Goal: Task Accomplishment & Management: Use online tool/utility

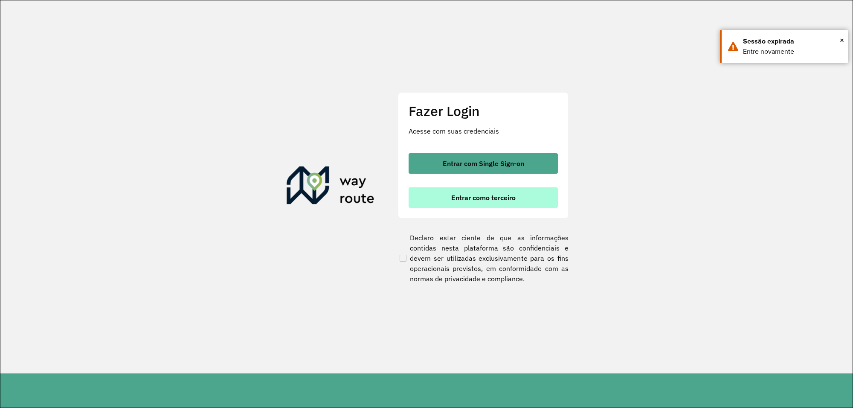
click at [440, 194] on button "Entrar como terceiro" at bounding box center [483, 197] width 149 height 20
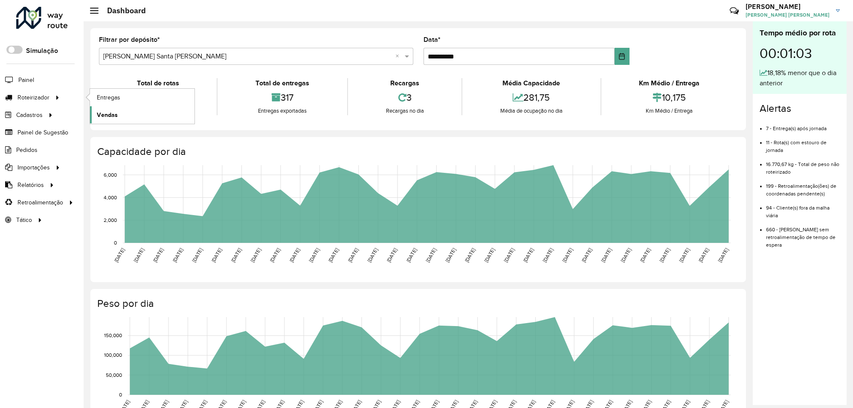
click at [113, 112] on span "Vendas" at bounding box center [107, 114] width 21 height 9
click at [100, 114] on span "Vendas" at bounding box center [107, 114] width 21 height 9
click at [112, 111] on span "Vendas" at bounding box center [107, 114] width 21 height 9
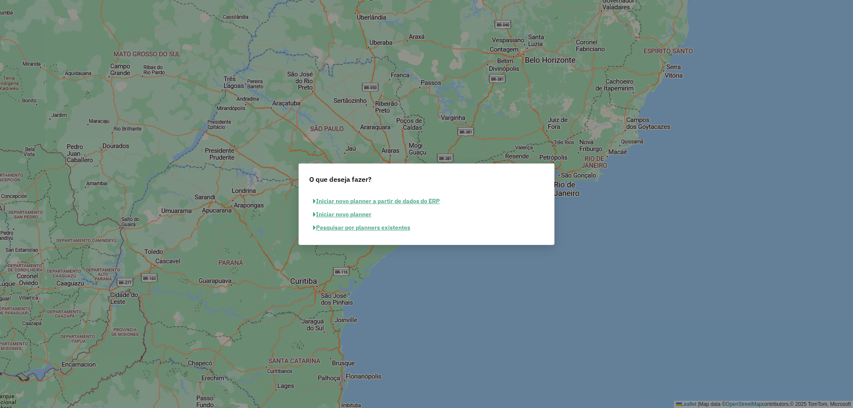
click at [357, 227] on button "Pesquisar por planners existentes" at bounding box center [361, 227] width 105 height 13
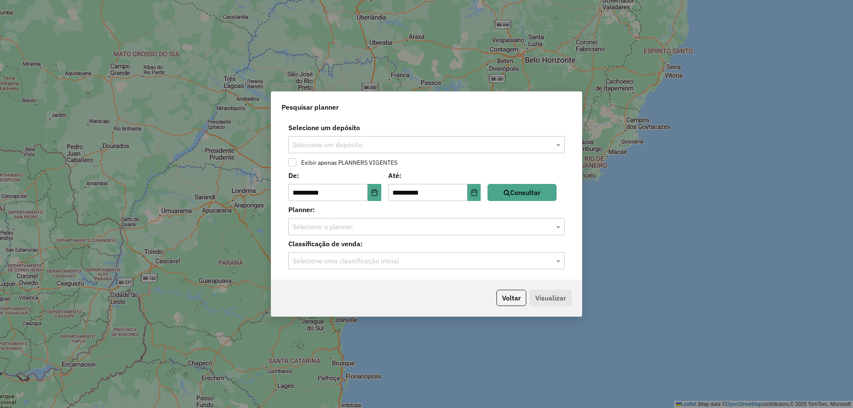
click at [431, 150] on div "Selecione um depósito" at bounding box center [426, 144] width 276 height 17
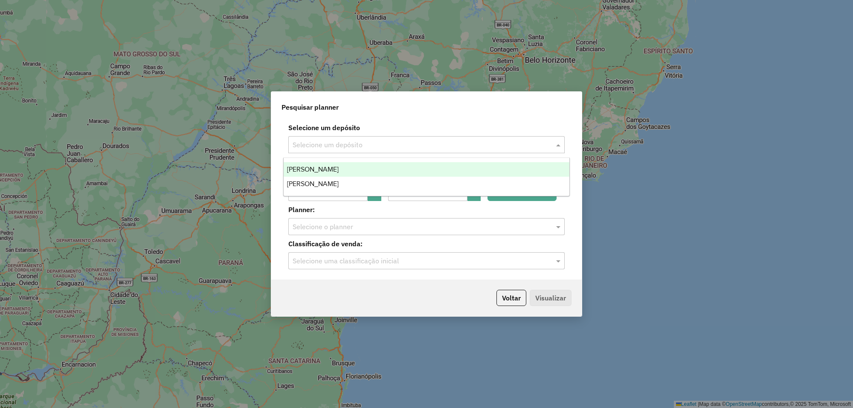
click at [391, 171] on div "[PERSON_NAME]" at bounding box center [427, 169] width 286 height 15
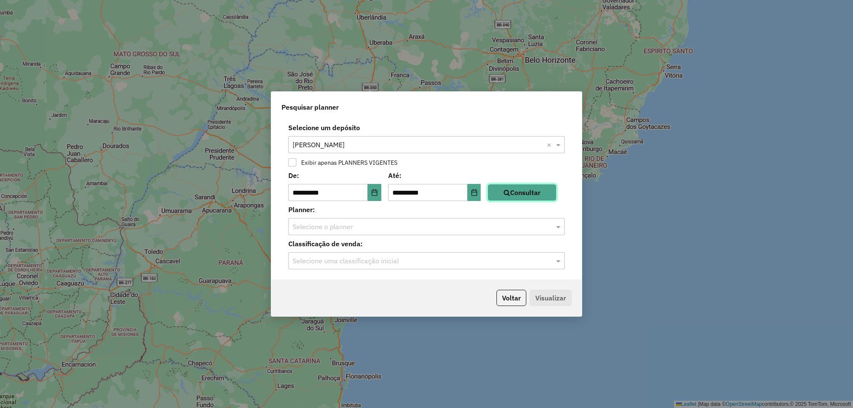
click at [510, 195] on button "Consultar" at bounding box center [522, 192] width 69 height 17
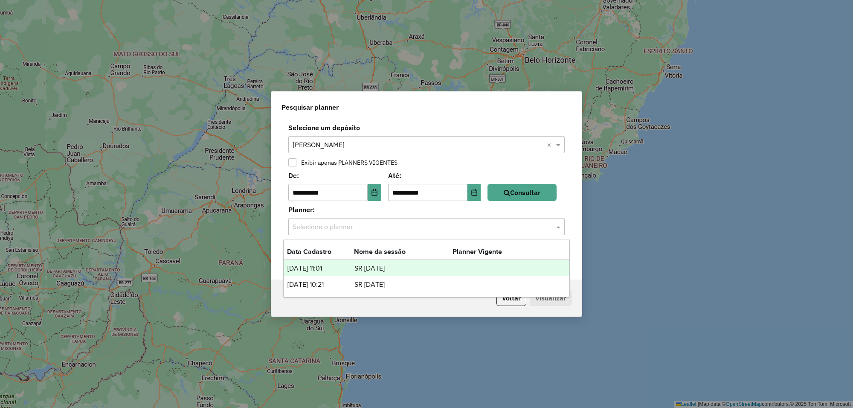
click at [441, 231] on input "text" at bounding box center [418, 227] width 251 height 10
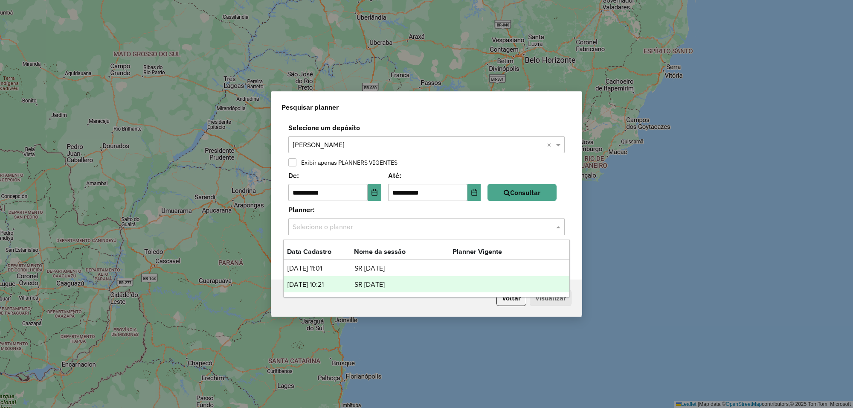
click at [359, 284] on td "SR 25-07-28" at bounding box center [403, 284] width 99 height 11
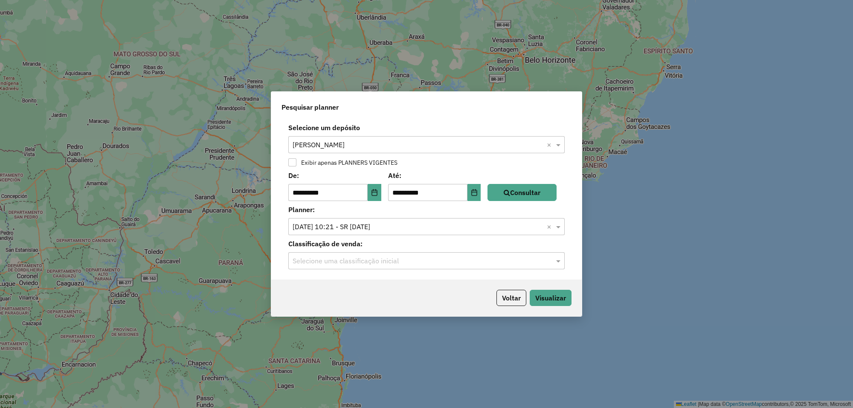
click at [343, 258] on input "text" at bounding box center [418, 261] width 251 height 10
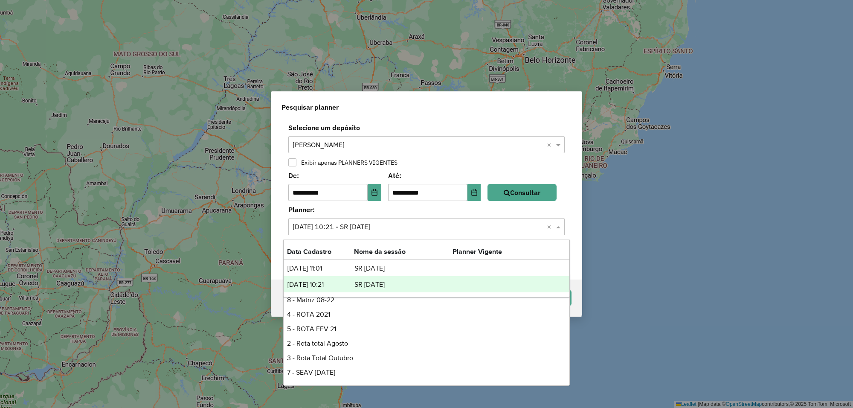
click at [448, 231] on input "text" at bounding box center [418, 227] width 251 height 10
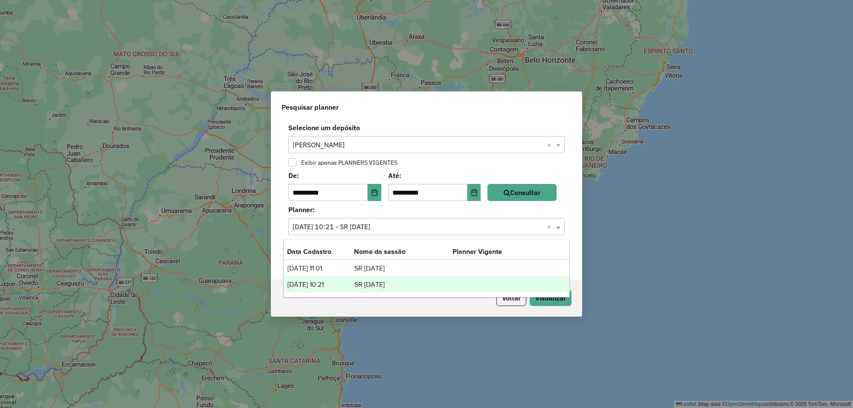
click at [348, 285] on td "28/07/2025 10:21" at bounding box center [320, 284] width 67 height 11
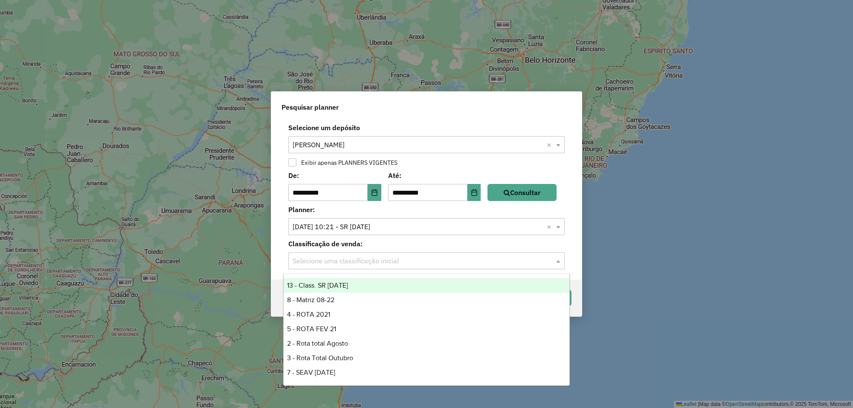
click at [368, 255] on div "Selecione uma classificação inicial" at bounding box center [426, 260] width 276 height 17
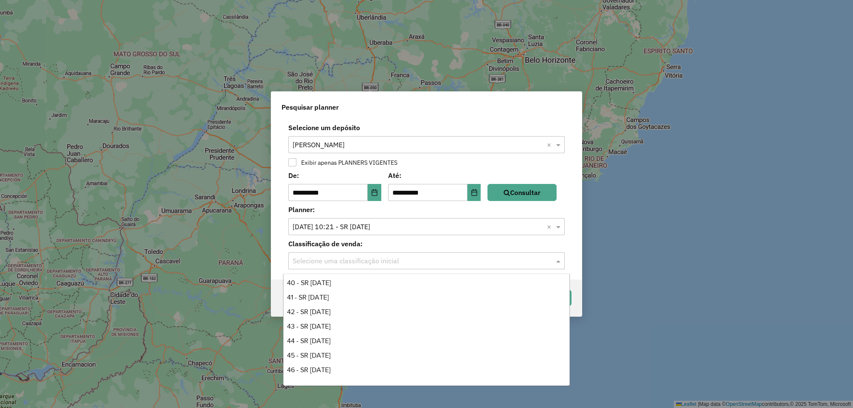
scroll to position [578, 0]
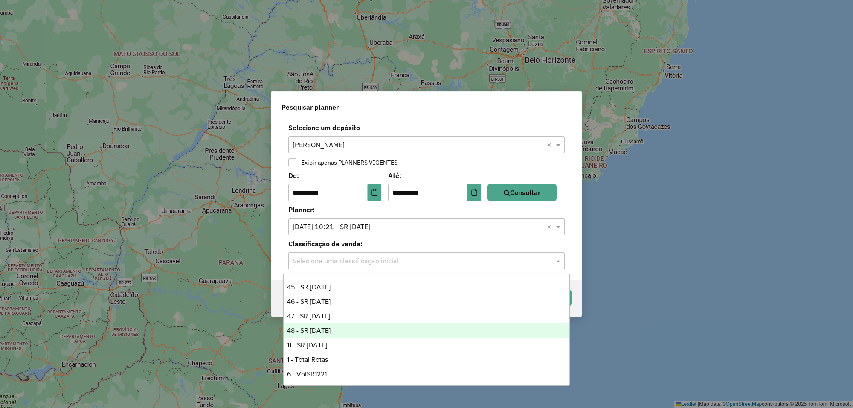
click at [320, 333] on div "48 - SR 25-07-28" at bounding box center [427, 330] width 286 height 15
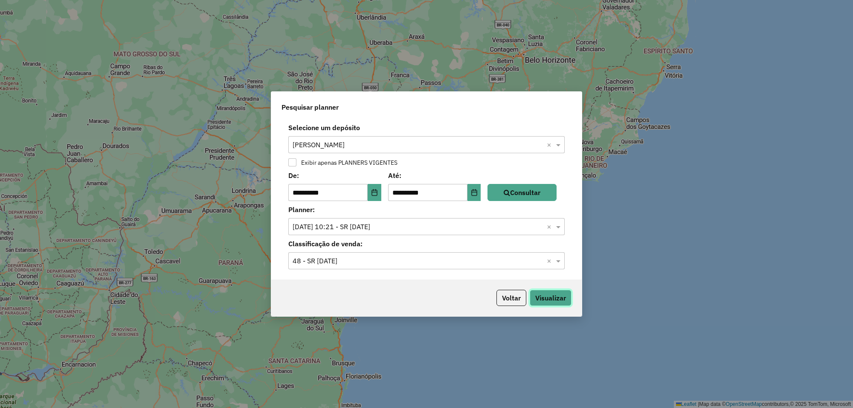
click at [543, 299] on button "Visualizar" at bounding box center [551, 298] width 42 height 16
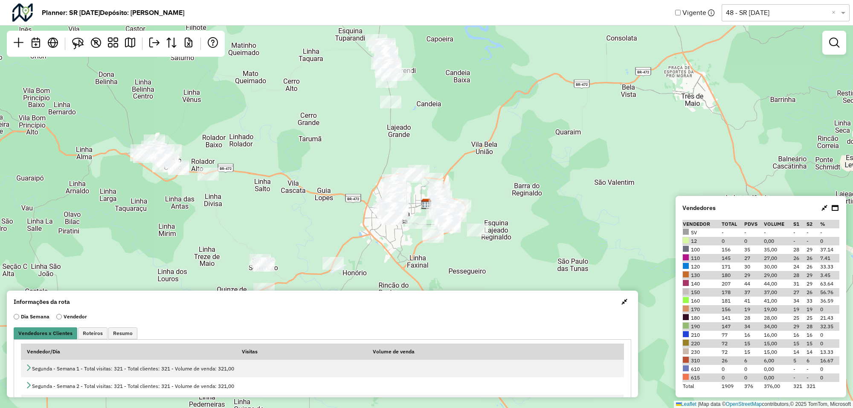
drag, startPoint x: 621, startPoint y: 302, endPoint x: 630, endPoint y: 297, distance: 9.6
click at [622, 302] on span "button" at bounding box center [624, 301] width 6 height 7
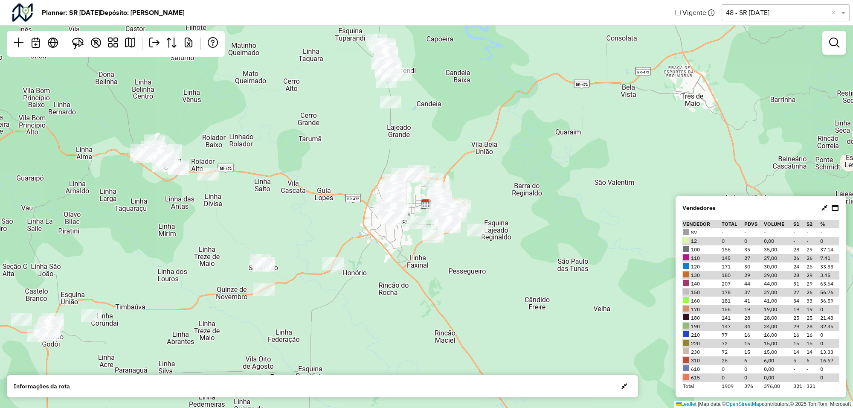
click at [822, 207] on icon at bounding box center [825, 207] width 6 height 7
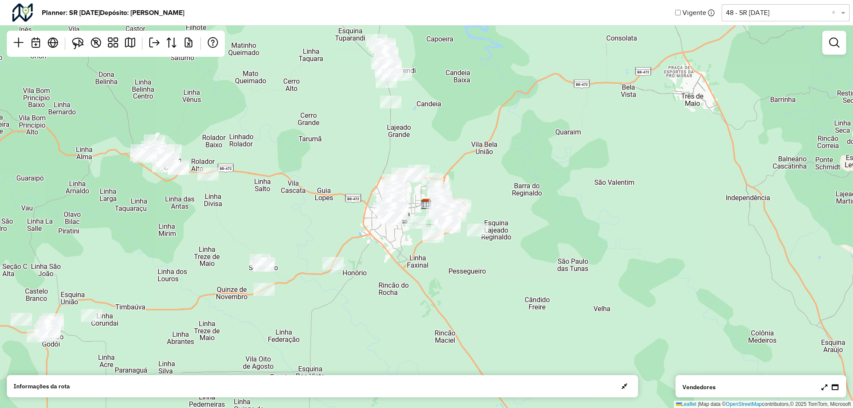
click at [833, 52] on div at bounding box center [834, 43] width 24 height 24
click at [836, 46] on em at bounding box center [834, 43] width 10 height 10
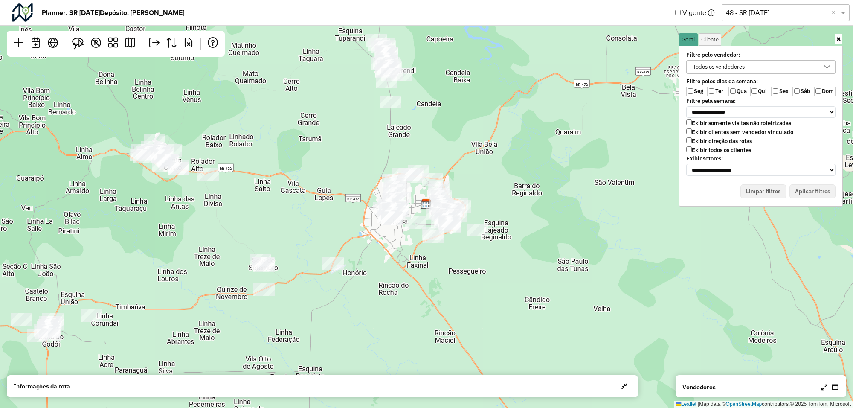
click at [827, 67] on icon at bounding box center [827, 67] width 7 height 7
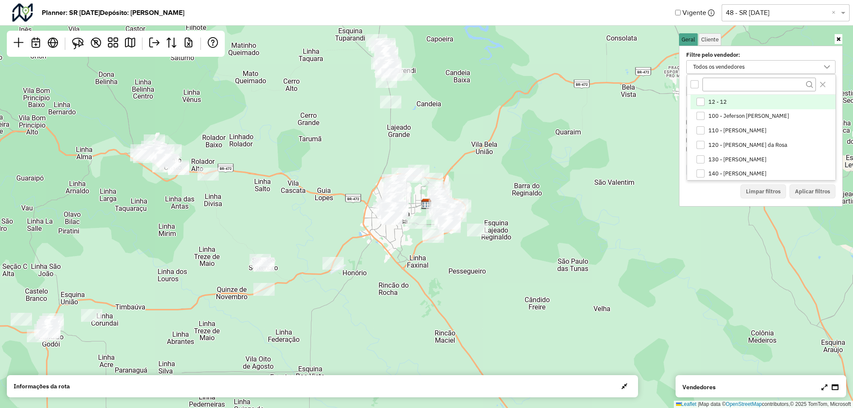
click at [712, 64] on div "Todos os vendedores" at bounding box center [719, 67] width 58 height 13
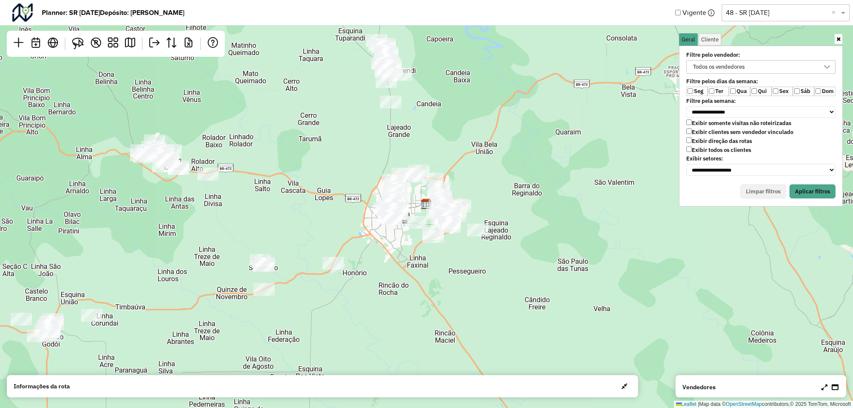
click at [758, 94] on label "Qui" at bounding box center [760, 91] width 21 height 9
click at [824, 69] on div at bounding box center [827, 67] width 16 height 13
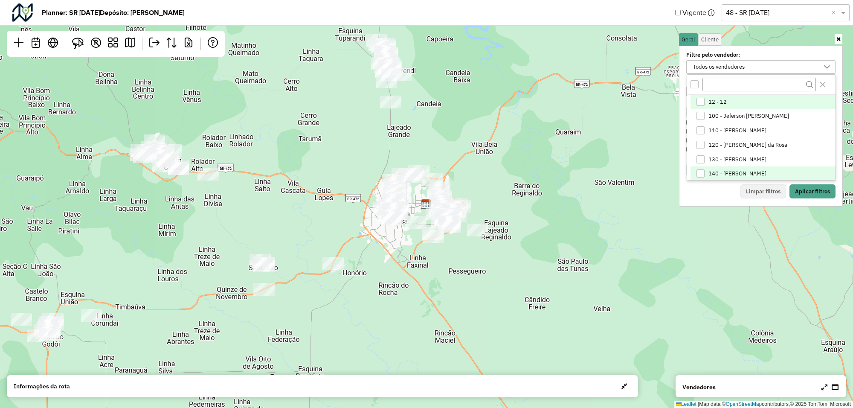
click at [703, 173] on div "140 - Douglas Elias Hermes" at bounding box center [701, 173] width 8 height 8
click at [804, 186] on button "Aplicar filtros" at bounding box center [813, 191] width 46 height 15
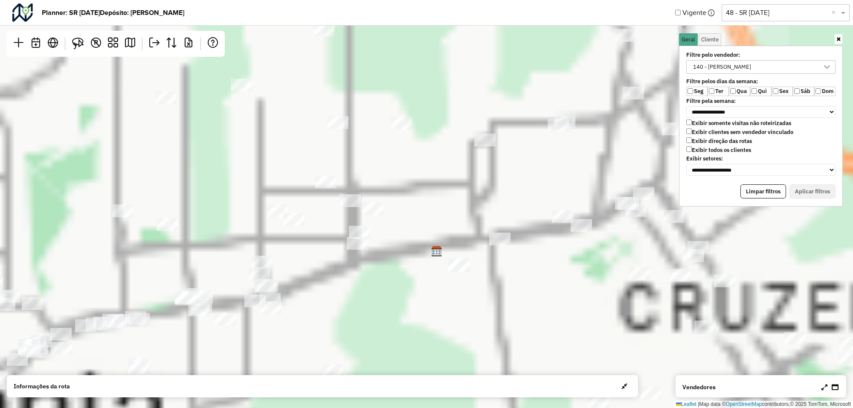
drag, startPoint x: 416, startPoint y: 189, endPoint x: 299, endPoint y: 95, distance: 150.2
click at [299, 96] on div "Leaflet | Map data © OpenStreetMap contributors,© 2025 TomTom, Microsoft" at bounding box center [426, 204] width 853 height 408
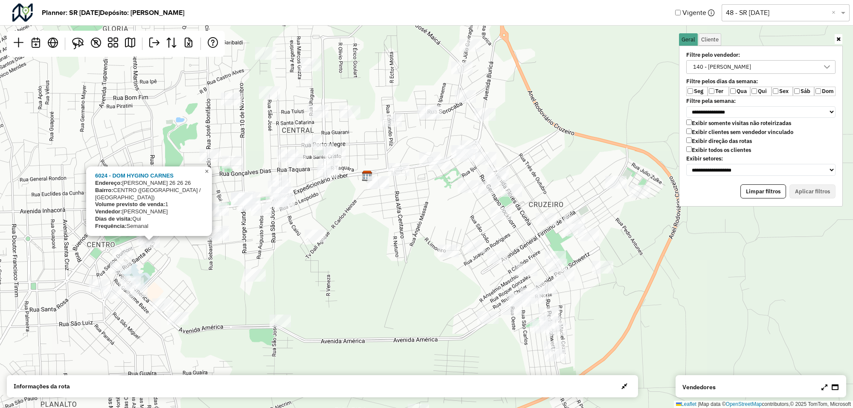
click at [207, 175] on span "×" at bounding box center [207, 171] width 4 height 7
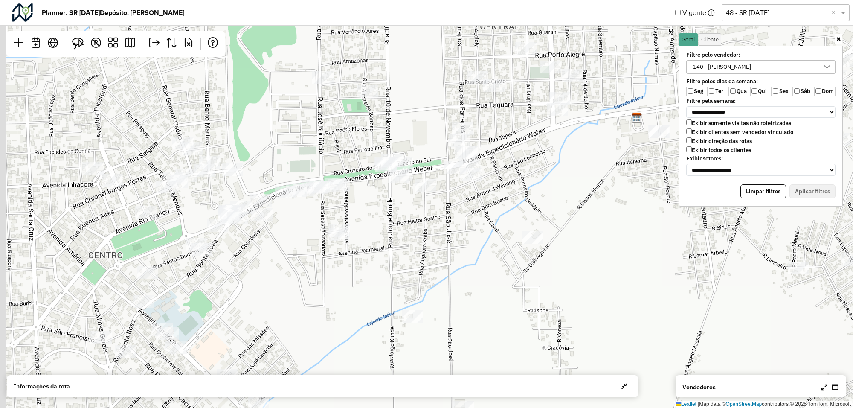
drag, startPoint x: 174, startPoint y: 198, endPoint x: 293, endPoint y: 193, distance: 119.1
click at [293, 193] on div "Leaflet | Map data © OpenStreetMap contributors,© 2025 TomTom, Microsoft" at bounding box center [426, 204] width 853 height 408
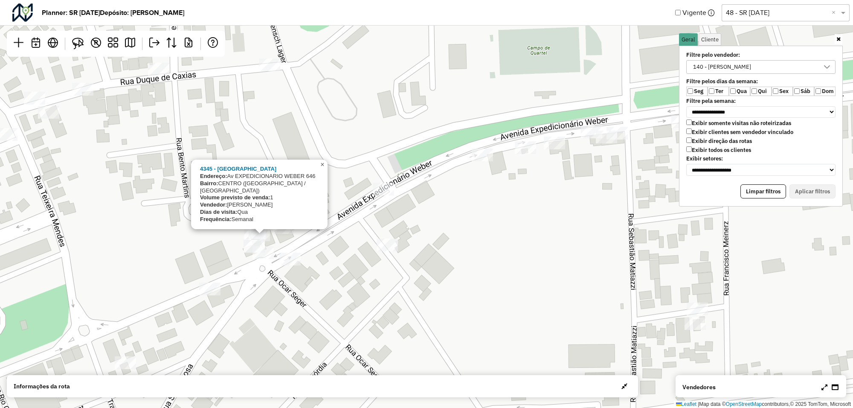
click at [321, 168] on span "×" at bounding box center [322, 164] width 4 height 7
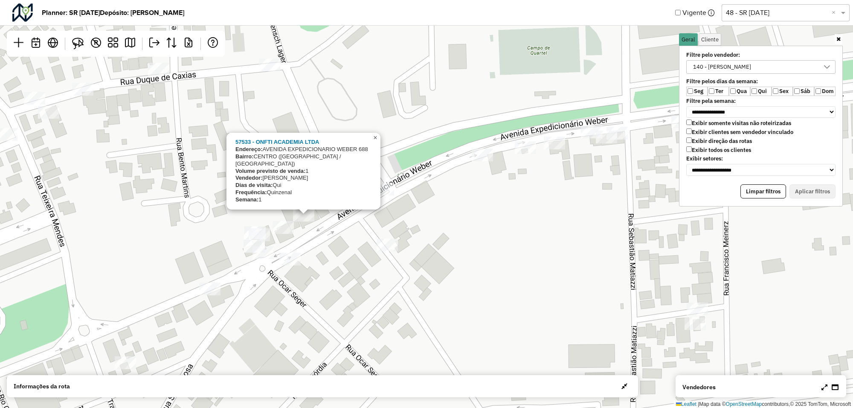
click at [375, 141] on span "×" at bounding box center [375, 137] width 4 height 7
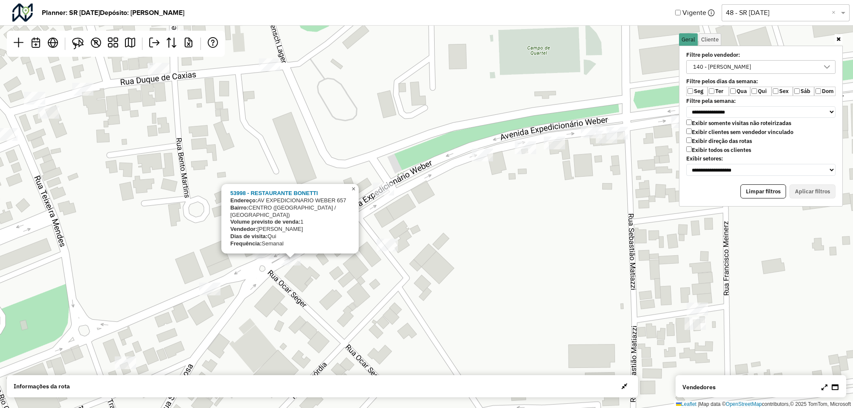
click at [357, 194] on link "×" at bounding box center [353, 189] width 10 height 10
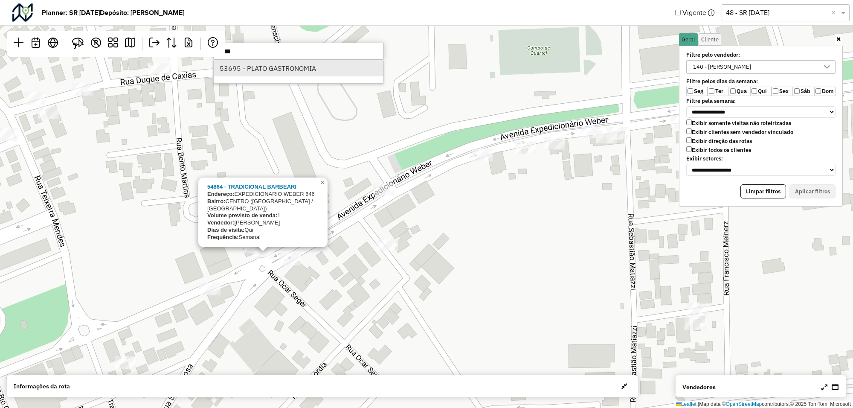
type input "*****"
click at [272, 69] on li "53695 - PLATO GASTRONOMIA" at bounding box center [299, 68] width 170 height 16
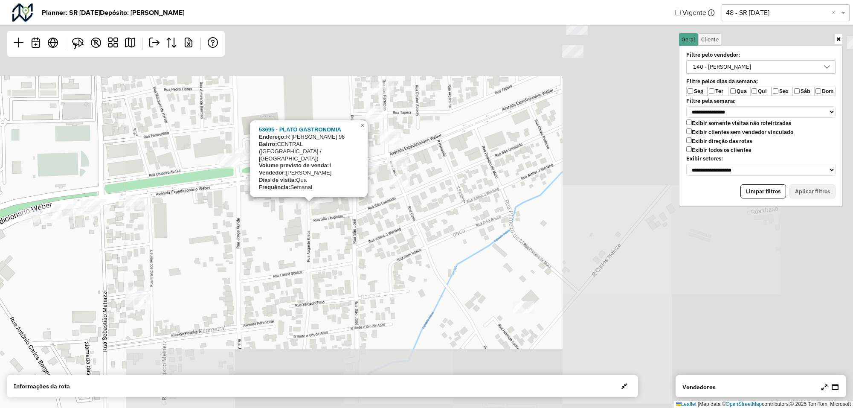
click at [363, 129] on span "×" at bounding box center [362, 125] width 4 height 7
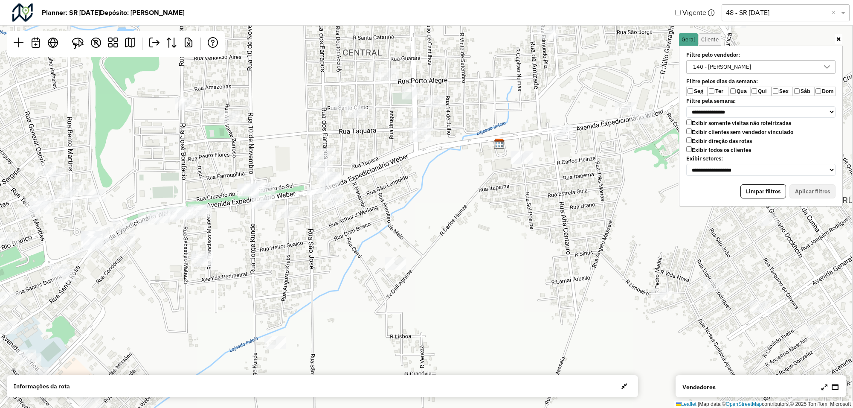
drag, startPoint x: 387, startPoint y: 146, endPoint x: 344, endPoint y: 189, distance: 60.9
click at [344, 189] on div "Leaflet | Map data © OpenStreetMap contributors,© 2025 TomTom, Microsoft" at bounding box center [426, 204] width 853 height 408
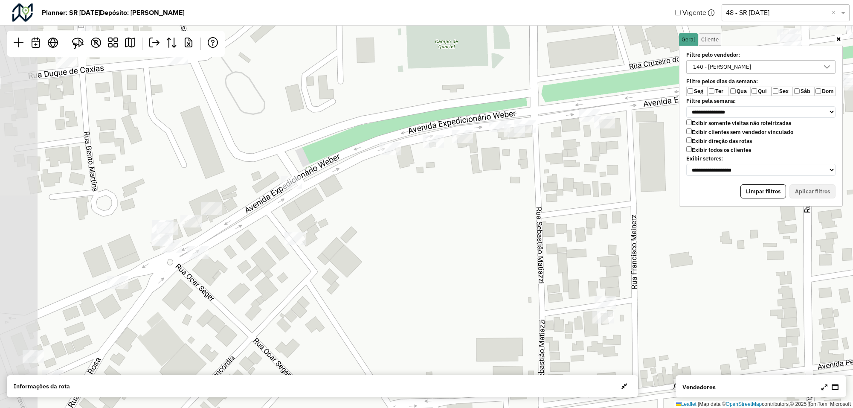
drag, startPoint x: 99, startPoint y: 253, endPoint x: 206, endPoint y: 216, distance: 112.8
click at [206, 215] on div at bounding box center [211, 208] width 21 height 13
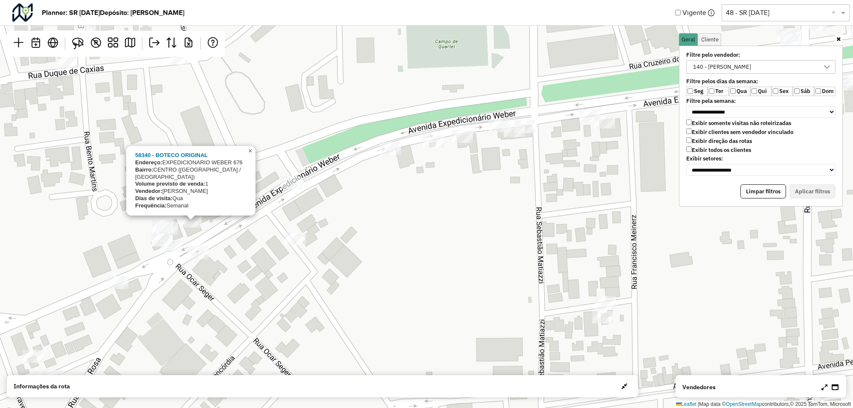
click at [251, 154] on span "×" at bounding box center [250, 150] width 4 height 7
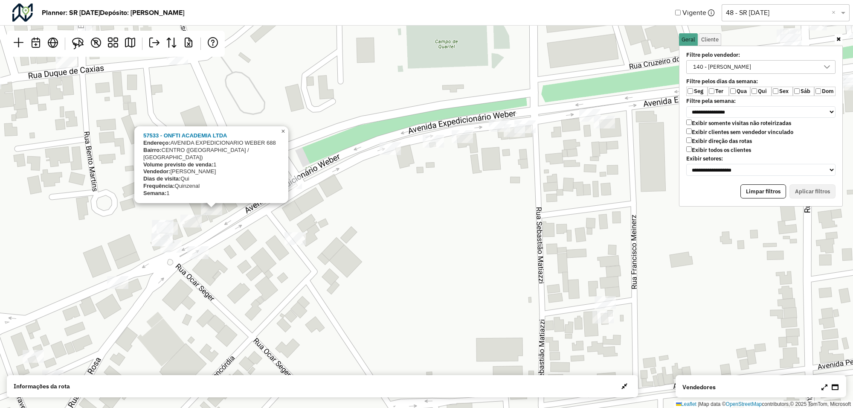
click at [286, 136] on link "×" at bounding box center [283, 131] width 10 height 10
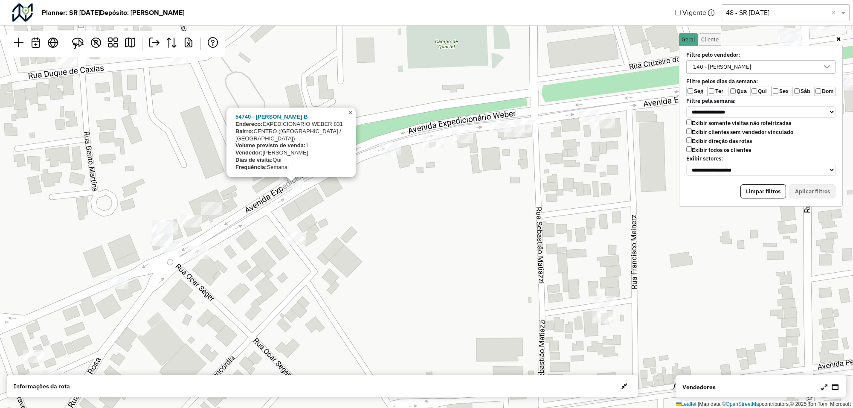
click at [350, 116] on span "×" at bounding box center [350, 112] width 4 height 7
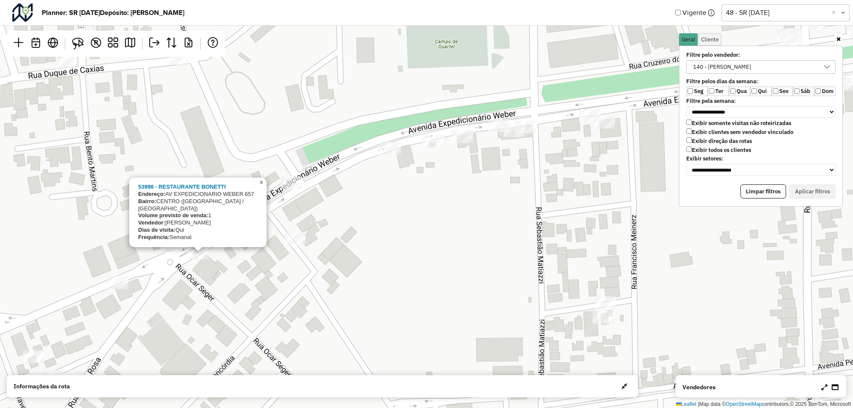
click at [263, 186] on span "×" at bounding box center [261, 182] width 4 height 7
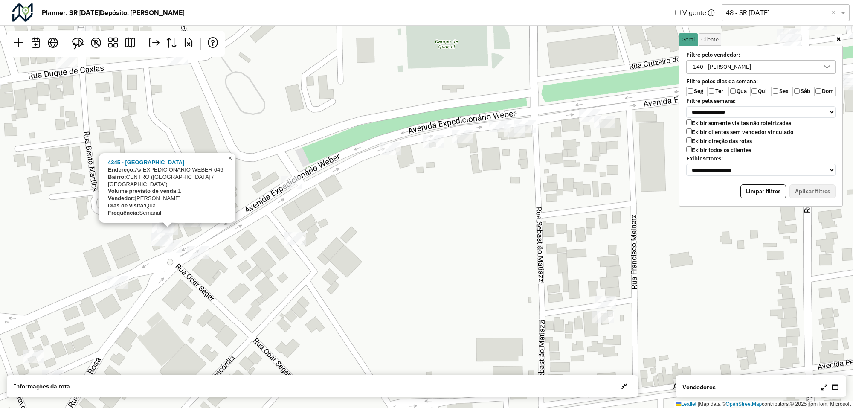
click at [229, 162] on span "×" at bounding box center [230, 157] width 4 height 7
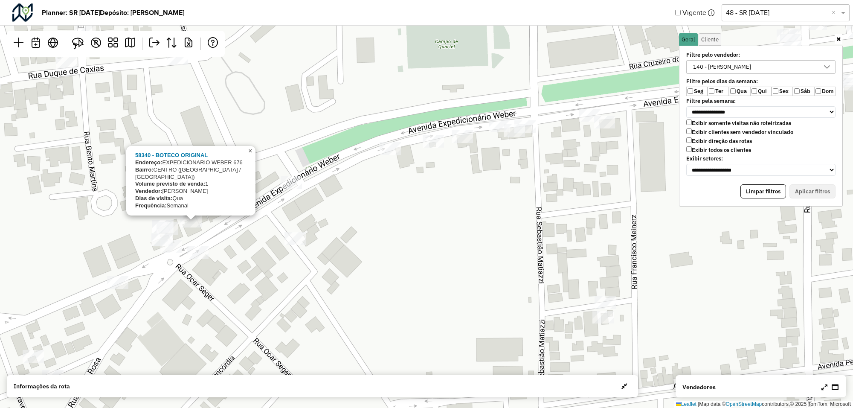
click at [249, 154] on span "×" at bounding box center [250, 150] width 4 height 7
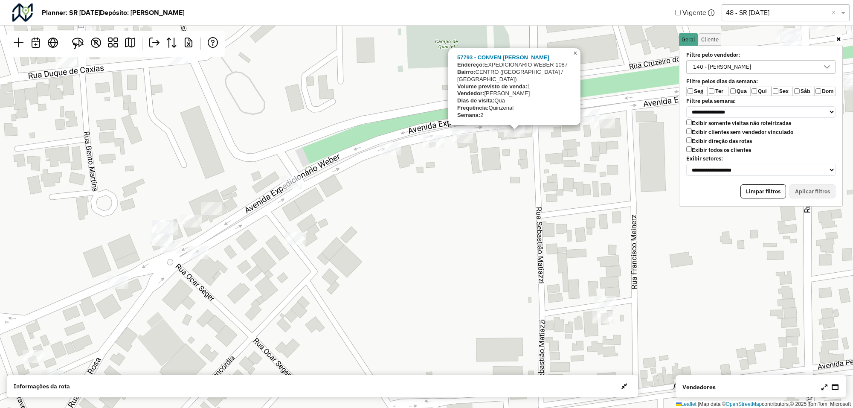
click at [575, 57] on span "×" at bounding box center [575, 52] width 4 height 7
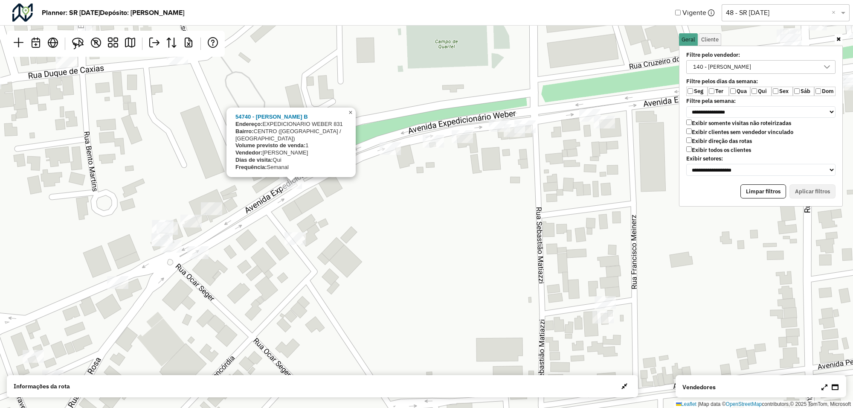
click at [351, 116] on span "×" at bounding box center [350, 112] width 4 height 7
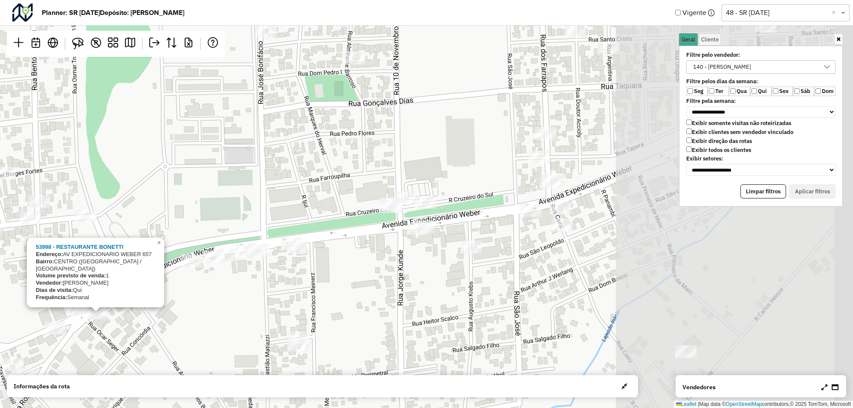
drag, startPoint x: 580, startPoint y: 192, endPoint x: 310, endPoint y: 248, distance: 276.1
click at [310, 249] on div "53998 - RESTAURANTE BONETTI Endereço: AV EXPEDICIONARIO WEBER 657 Bairro: CENTR…" at bounding box center [426, 204] width 853 height 408
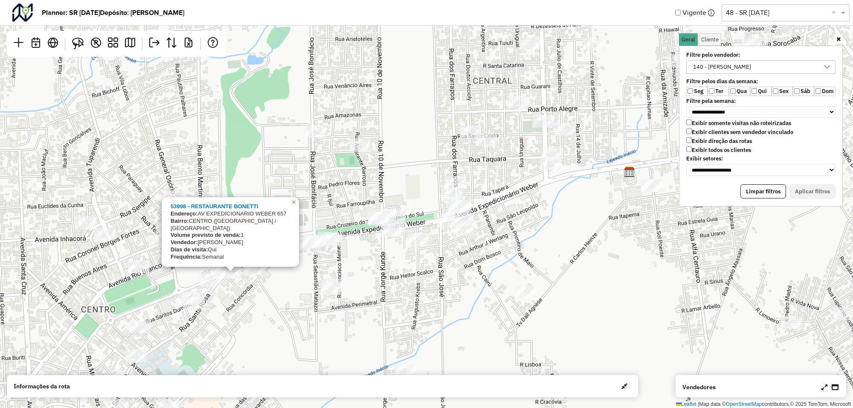
drag, startPoint x: 336, startPoint y: 188, endPoint x: 357, endPoint y: 188, distance: 20.5
click at [357, 188] on div "53998 - RESTAURANTE BONETTI Endereço: AV EXPEDICIONARIO WEBER 657 Bairro: CENTR…" at bounding box center [426, 204] width 853 height 408
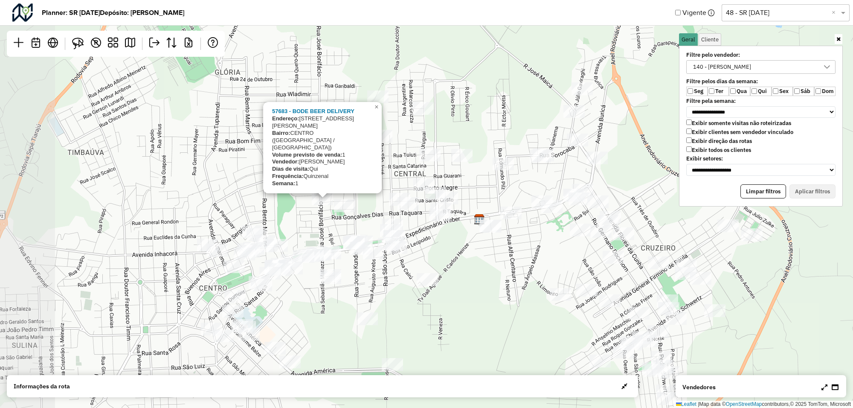
drag, startPoint x: 342, startPoint y: 159, endPoint x: 337, endPoint y: 212, distance: 53.1
click at [337, 212] on div at bounding box center [344, 205] width 21 height 13
click at [377, 110] on span "×" at bounding box center [377, 106] width 4 height 7
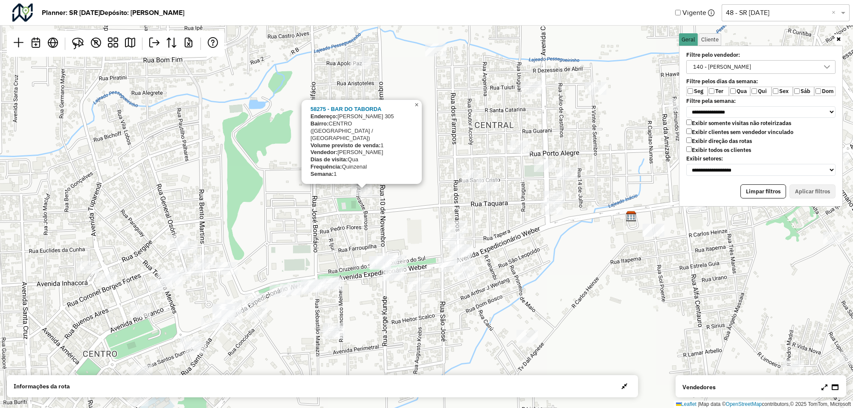
click at [418, 108] on span "×" at bounding box center [417, 104] width 4 height 7
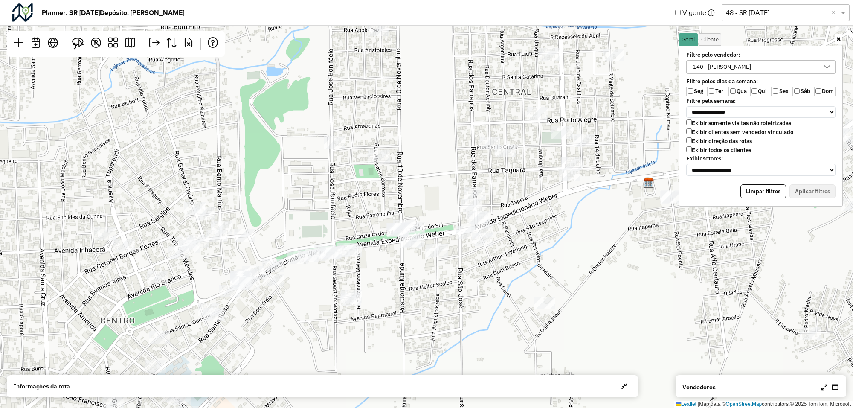
drag, startPoint x: 334, startPoint y: 303, endPoint x: 360, endPoint y: 257, distance: 52.9
click at [360, 257] on div "Leaflet | Map data © OpenStreetMap contributors,© 2025 TomTom, Microsoft" at bounding box center [426, 204] width 853 height 408
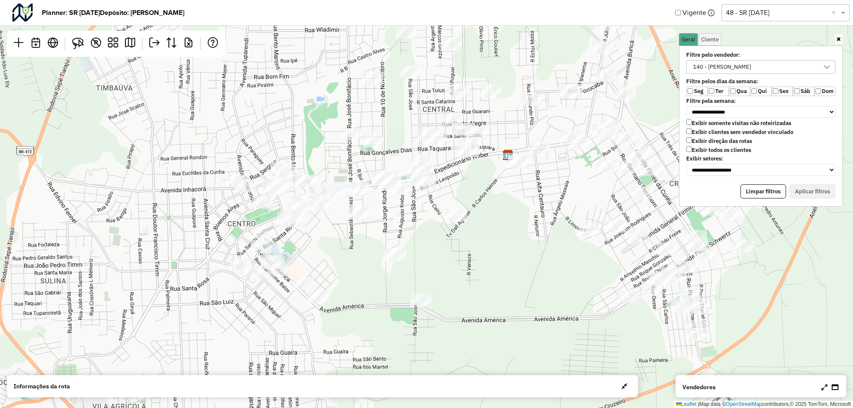
drag, startPoint x: 357, startPoint y: 260, endPoint x: 356, endPoint y: 202, distance: 58.4
click at [356, 202] on div "Leaflet | Map data © OpenStreetMap contributors,© 2025 TomTom, Microsoft" at bounding box center [426, 204] width 853 height 408
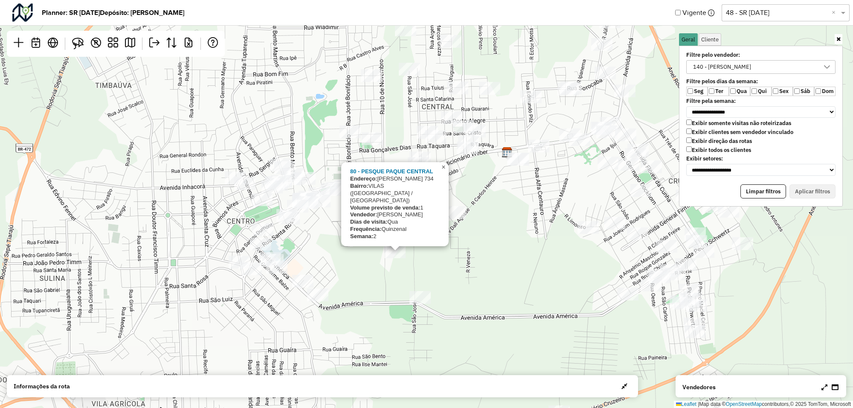
click at [443, 171] on span "×" at bounding box center [443, 166] width 4 height 7
click at [442, 171] on span "×" at bounding box center [443, 166] width 4 height 7
click at [444, 171] on span "×" at bounding box center [443, 166] width 4 height 7
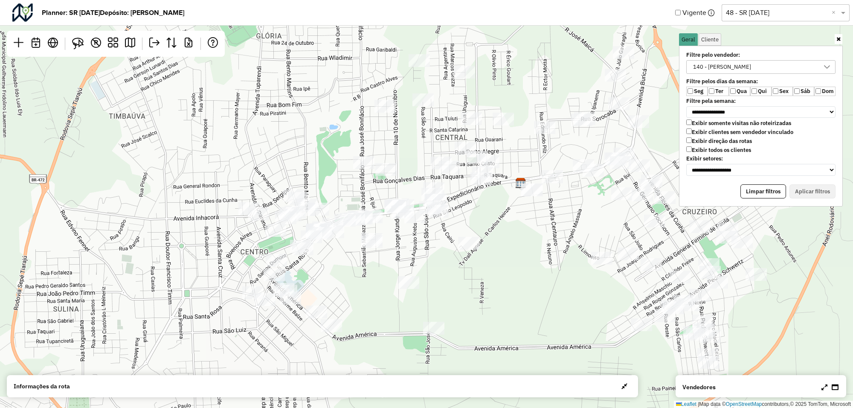
drag, startPoint x: 368, startPoint y: 195, endPoint x: 382, endPoint y: 226, distance: 33.6
click at [382, 226] on div "Leaflet | Map data © OpenStreetMap contributors,© 2025 TomTom, Microsoft" at bounding box center [426, 204] width 853 height 408
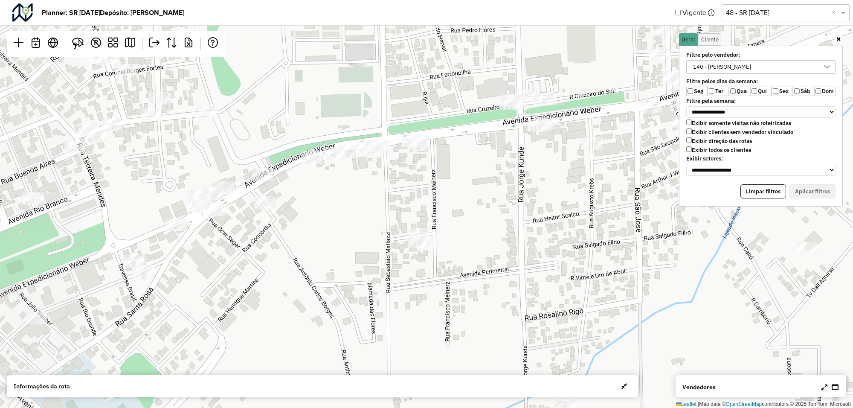
drag, startPoint x: 348, startPoint y: 152, endPoint x: 438, endPoint y: 146, distance: 90.2
click at [438, 146] on div "Leaflet | Map data © OpenStreetMap contributors,© 2025 TomTom, Microsoft" at bounding box center [426, 204] width 853 height 408
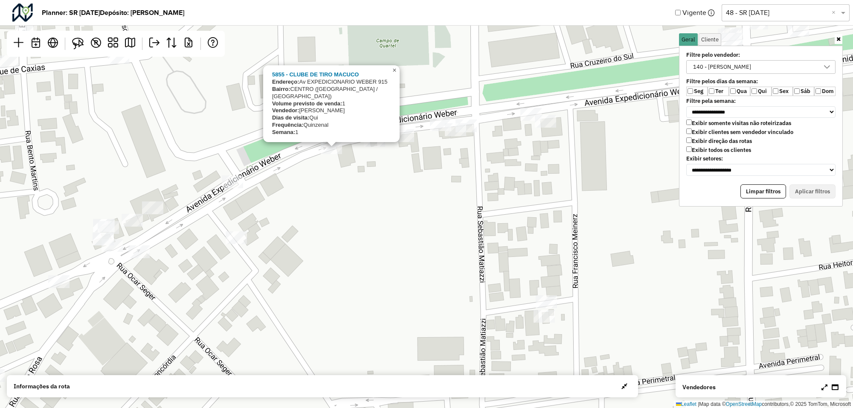
click at [393, 74] on span "×" at bounding box center [394, 70] width 4 height 7
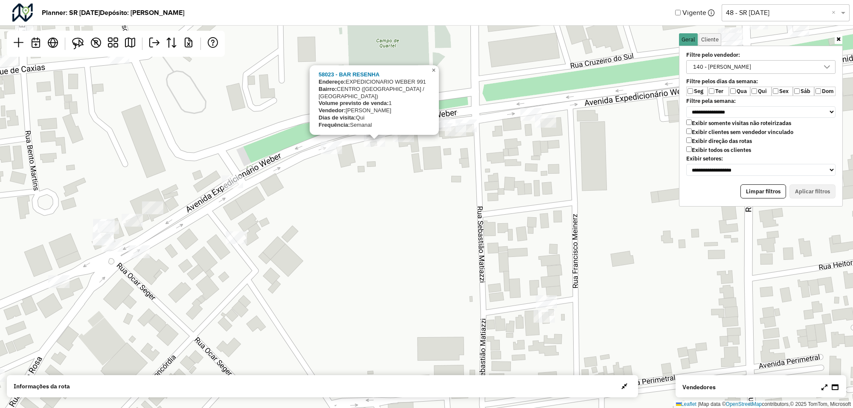
click at [434, 74] on span "×" at bounding box center [434, 70] width 4 height 7
click at [432, 74] on span "×" at bounding box center [434, 70] width 4 height 7
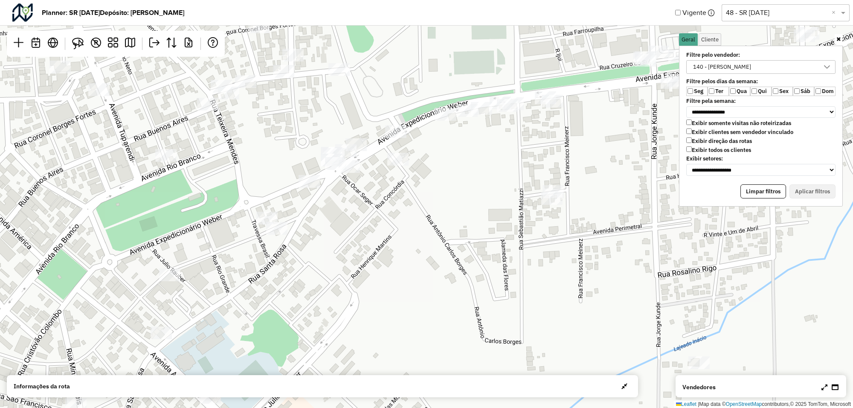
drag, startPoint x: 286, startPoint y: 134, endPoint x: 390, endPoint y: 112, distance: 106.2
click at [390, 109] on div "Leaflet | Map data © OpenStreetMap contributors,© 2025 TomTom, Microsoft" at bounding box center [426, 204] width 853 height 408
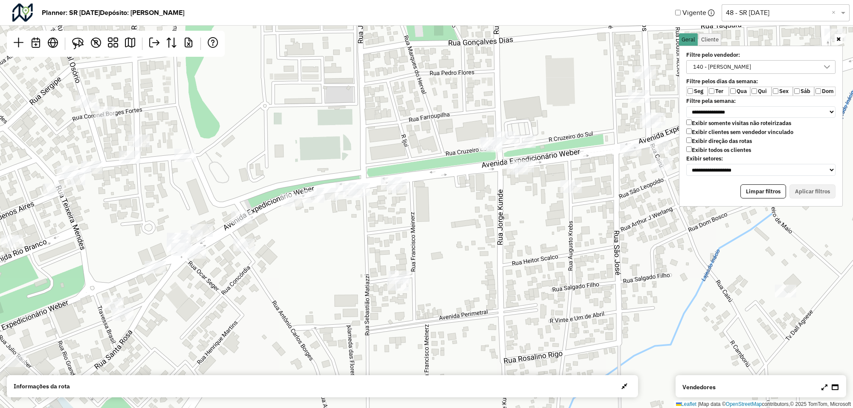
drag, startPoint x: 557, startPoint y: 133, endPoint x: 526, endPoint y: 152, distance: 36.6
click at [513, 157] on div "Leaflet | Map data © OpenStreetMap contributors,© 2025 TomTom, Microsoft" at bounding box center [426, 204] width 853 height 408
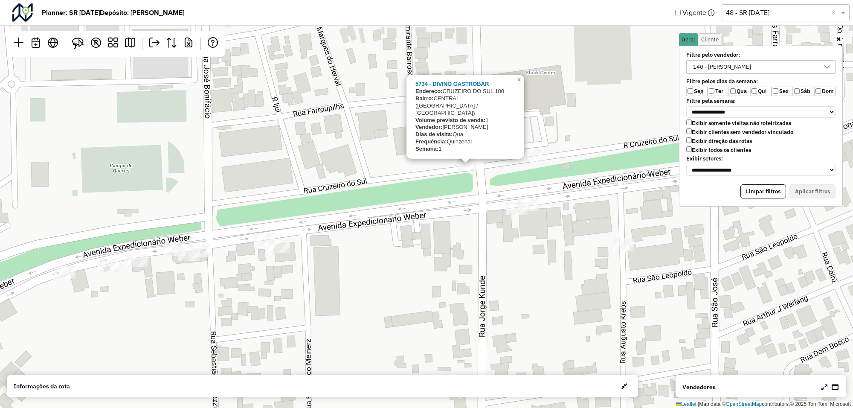
click at [517, 83] on span "×" at bounding box center [519, 79] width 4 height 7
click at [514, 79] on span "×" at bounding box center [516, 75] width 4 height 7
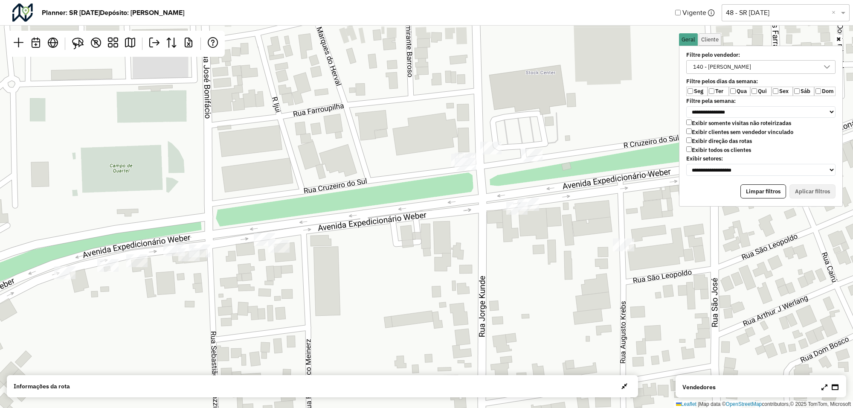
click at [467, 152] on div "Leaflet | Map data © OpenStreetMap contributors,© 2025 TomTom, Microsoft" at bounding box center [426, 204] width 853 height 408
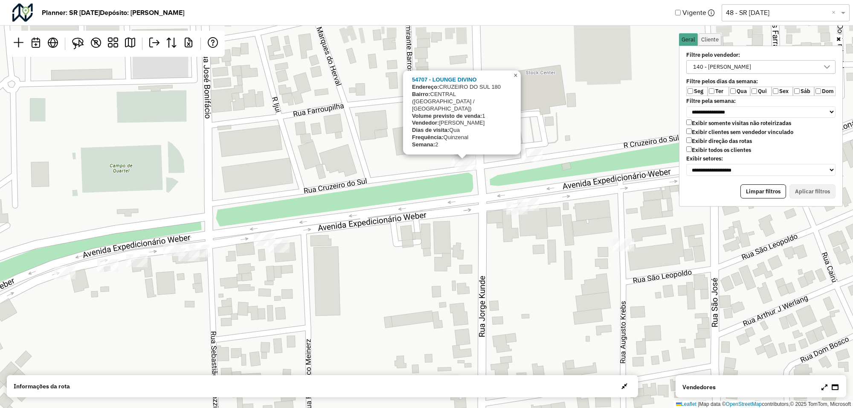
click at [517, 79] on span "×" at bounding box center [516, 75] width 4 height 7
click at [464, 82] on strong "6429 - POINT BURGUER" at bounding box center [453, 78] width 76 height 6
click at [459, 82] on strong "6429 - POINT BURGUER" at bounding box center [453, 78] width 76 height 6
click at [451, 82] on strong "6429 - POINT BURGUER" at bounding box center [453, 78] width 76 height 6
click at [519, 78] on span "×" at bounding box center [520, 74] width 4 height 7
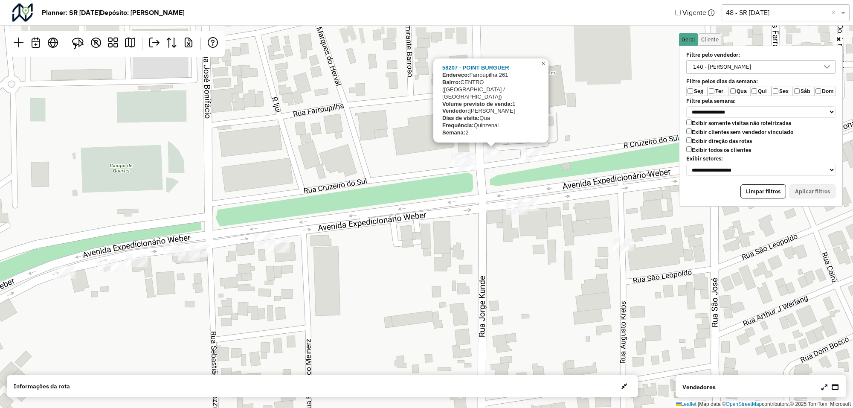
click at [543, 67] on span "×" at bounding box center [543, 63] width 4 height 7
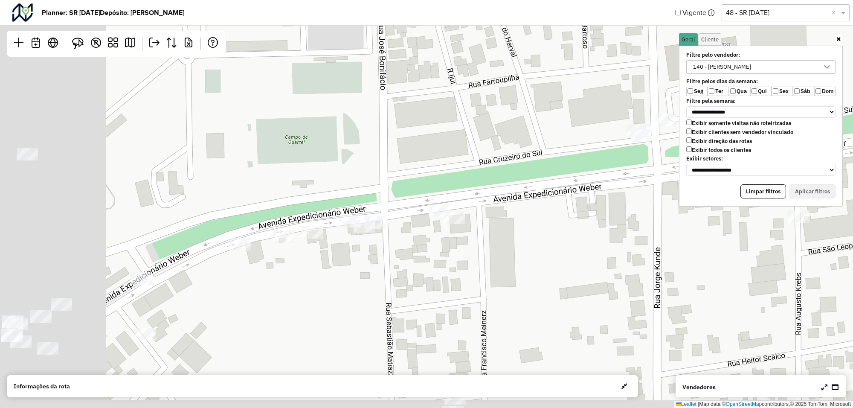
drag, startPoint x: 212, startPoint y: 259, endPoint x: 389, endPoint y: 230, distance: 179.4
click at [389, 230] on div "Leaflet | Map data © OpenStreetMap contributors,© 2025 TomTom, Microsoft" at bounding box center [426, 204] width 853 height 408
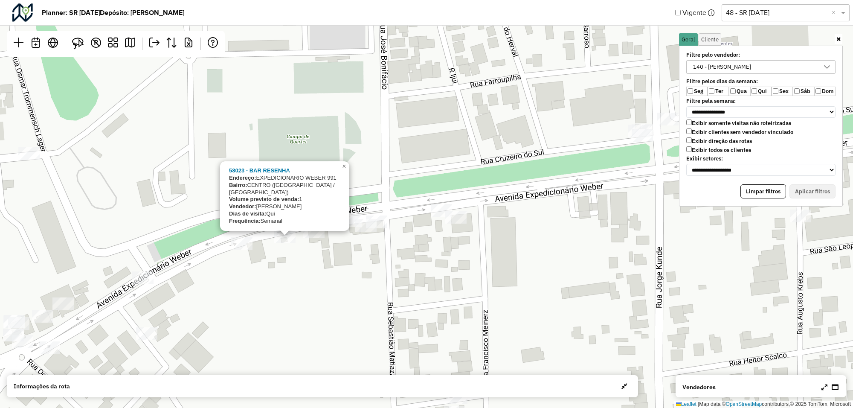
click at [276, 174] on strong "58023 - BAR RESENHA" at bounding box center [259, 170] width 61 height 6
click at [264, 174] on strong "58023 - BAR RESENHA" at bounding box center [259, 170] width 61 height 6
select select "*******"
select select "*"
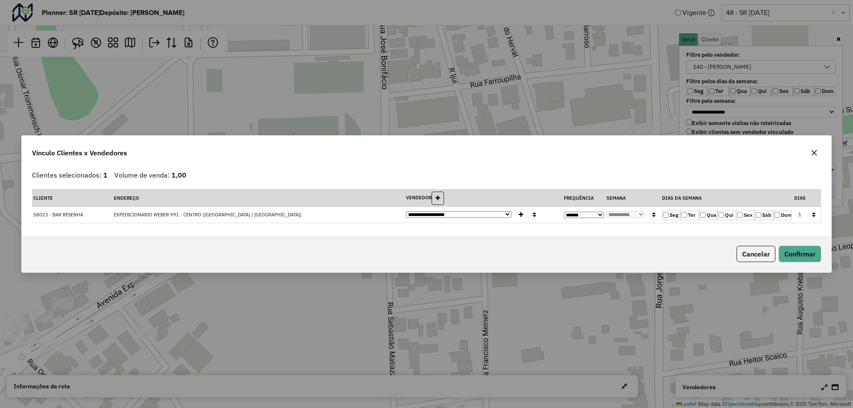
click at [813, 149] on icon "button" at bounding box center [814, 152] width 7 height 7
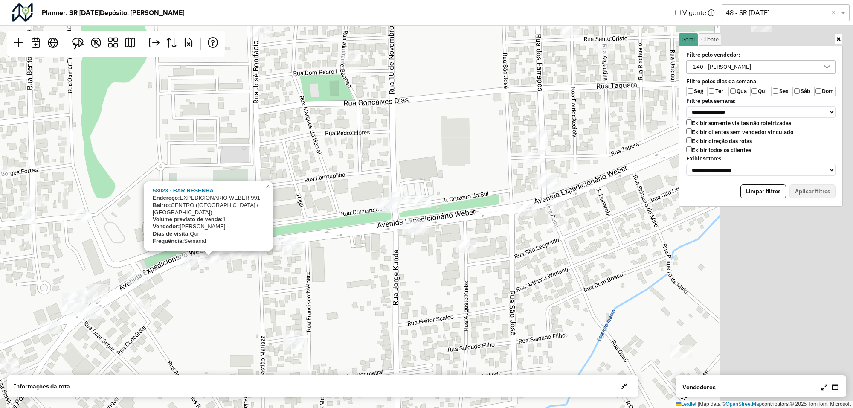
drag, startPoint x: 558, startPoint y: 218, endPoint x: 338, endPoint y: 253, distance: 222.4
click at [338, 253] on div "58023 - BAR RESENHA Endereço: EXPEDICIONARIO WEBER 991 Bairro: CENTRO (SANTA RO…" at bounding box center [426, 204] width 853 height 408
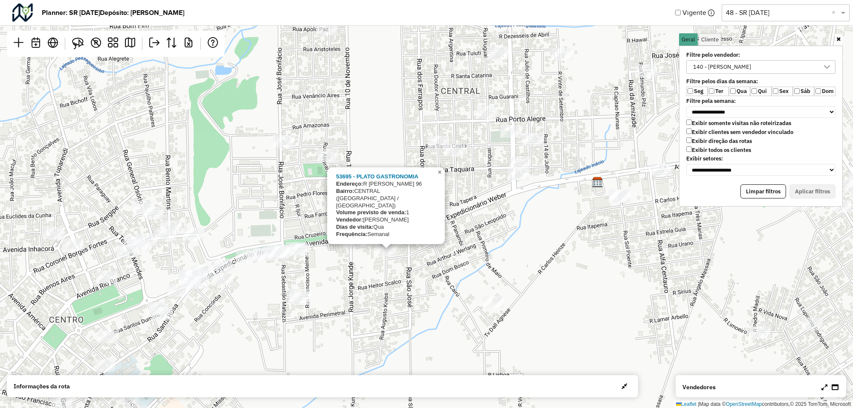
click at [438, 176] on span "×" at bounding box center [440, 171] width 4 height 7
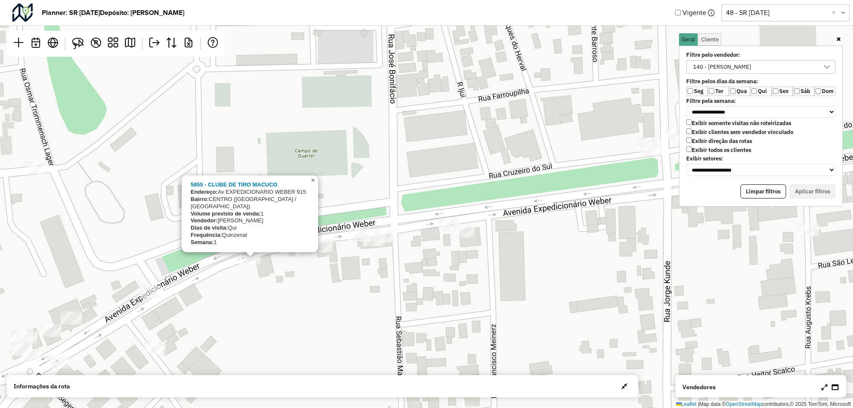
click at [316, 186] on link "×" at bounding box center [313, 180] width 10 height 10
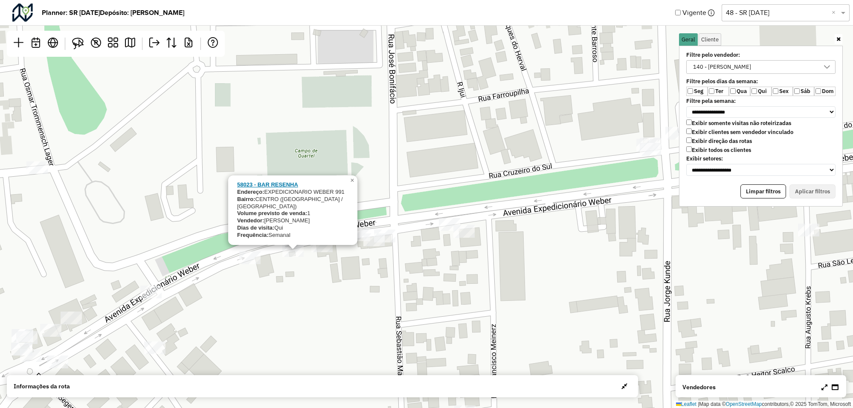
select select "*******"
select select "*"
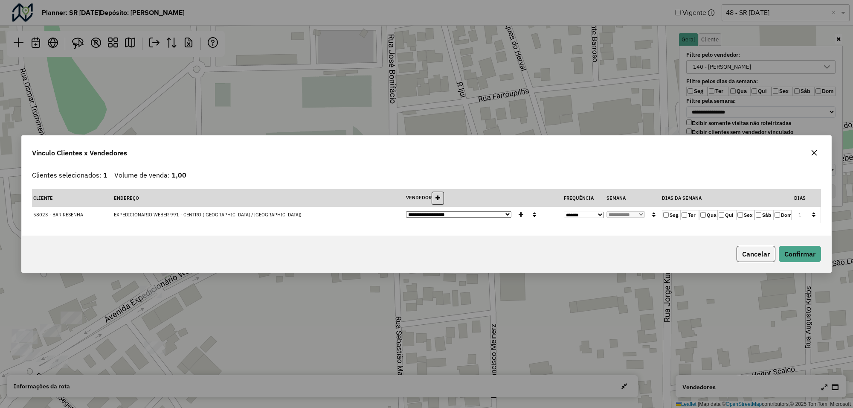
click at [813, 150] on icon "button" at bounding box center [815, 153] width 6 height 6
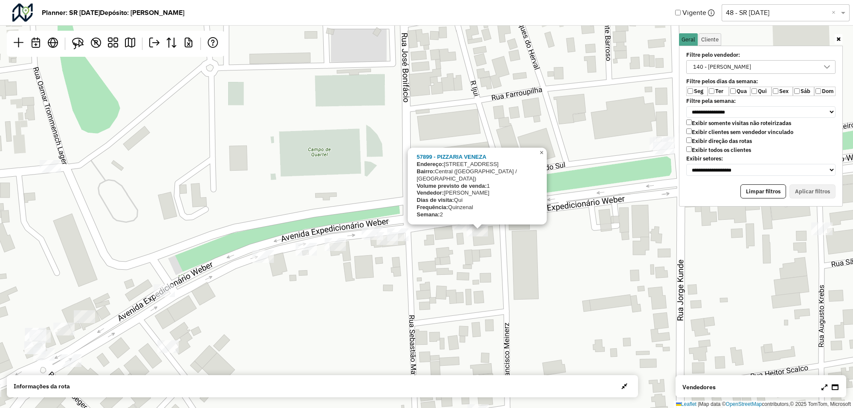
click at [542, 156] on span "×" at bounding box center [542, 152] width 4 height 7
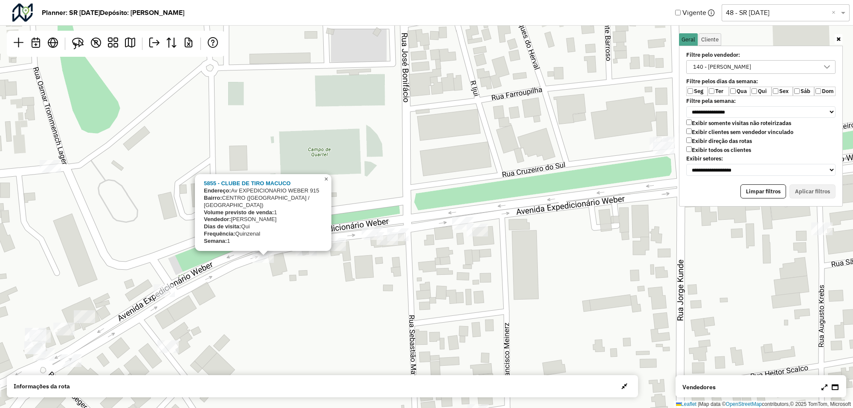
click at [327, 183] on span "×" at bounding box center [326, 178] width 4 height 7
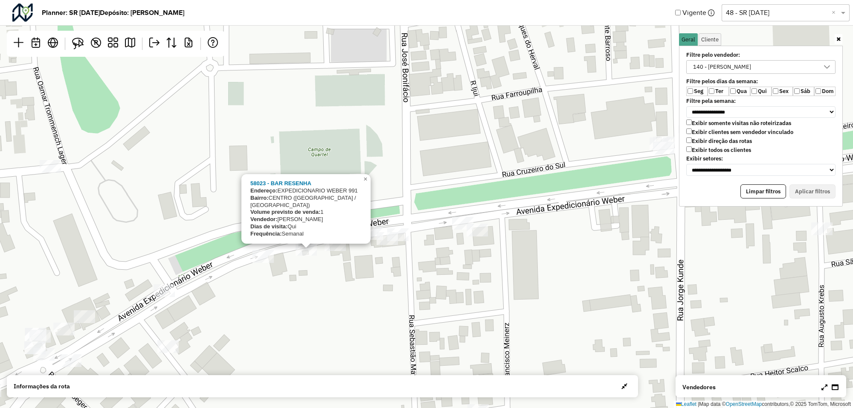
select select "*******"
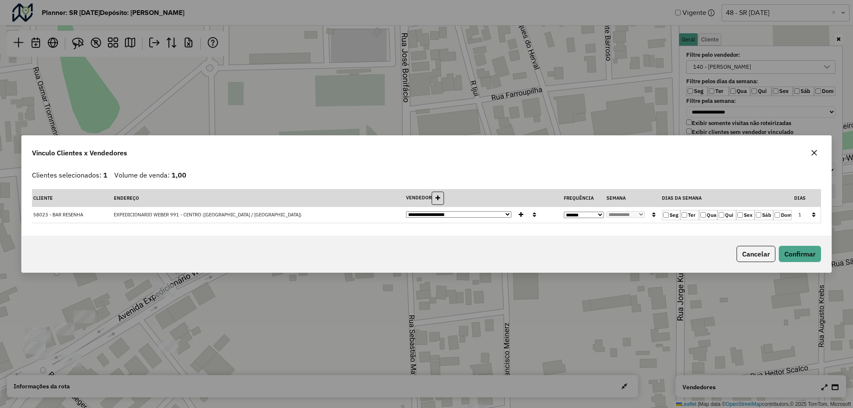
click at [600, 215] on select "**********" at bounding box center [584, 215] width 40 height 6
select select "*"
click at [564, 212] on select "**********" at bounding box center [584, 215] width 40 height 6
click at [637, 211] on select "**********" at bounding box center [626, 214] width 38 height 6
select select "*"
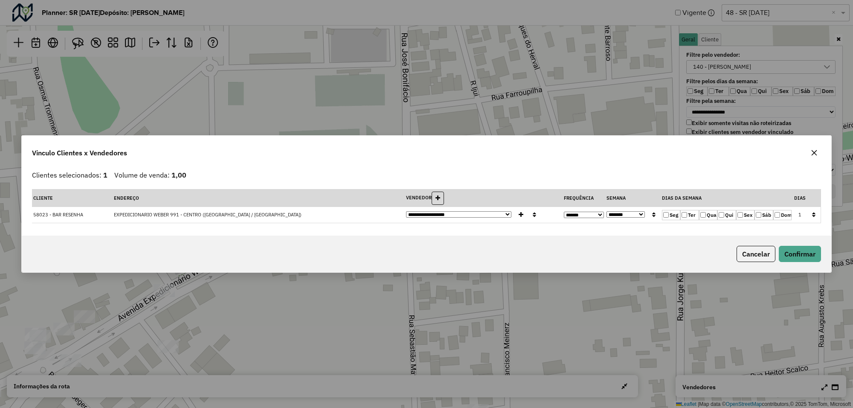
click at [607, 211] on select "**********" at bounding box center [626, 214] width 38 height 6
click at [794, 259] on button "Confirmar" at bounding box center [800, 254] width 42 height 16
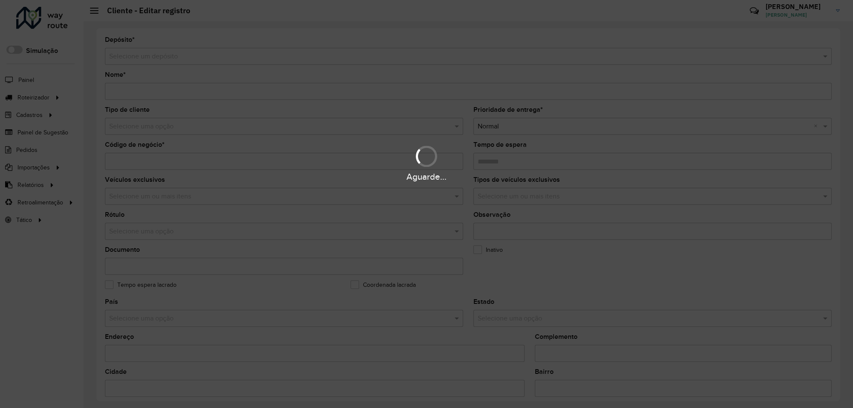
type input "**********"
type input "****"
type input "********"
type input "**********"
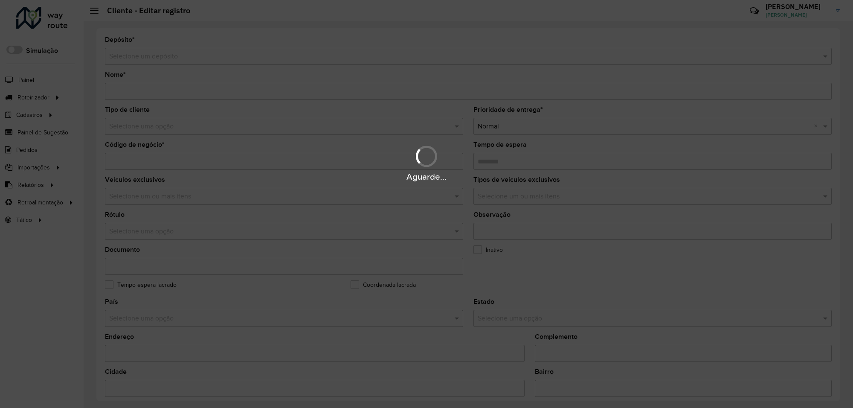
type input "********"
type input "*********"
type input "**********"
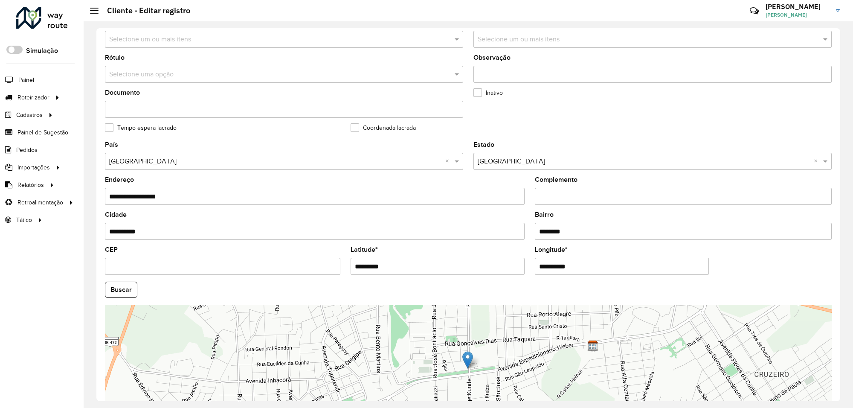
scroll to position [160, 0]
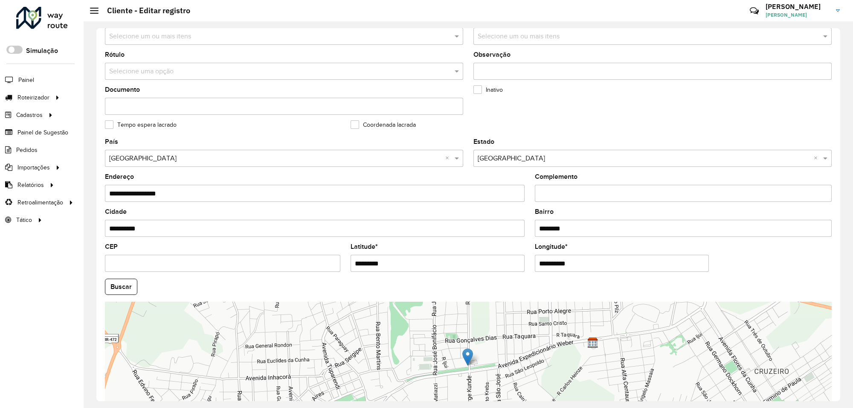
drag, startPoint x: 348, startPoint y: 270, endPoint x: 320, endPoint y: 271, distance: 27.3
click at [320, 271] on formly-group "**********" at bounding box center [468, 284] width 737 height 291
paste input "**********"
drag, startPoint x: 406, startPoint y: 267, endPoint x: 389, endPoint y: 267, distance: 17.5
click at [389, 267] on input "**********" at bounding box center [438, 263] width 174 height 17
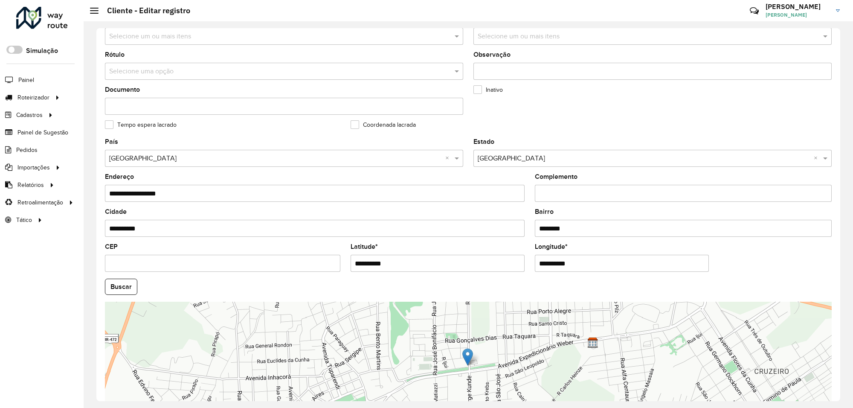
type input "**********"
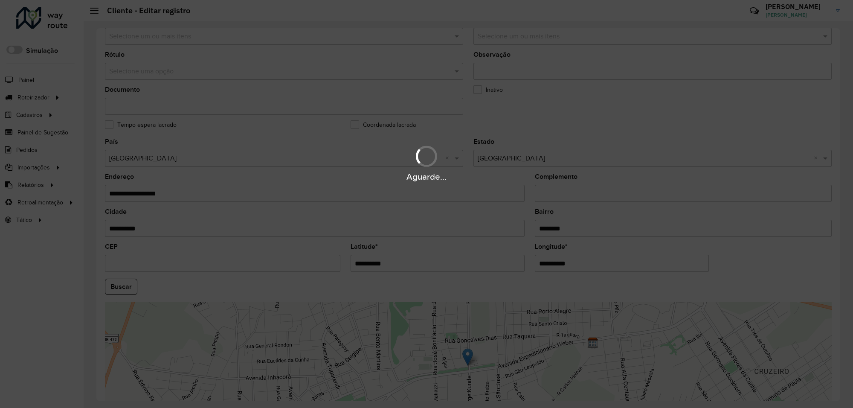
drag, startPoint x: 583, startPoint y: 263, endPoint x: 509, endPoint y: 261, distance: 73.8
click at [509, 261] on hb-app "Aguarde... Pop-up bloqueado! Seu navegador bloqueou automáticamente a abertura …" at bounding box center [426, 204] width 853 height 408
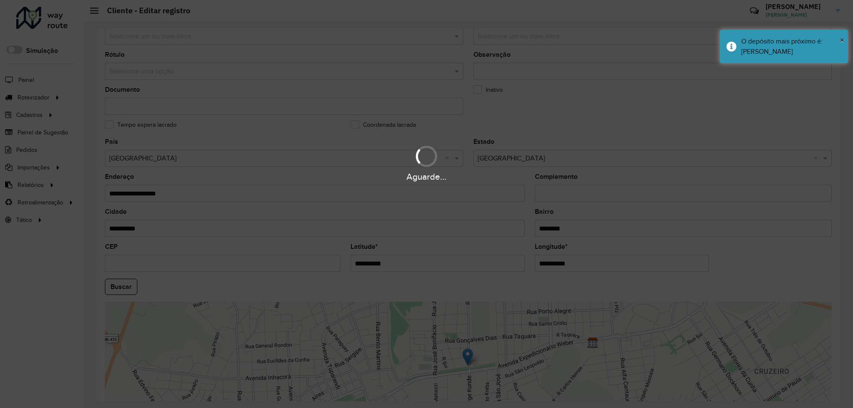
paste input "*"
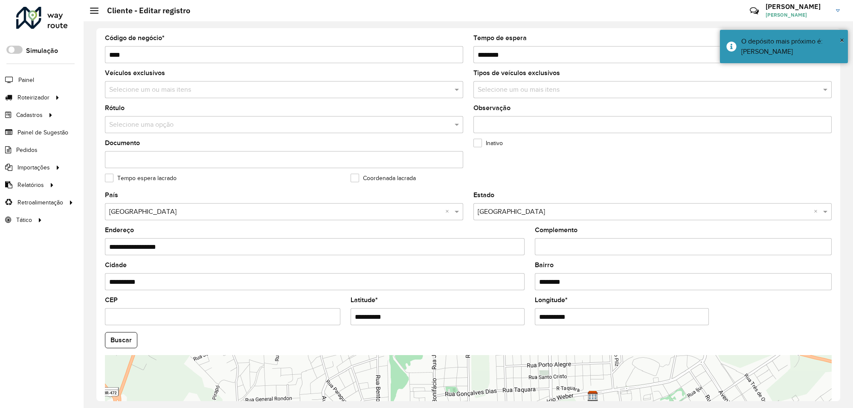
scroll to position [0, 0]
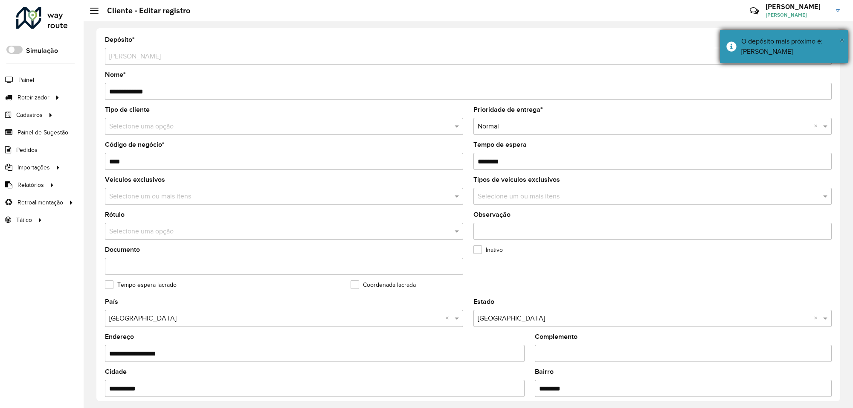
type input "**********"
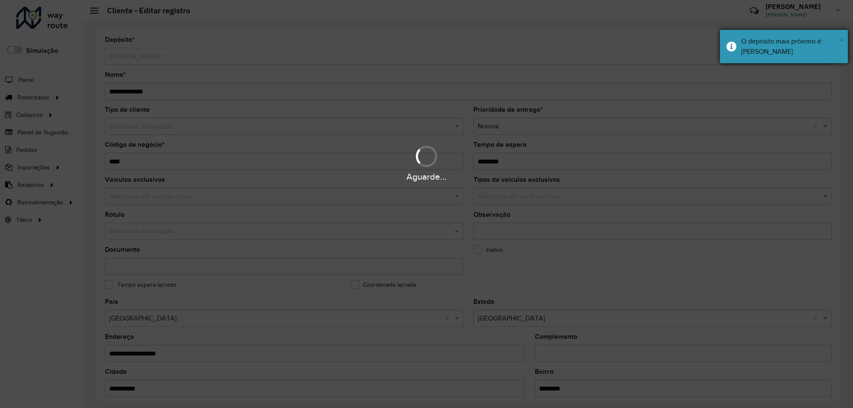
click at [843, 37] on span "×" at bounding box center [842, 39] width 4 height 9
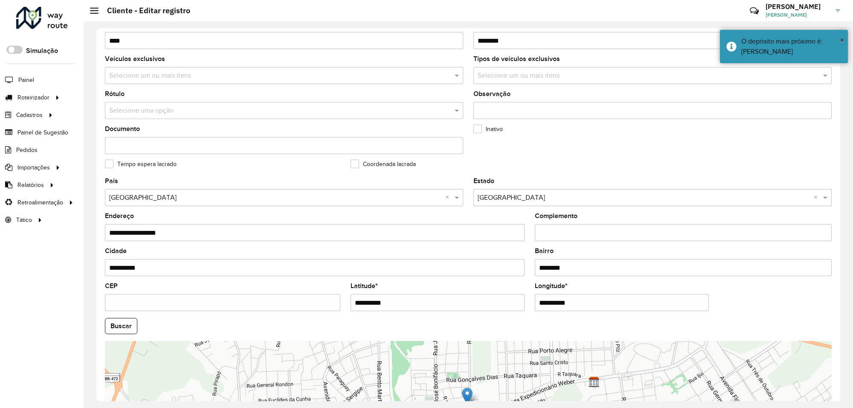
scroll to position [231, 0]
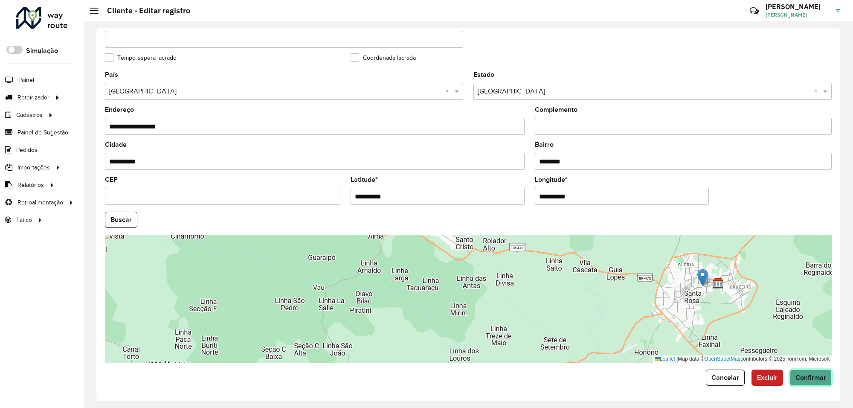
click at [807, 376] on span "Confirmar" at bounding box center [811, 377] width 31 height 7
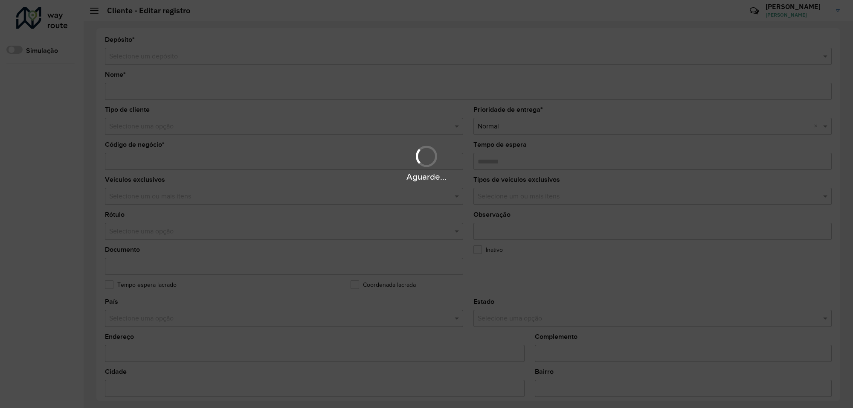
type input "**********"
type input "****"
type input "********"
type input "**********"
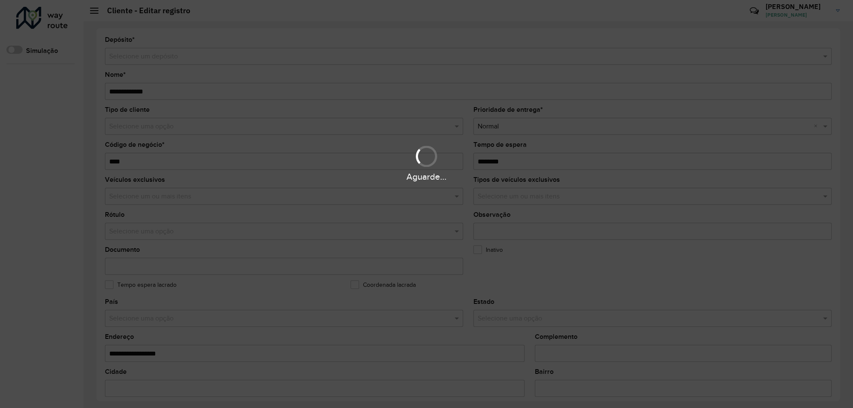
type input "********"
type input "**********"
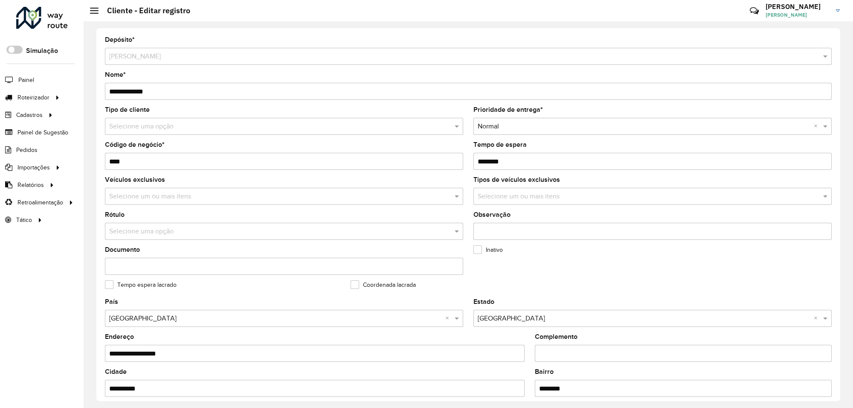
click at [160, 354] on input "**********" at bounding box center [315, 353] width 420 height 17
paste input "text"
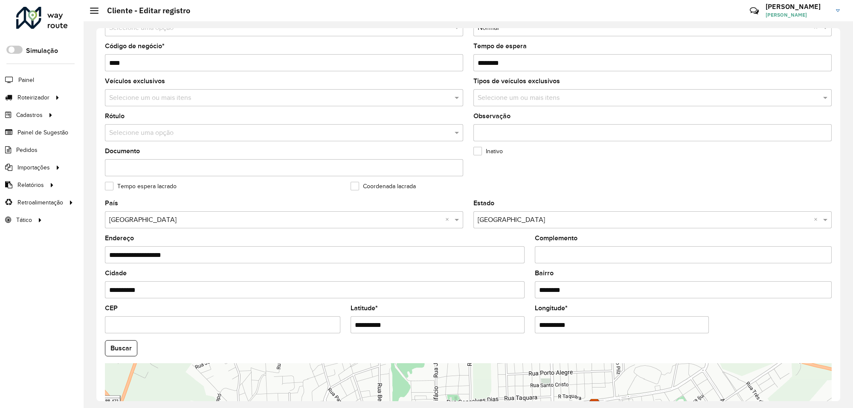
scroll to position [213, 0]
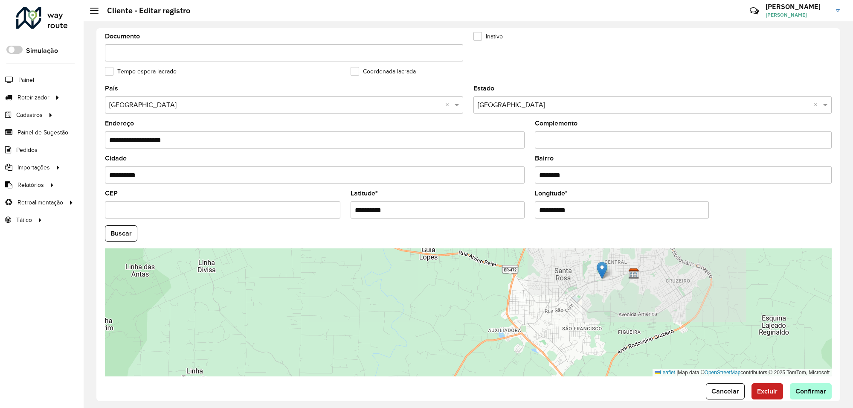
type input "**********"
click at [798, 395] on span "Confirmar" at bounding box center [811, 390] width 31 height 7
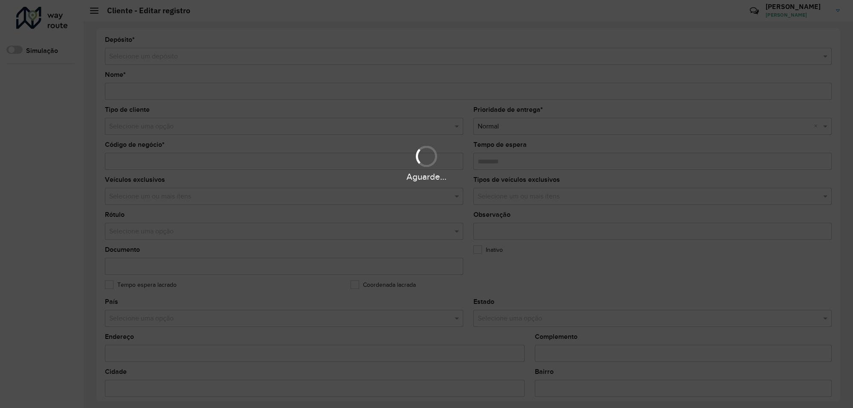
type input "**********"
type input "****"
type input "********"
type input "**********"
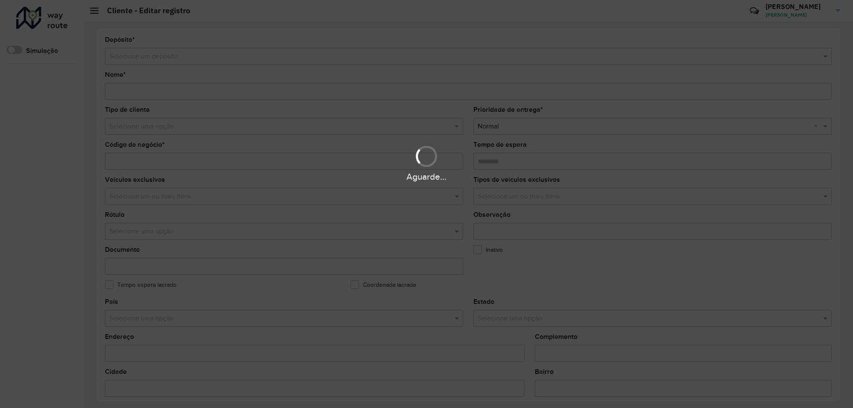
type input "********"
type input "**********"
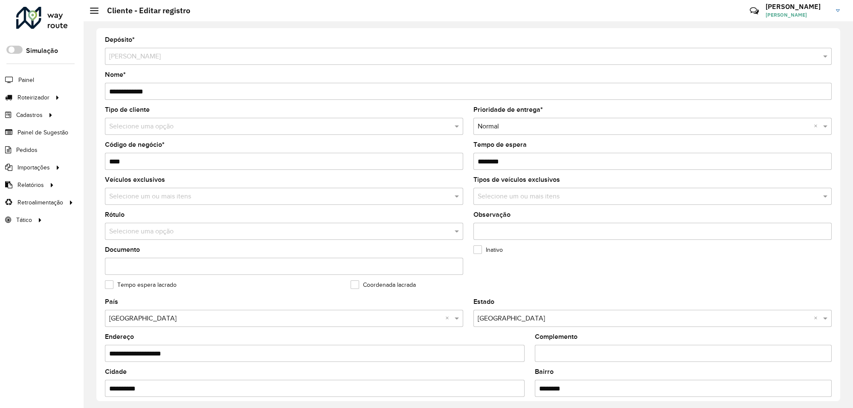
scroll to position [107, 0]
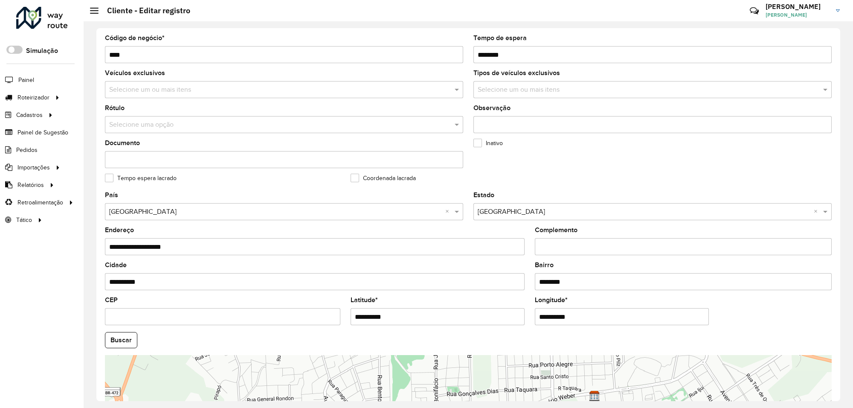
drag, startPoint x: 572, startPoint y: 281, endPoint x: 498, endPoint y: 282, distance: 74.7
click at [498, 282] on formly-group "**********" at bounding box center [468, 337] width 737 height 291
type input "*******"
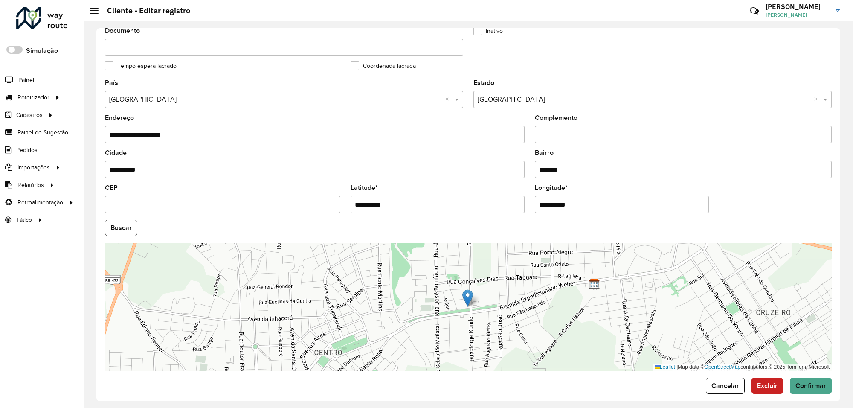
scroll to position [231, 0]
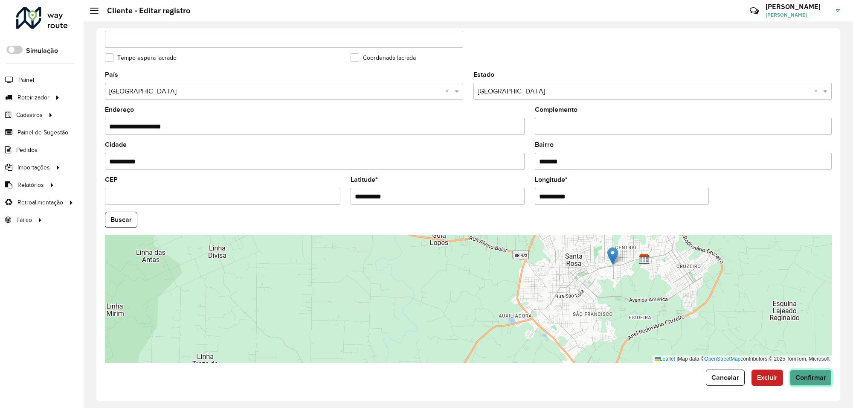
click at [807, 376] on span "Confirmar" at bounding box center [811, 377] width 31 height 7
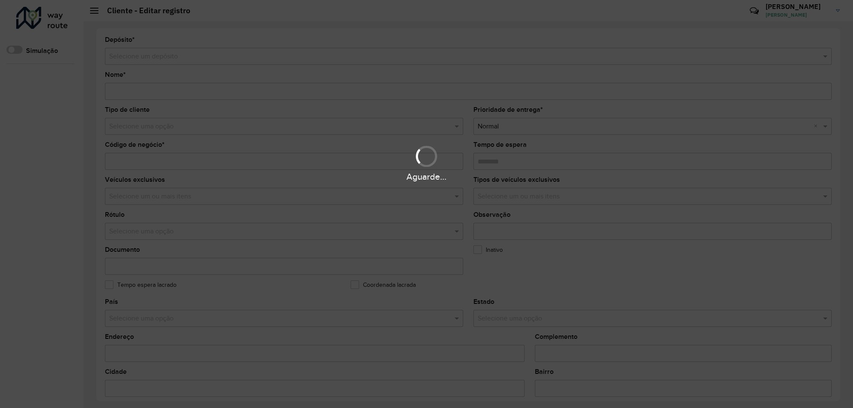
type input "**********"
type input "*****"
type input "********"
type input "**********"
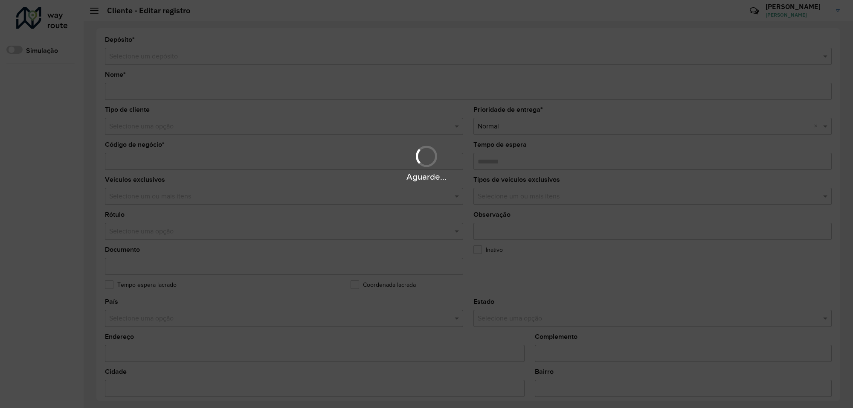
type input "******"
type input "*********"
type input "**********"
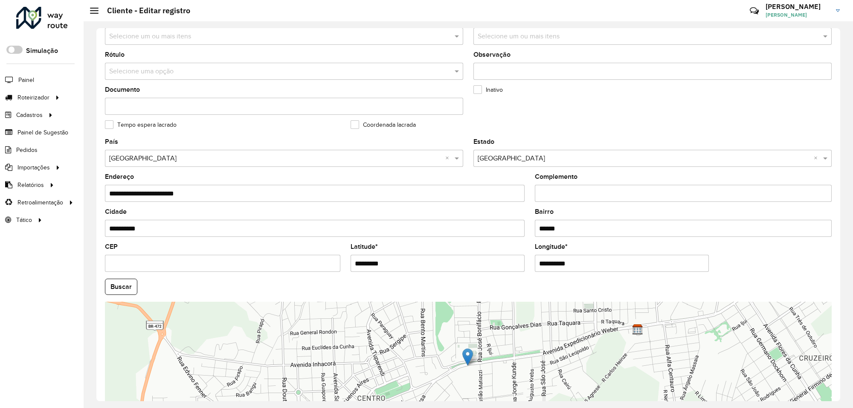
scroll to position [213, 0]
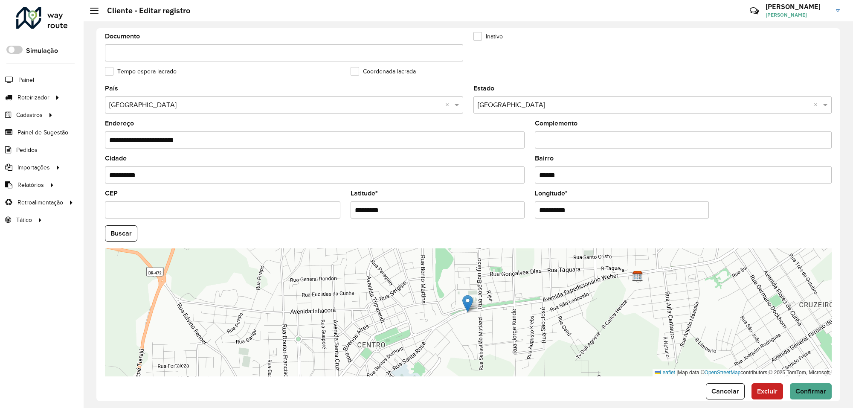
drag, startPoint x: 400, startPoint y: 212, endPoint x: 334, endPoint y: 212, distance: 65.7
click at [334, 212] on formly-group "**********" at bounding box center [468, 230] width 737 height 291
paste input "**********"
drag, startPoint x: 389, startPoint y: 214, endPoint x: 464, endPoint y: 207, distance: 75.0
click at [464, 207] on input "**********" at bounding box center [438, 209] width 174 height 17
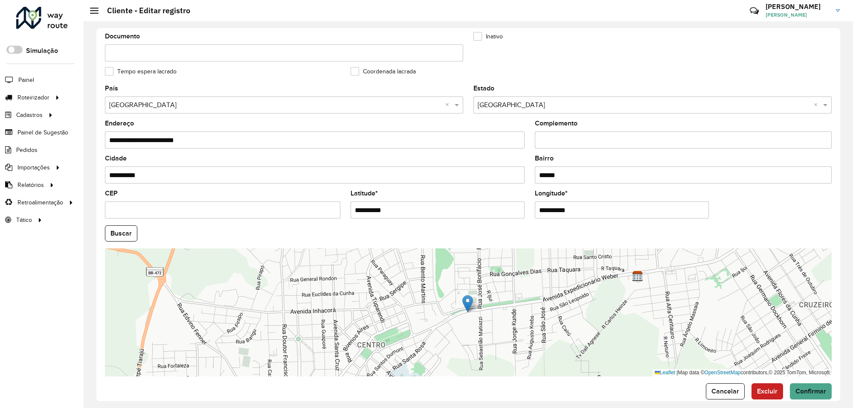
type input "**********"
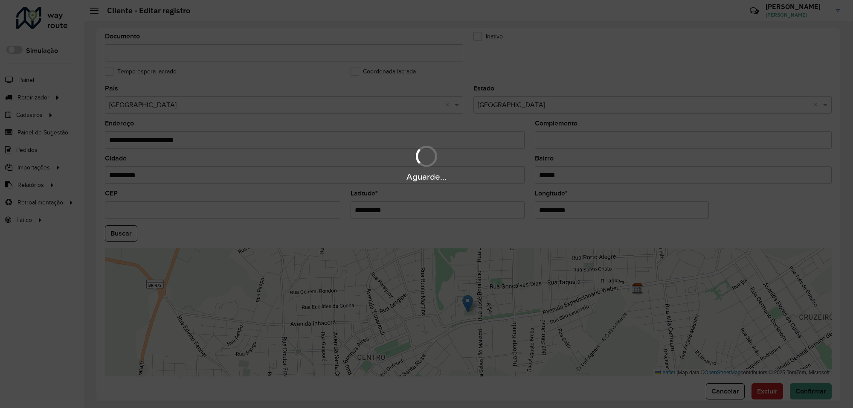
paste input "text"
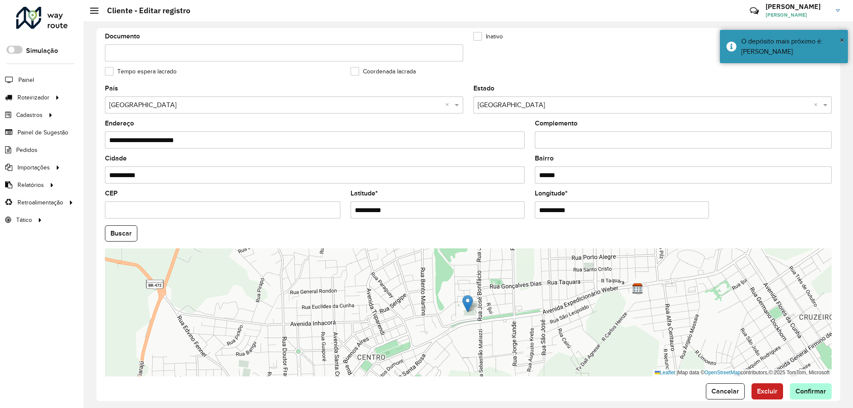
type input "**********"
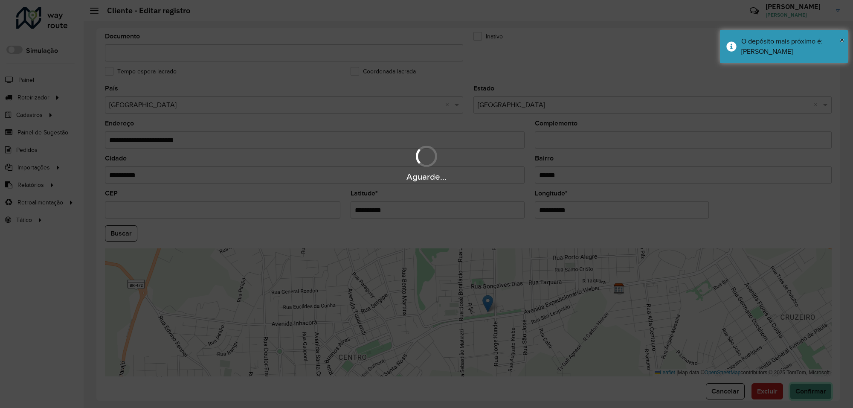
click at [797, 393] on hb-app "Aguarde... Pop-up bloqueado! Seu navegador bloqueou automáticamente a abertura …" at bounding box center [426, 204] width 853 height 408
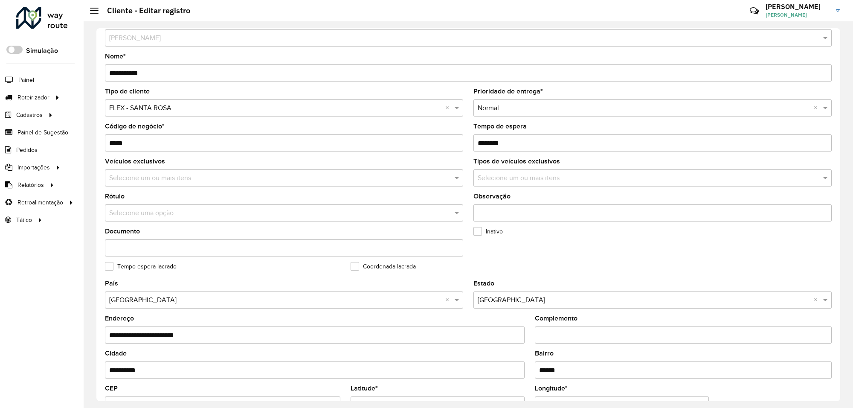
scroll to position [0, 0]
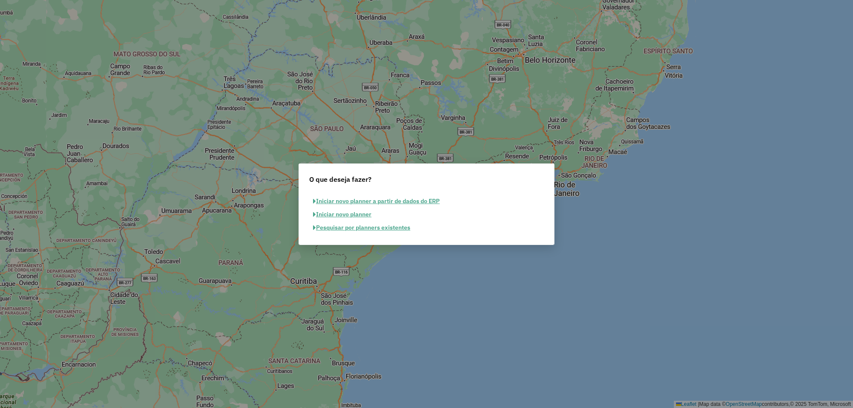
click at [398, 226] on button "Pesquisar por planners existentes" at bounding box center [361, 227] width 105 height 13
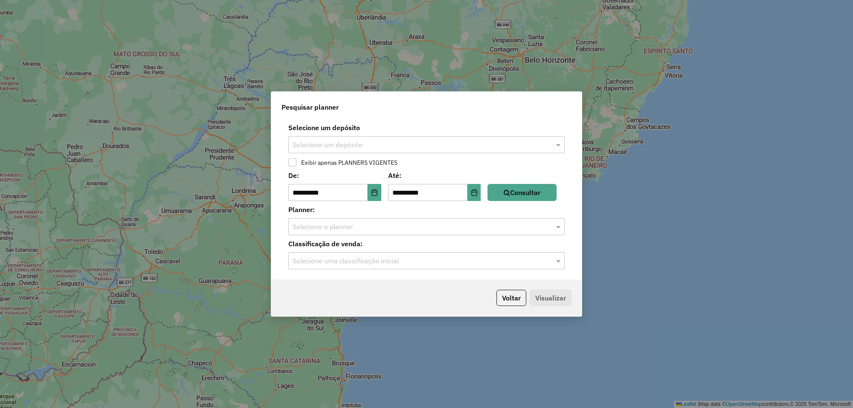
click at [409, 143] on input "text" at bounding box center [418, 145] width 251 height 10
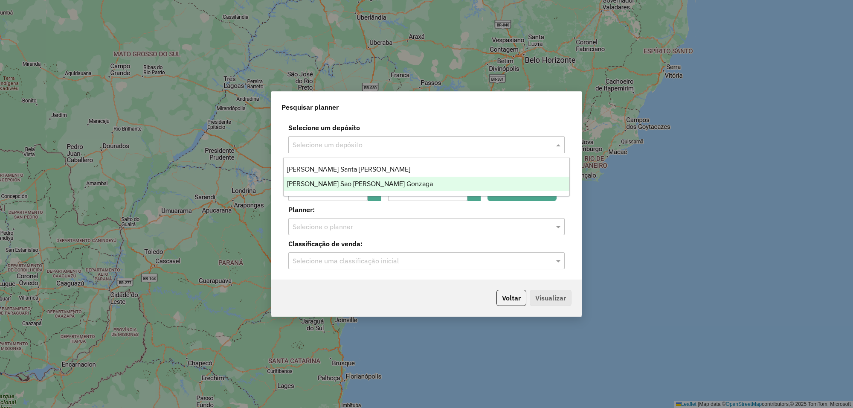
click at [344, 183] on span "[PERSON_NAME] Sao [PERSON_NAME] Gonzaga" at bounding box center [360, 183] width 146 height 7
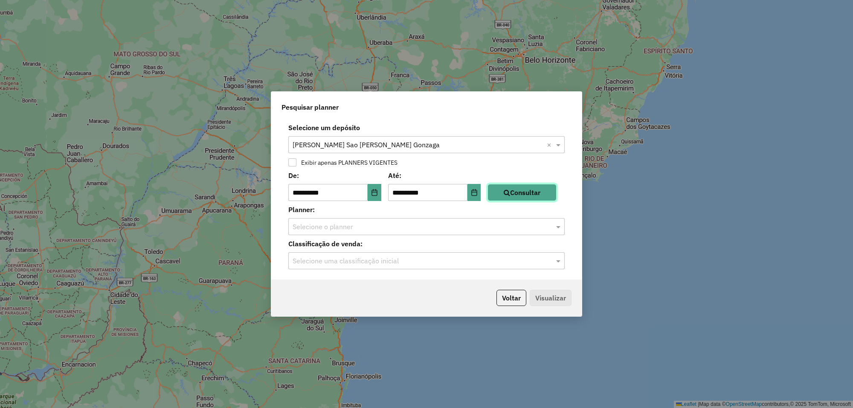
click at [520, 199] on button "Consultar" at bounding box center [522, 192] width 69 height 17
click at [418, 225] on input "text" at bounding box center [418, 227] width 251 height 10
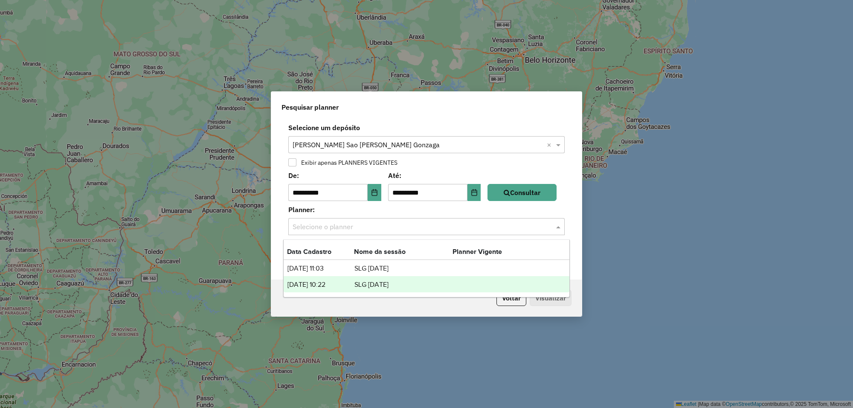
click at [360, 283] on td "SLG [DATE]" at bounding box center [403, 284] width 99 height 11
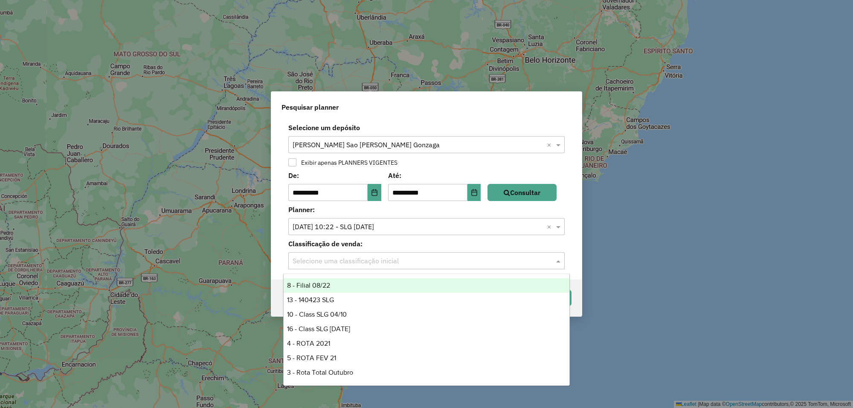
click at [412, 266] on div "Selecione uma classificação inicial" at bounding box center [426, 260] width 276 height 17
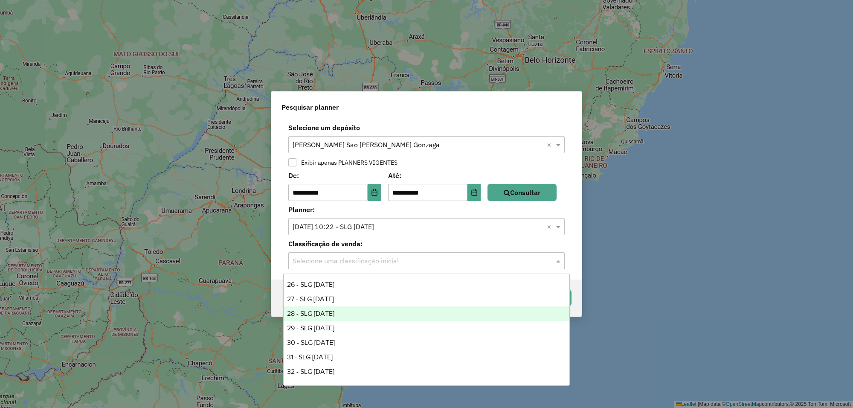
scroll to position [578, 0]
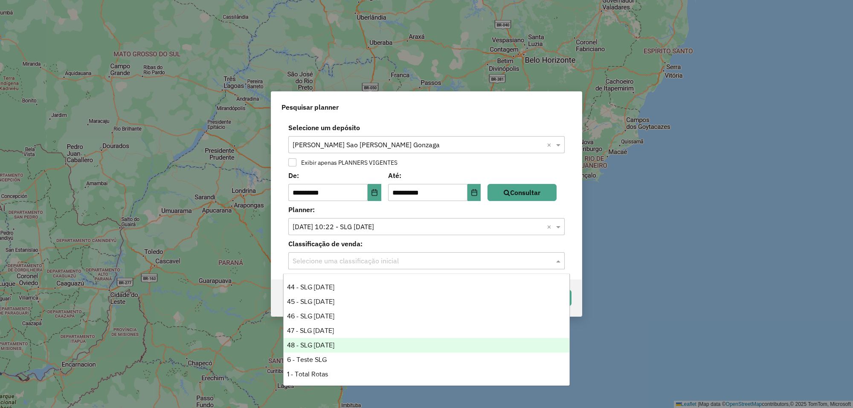
click at [359, 343] on div "48 - SLG [DATE]" at bounding box center [427, 345] width 286 height 15
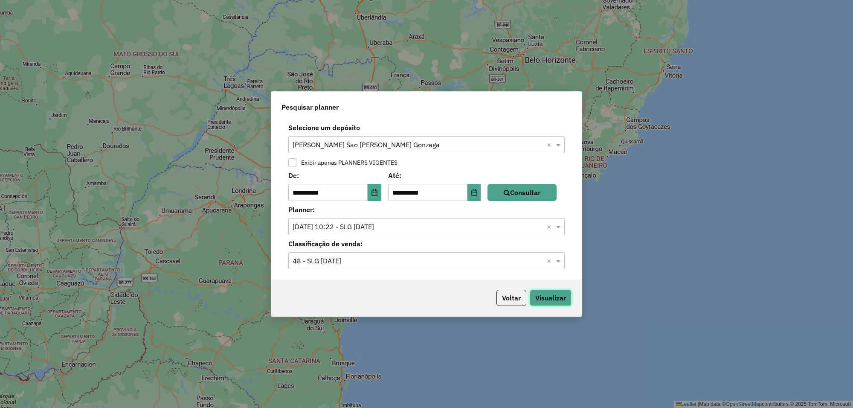
click at [548, 299] on button "Visualizar" at bounding box center [551, 298] width 42 height 16
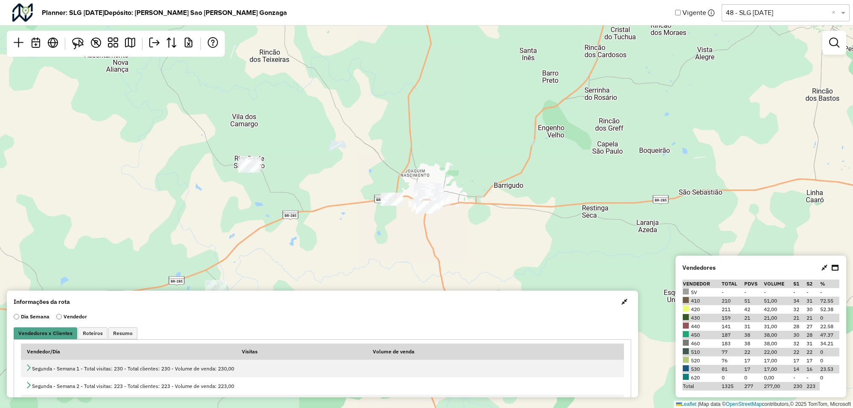
click at [623, 303] on span "button" at bounding box center [624, 301] width 6 height 7
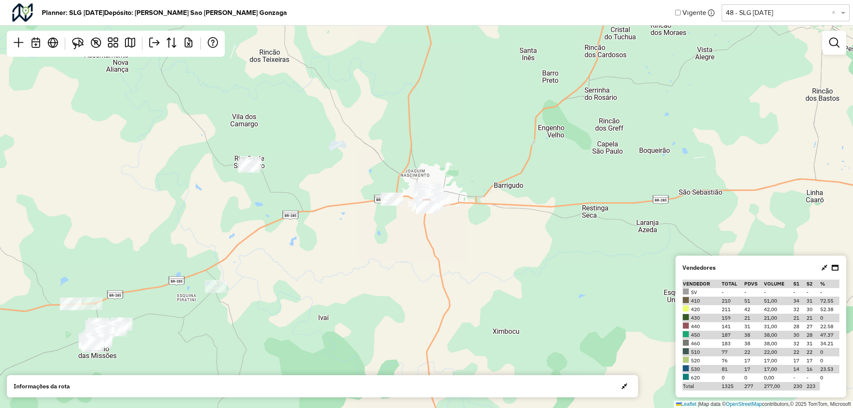
click at [826, 270] on icon at bounding box center [825, 267] width 6 height 7
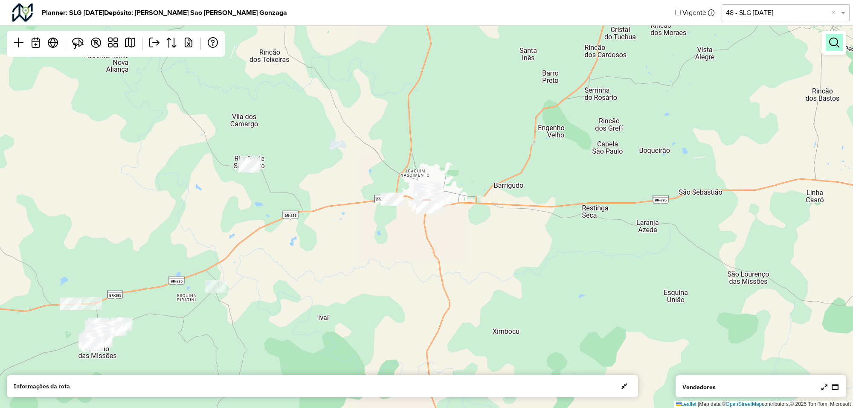
click at [828, 50] on link at bounding box center [834, 42] width 17 height 17
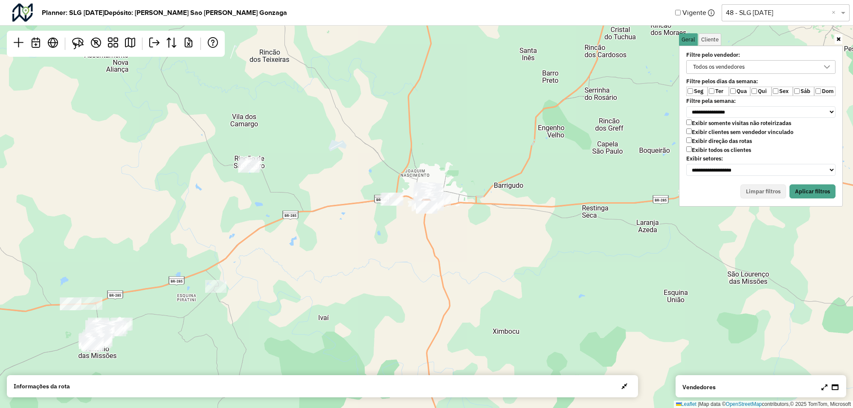
click at [815, 67] on div "Todos os vendedores" at bounding box center [754, 67] width 129 height 13
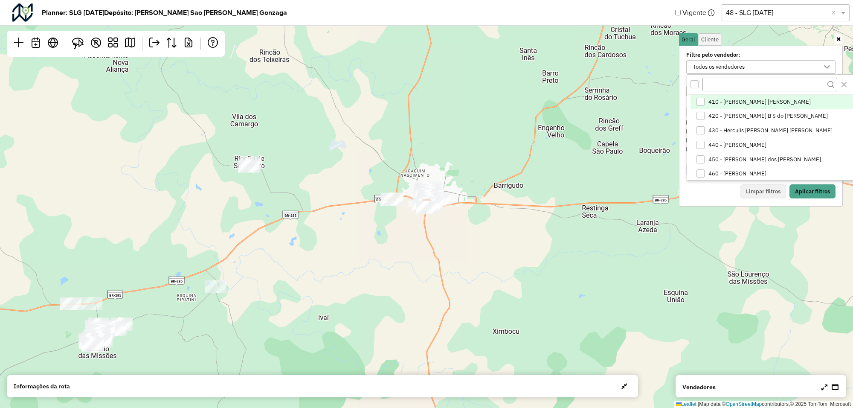
scroll to position [4, 31]
drag, startPoint x: 781, startPoint y: 31, endPoint x: 798, endPoint y: 28, distance: 17.8
click at [782, 31] on div "**********" at bounding box center [761, 112] width 171 height 162
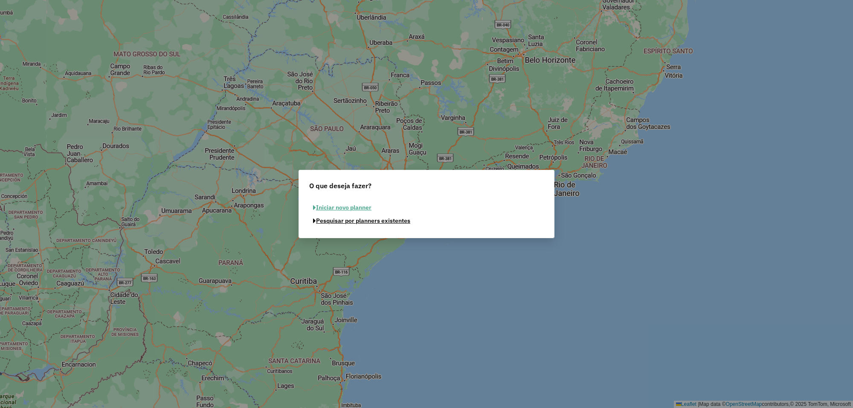
click at [325, 225] on button "Pesquisar por planners existentes" at bounding box center [361, 220] width 105 height 13
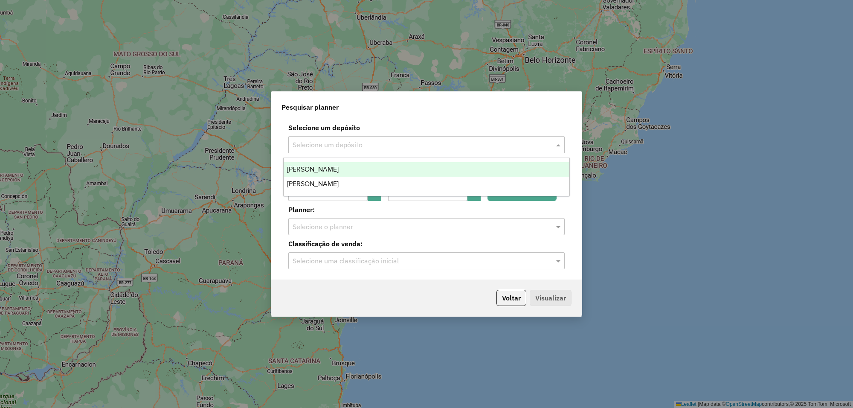
click at [340, 140] on input "text" at bounding box center [418, 145] width 251 height 10
click at [329, 171] on span "[PERSON_NAME]" at bounding box center [313, 169] width 52 height 7
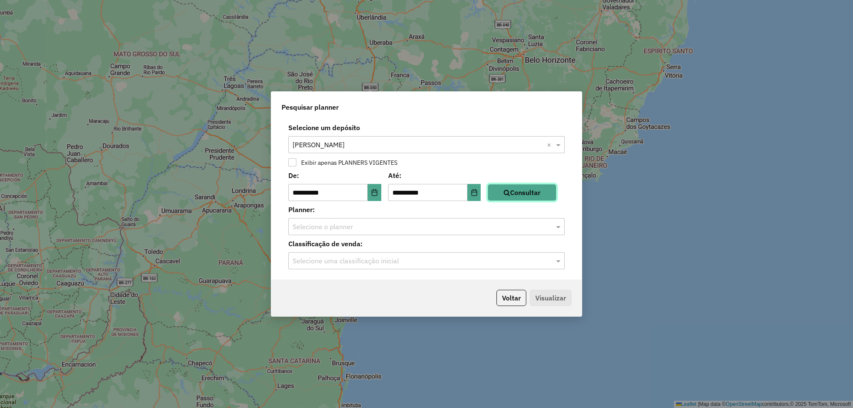
click at [519, 192] on button "Consultar" at bounding box center [522, 192] width 69 height 17
click at [556, 229] on span at bounding box center [559, 226] width 11 height 10
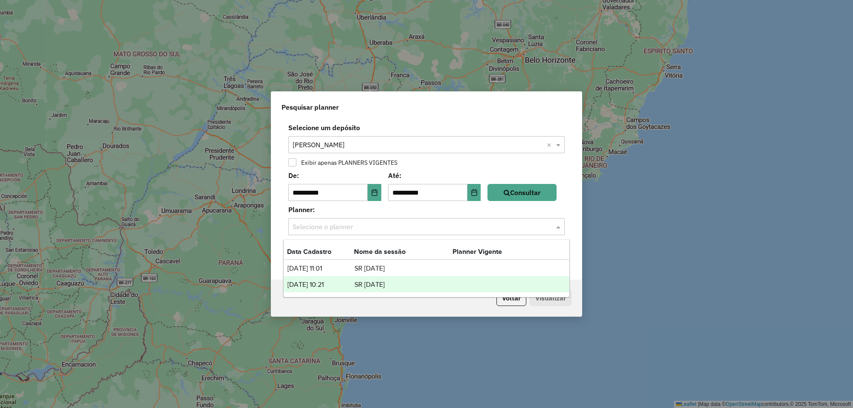
drag, startPoint x: 354, startPoint y: 280, endPoint x: 363, endPoint y: 275, distance: 9.4
click at [355, 280] on td "SR 25-07-28" at bounding box center [403, 284] width 99 height 11
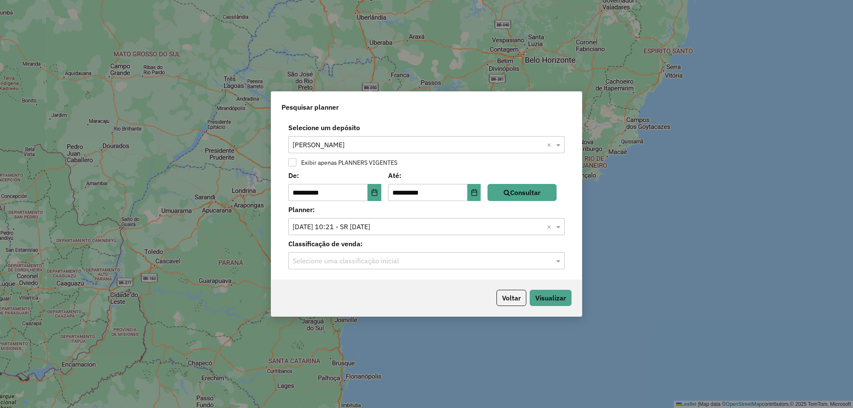
click at [389, 263] on input "text" at bounding box center [418, 261] width 251 height 10
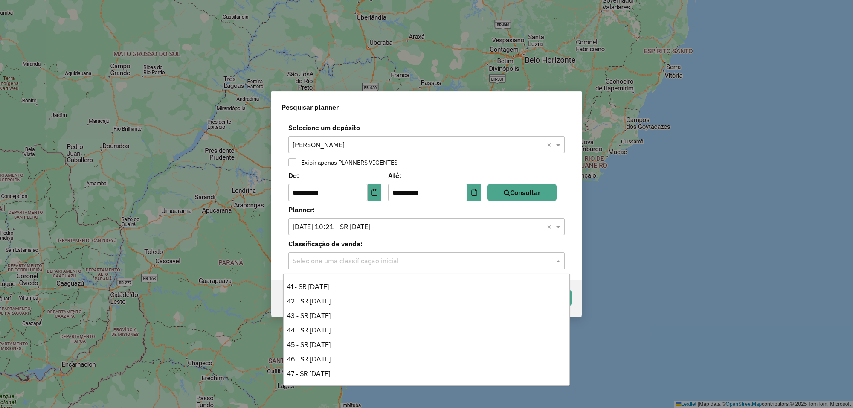
scroll to position [578, 0]
click at [338, 328] on div "48 - SR 25-07-28" at bounding box center [427, 330] width 286 height 15
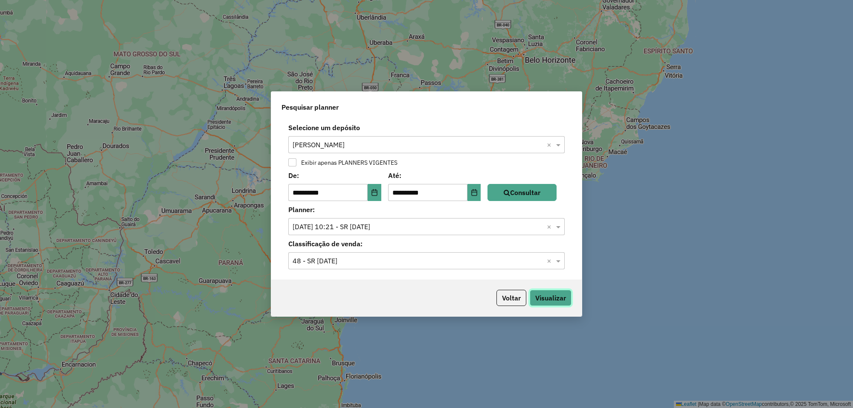
click at [547, 296] on button "Visualizar" at bounding box center [551, 298] width 42 height 16
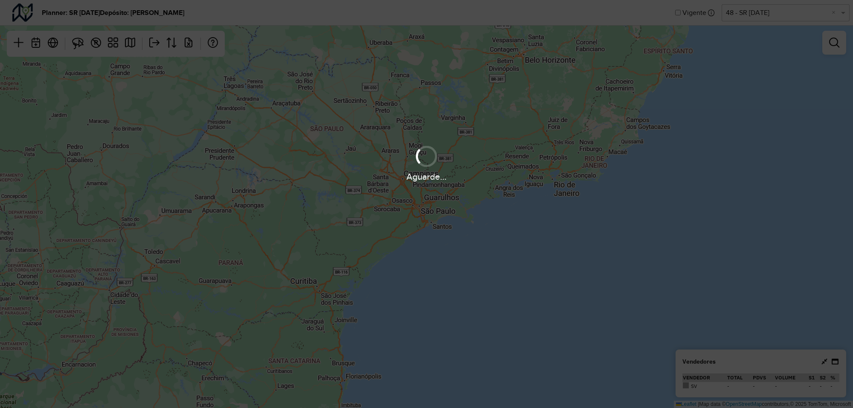
click at [823, 363] on div "Aguarde..." at bounding box center [426, 204] width 853 height 408
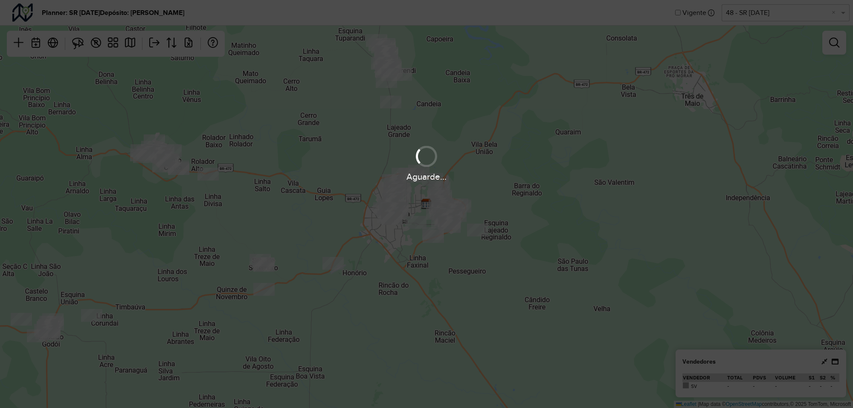
click at [824, 362] on div "Aguarde..." at bounding box center [426, 204] width 853 height 408
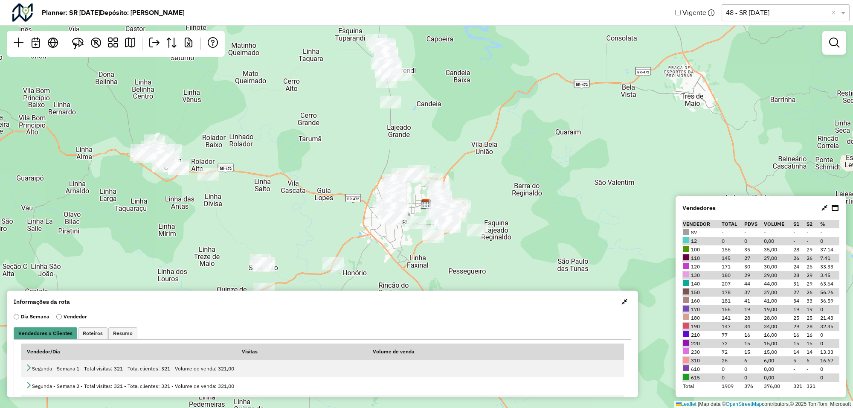
click at [624, 302] on span "button" at bounding box center [624, 301] width 6 height 7
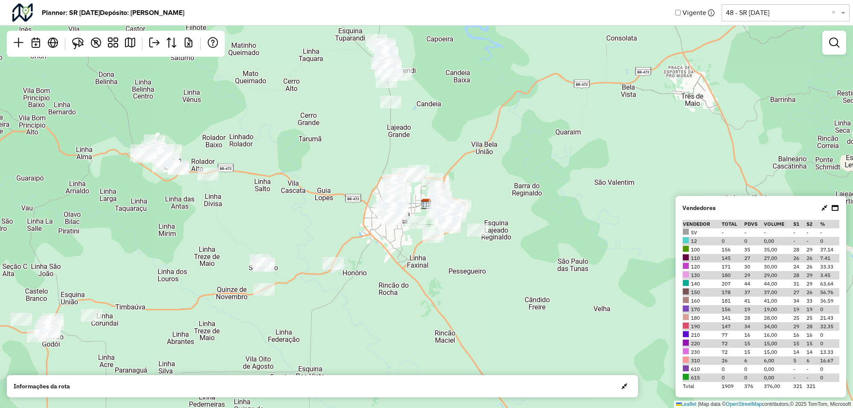
click at [822, 208] on icon at bounding box center [825, 207] width 6 height 7
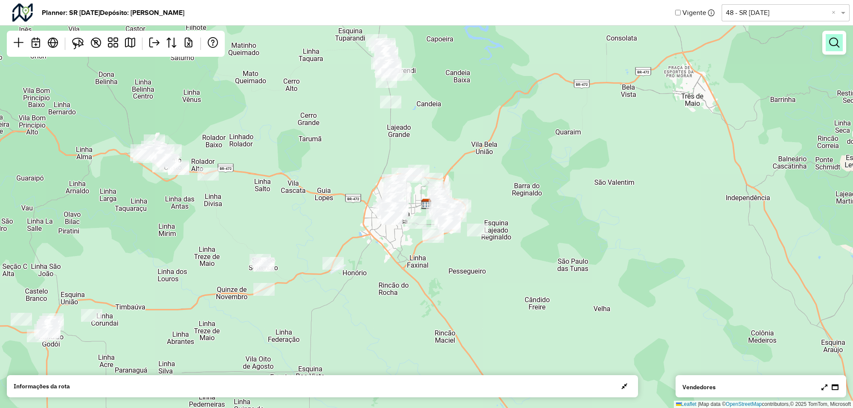
click at [832, 49] on link at bounding box center [834, 42] width 17 height 17
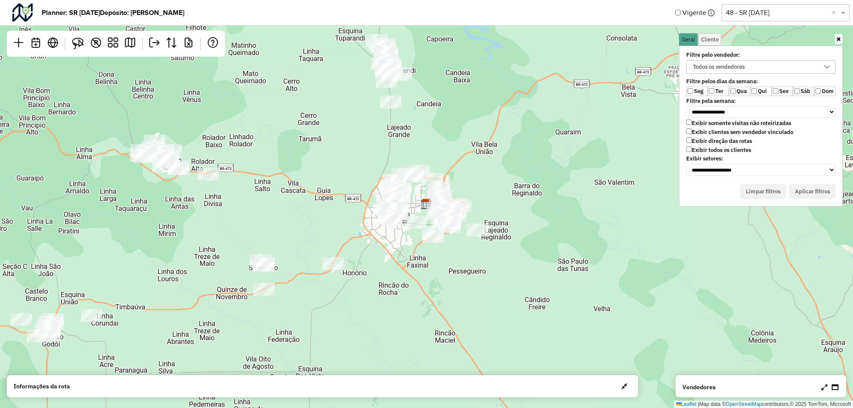
click at [716, 92] on label "Ter" at bounding box center [718, 91] width 21 height 9
drag, startPoint x: 746, startPoint y: 92, endPoint x: 758, endPoint y: 95, distance: 12.0
click at [749, 93] on label "Qua" at bounding box center [739, 91] width 21 height 9
click at [803, 67] on div "Todos os vendedores" at bounding box center [754, 67] width 129 height 13
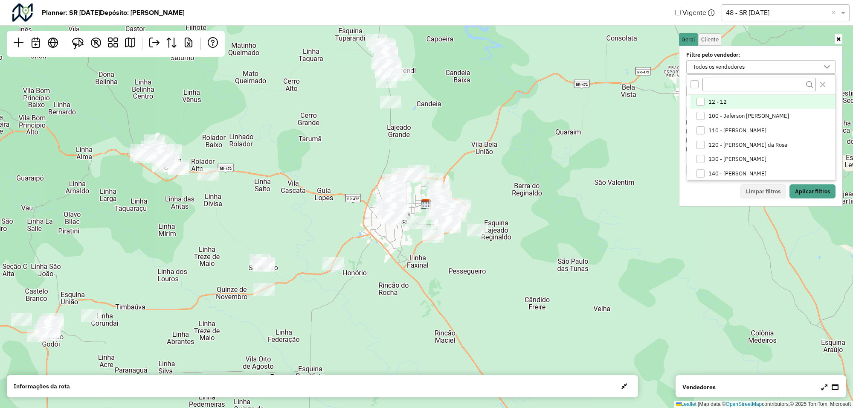
scroll to position [4, 31]
click at [732, 174] on span "140 - Douglas Elias Hermes" at bounding box center [737, 173] width 58 height 7
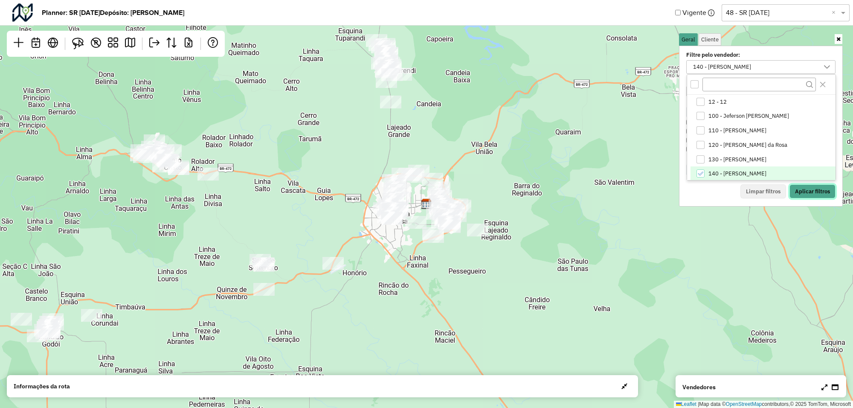
drag, startPoint x: 802, startPoint y: 188, endPoint x: 772, endPoint y: 186, distance: 29.5
click at [801, 188] on button "Aplicar filtros" at bounding box center [813, 191] width 46 height 15
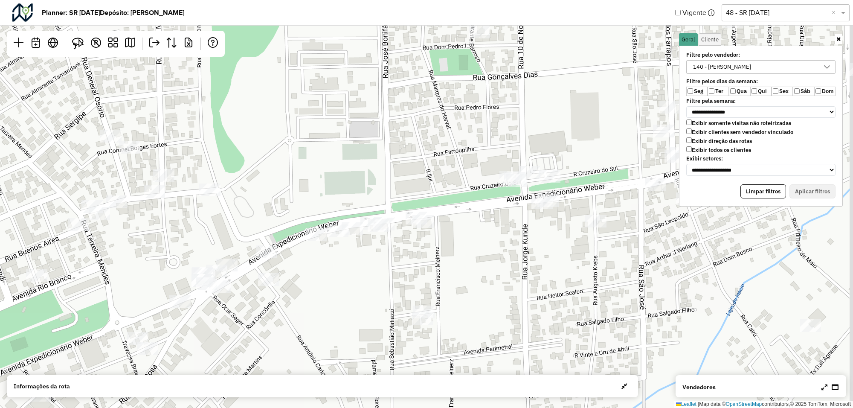
drag, startPoint x: 395, startPoint y: 202, endPoint x: 380, endPoint y: 207, distance: 16.3
click at [380, 207] on div "Leaflet | Map data © OpenStreetMap contributors,© 2025 TomTom, Microsoft" at bounding box center [426, 204] width 853 height 408
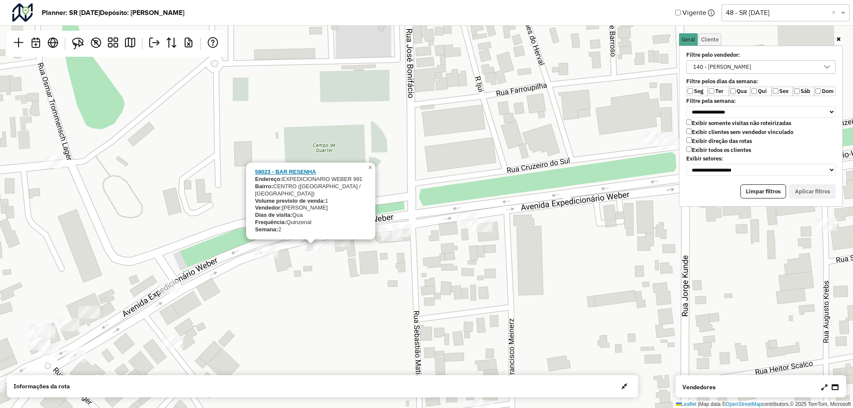
click at [292, 175] on strong "58023 - BAR RESENHA" at bounding box center [285, 171] width 61 height 6
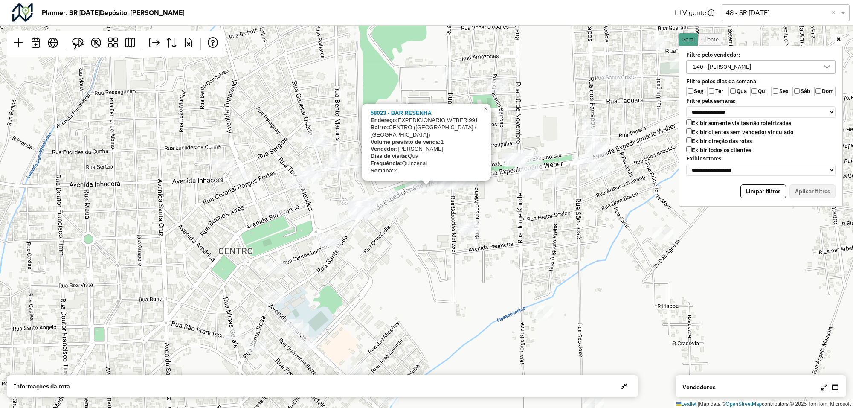
click at [484, 112] on span "×" at bounding box center [486, 108] width 4 height 7
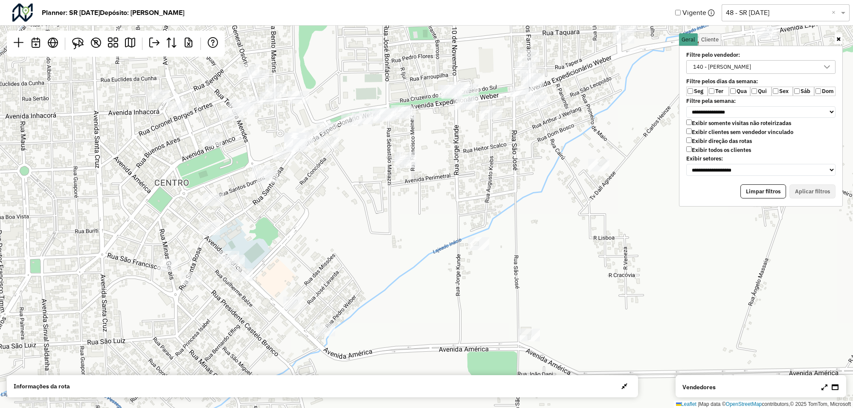
drag, startPoint x: 391, startPoint y: 273, endPoint x: 334, endPoint y: 229, distance: 72.4
click at [334, 229] on div "Leaflet | Map data © OpenStreetMap contributors,© 2025 TomTom, Microsoft" at bounding box center [426, 204] width 853 height 408
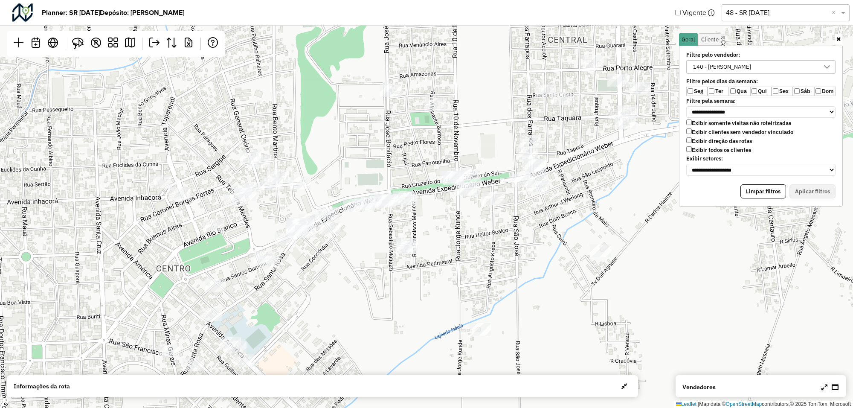
drag, startPoint x: 389, startPoint y: 146, endPoint x: 384, endPoint y: 209, distance: 63.3
click at [384, 209] on div "Leaflet | Map data © OpenStreetMap contributors,© 2025 TomTom, Microsoft" at bounding box center [426, 204] width 853 height 408
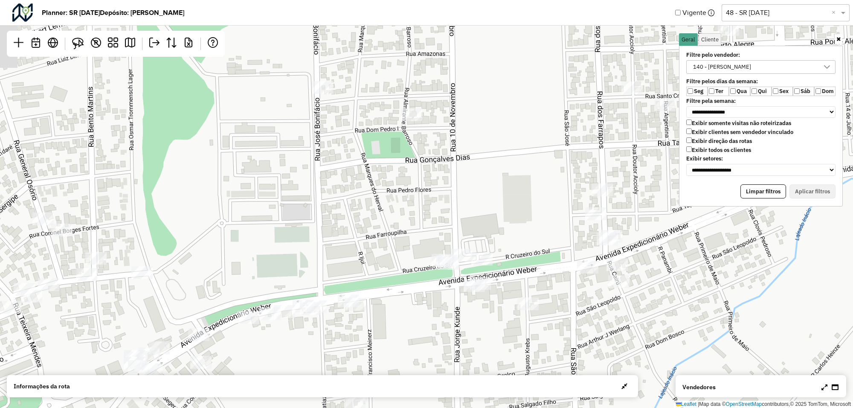
drag, startPoint x: 482, startPoint y: 136, endPoint x: 388, endPoint y: 260, distance: 155.5
click at [389, 260] on div "Leaflet | Map data © OpenStreetMap contributors,© 2025 TomTom, Microsoft" at bounding box center [426, 204] width 853 height 408
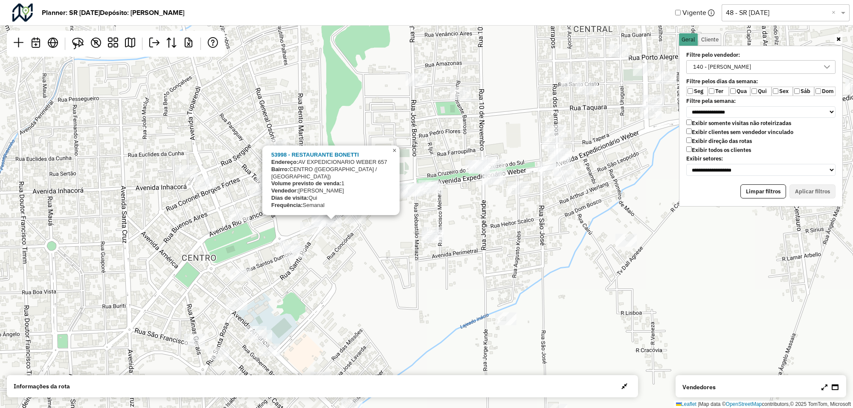
click at [394, 154] on span "×" at bounding box center [394, 150] width 4 height 7
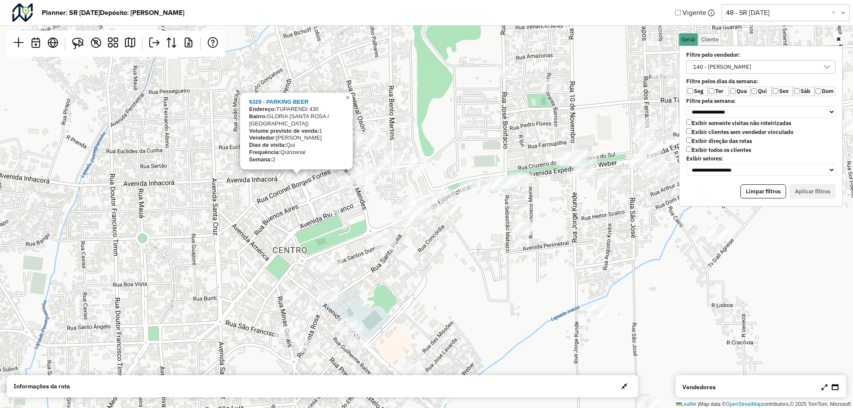
click at [349, 101] on span "×" at bounding box center [348, 97] width 4 height 7
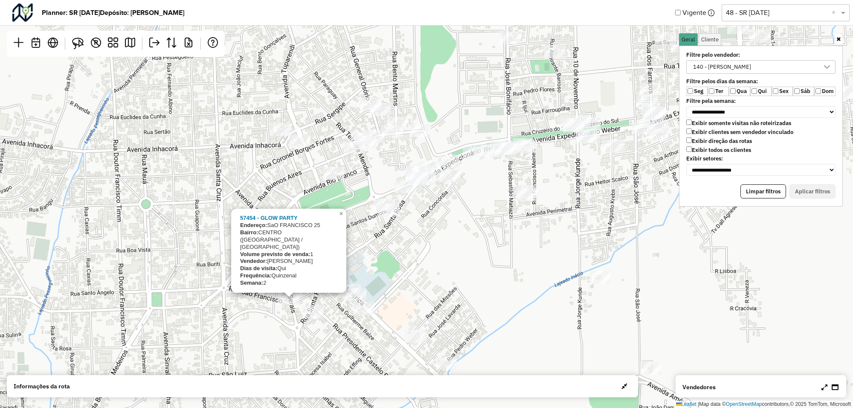
drag, startPoint x: 320, startPoint y: 353, endPoint x: 325, endPoint y: 314, distance: 39.2
click at [324, 312] on div at bounding box center [312, 311] width 21 height 13
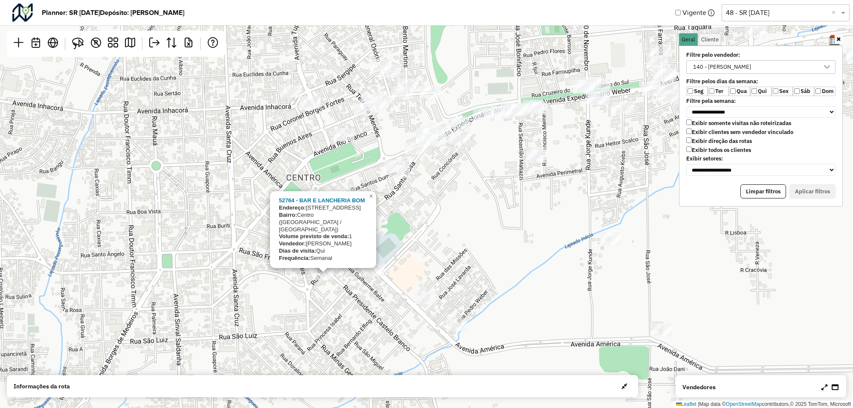
drag, startPoint x: 382, startPoint y: 333, endPoint x: 390, endPoint y: 299, distance: 34.3
click at [390, 300] on div "52764 - BAR E LANCHERIA BOM Endereço: Rua Santa Rosa, 862 Bairro: Centro (Santa…" at bounding box center [426, 204] width 853 height 408
click at [372, 199] on span "×" at bounding box center [371, 195] width 4 height 7
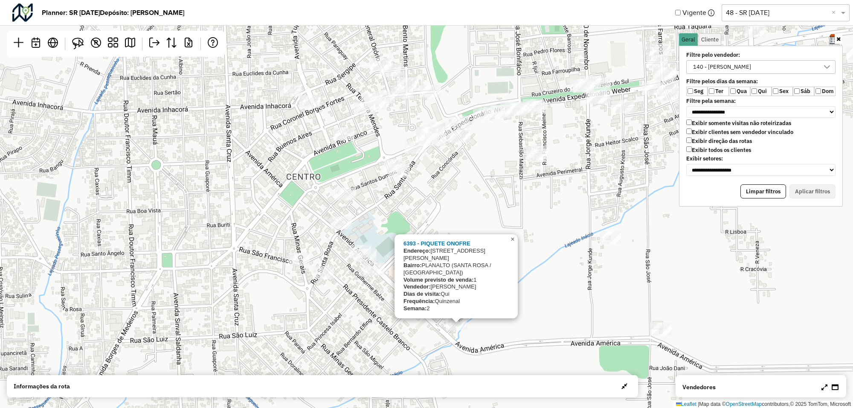
click at [514, 243] on span "×" at bounding box center [513, 238] width 4 height 7
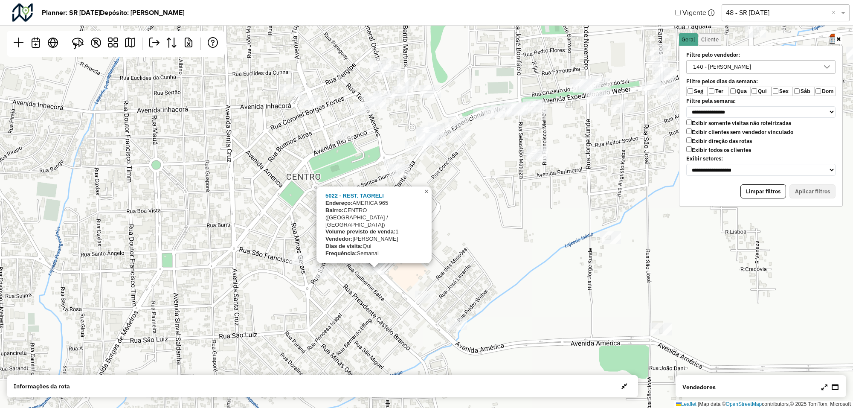
click at [427, 195] on span "×" at bounding box center [426, 191] width 4 height 7
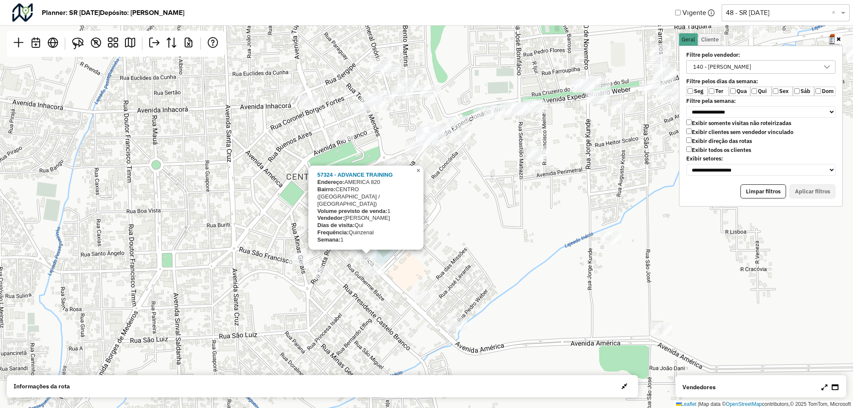
click at [418, 174] on span "×" at bounding box center [418, 170] width 4 height 7
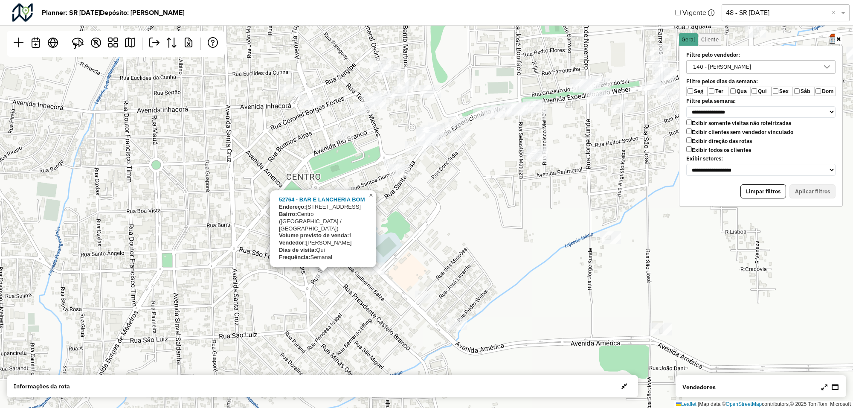
click at [372, 199] on span "×" at bounding box center [371, 195] width 4 height 7
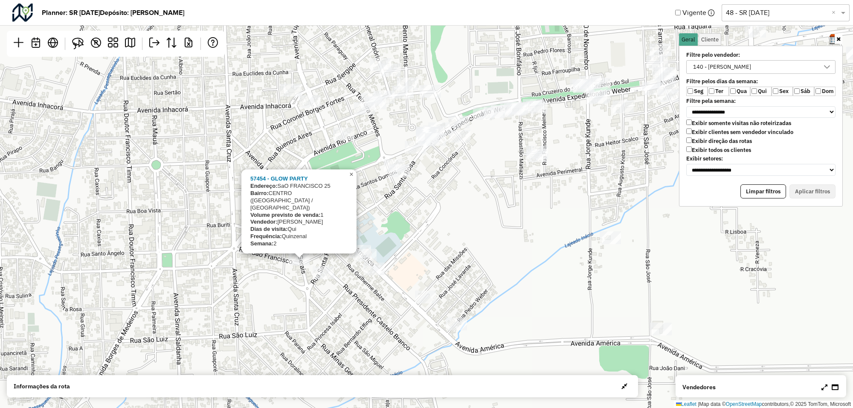
click at [351, 178] on span "×" at bounding box center [351, 174] width 4 height 7
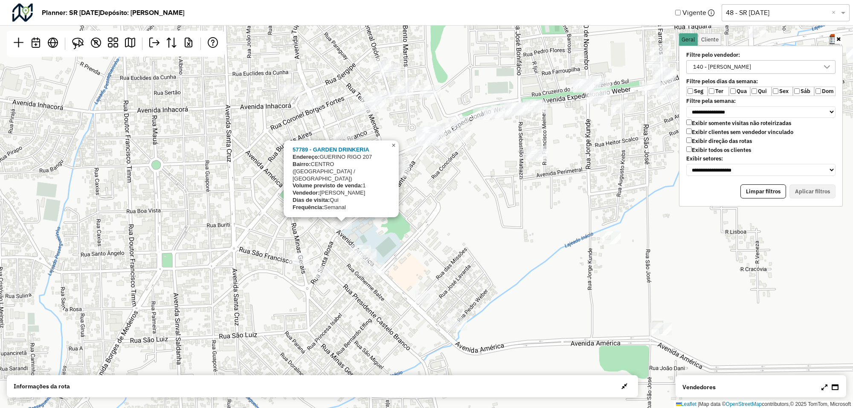
click at [395, 149] on span "×" at bounding box center [394, 145] width 4 height 7
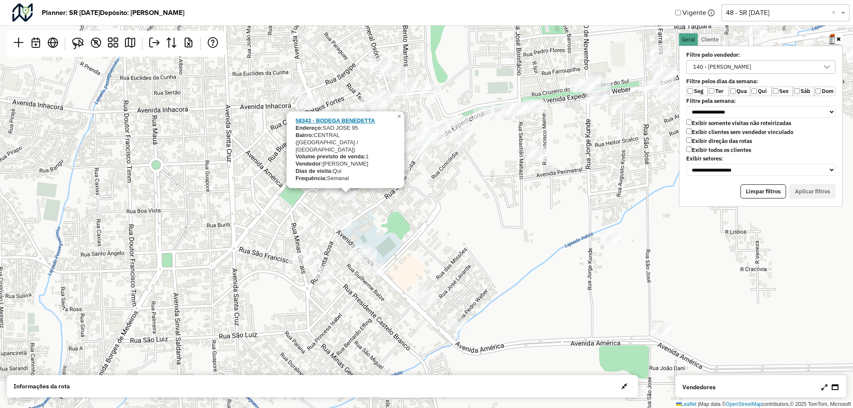
click at [332, 124] on strong "58343 - BODEGA BENEDETTA" at bounding box center [335, 120] width 79 height 6
select select "*******"
select select "*"
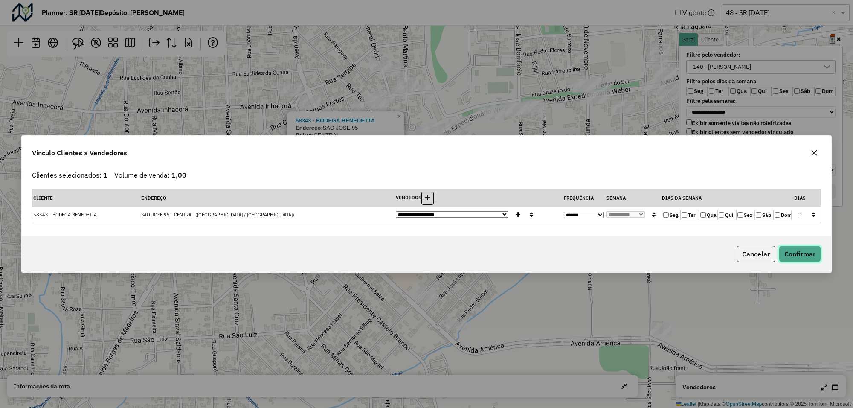
click at [806, 257] on button "Confirmar" at bounding box center [800, 254] width 42 height 16
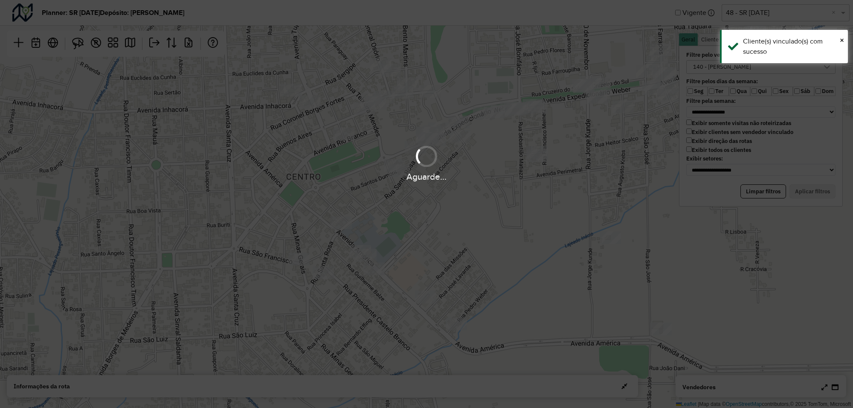
drag, startPoint x: 550, startPoint y: 151, endPoint x: 505, endPoint y: 172, distance: 49.2
click at [506, 173] on div "Aguarde..." at bounding box center [426, 163] width 853 height 41
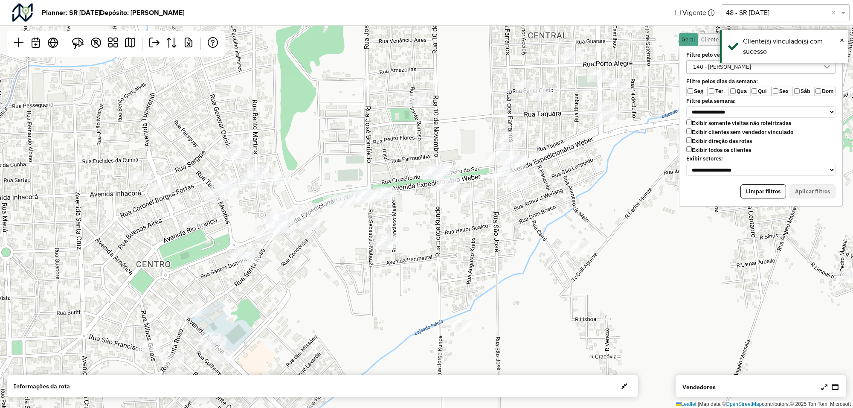
drag, startPoint x: 516, startPoint y: 149, endPoint x: 365, endPoint y: 238, distance: 175.5
click at [365, 238] on div "Leaflet | Map data © OpenStreetMap contributors,© 2025 TomTom, Microsoft" at bounding box center [426, 204] width 853 height 408
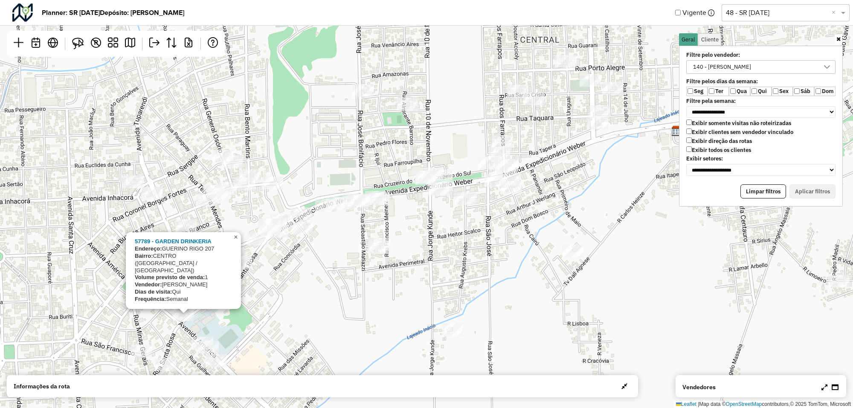
click at [237, 241] on span "×" at bounding box center [236, 236] width 4 height 7
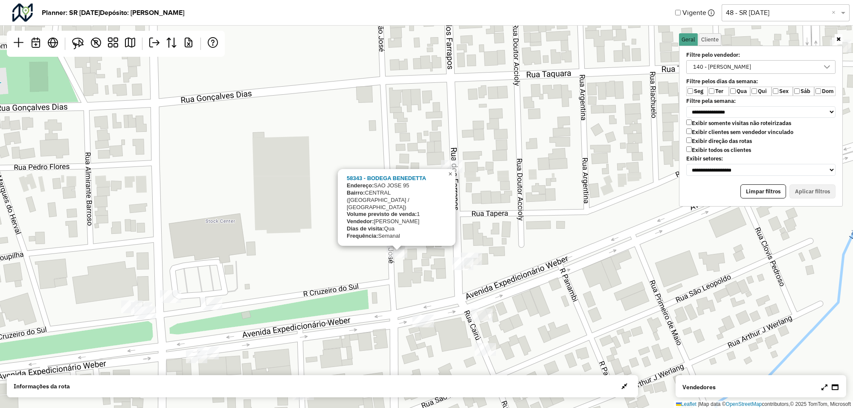
click at [449, 177] on span "×" at bounding box center [450, 173] width 4 height 7
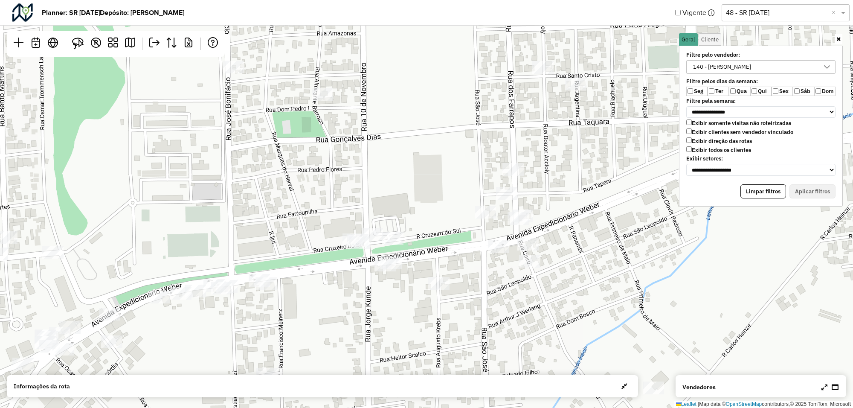
drag, startPoint x: 400, startPoint y: 188, endPoint x: 479, endPoint y: 177, distance: 79.7
click at [478, 177] on div "Leaflet | Map data © OpenStreetMap contributors,© 2025 TomTom, Microsoft" at bounding box center [426, 204] width 853 height 408
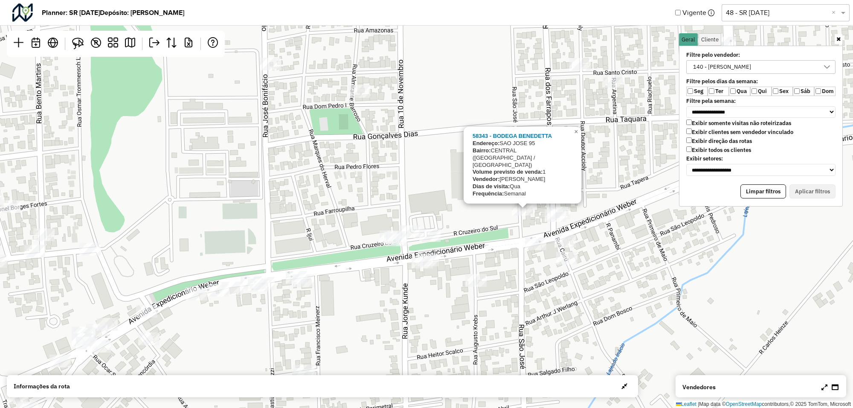
drag, startPoint x: 309, startPoint y: 237, endPoint x: 337, endPoint y: 239, distance: 28.2
click at [337, 239] on div "58343 - BODEGA BENEDETTA Endereço: SAO JOSE 95 Bairro: CENTRAL (SANTA ROSA / RS…" at bounding box center [426, 204] width 853 height 408
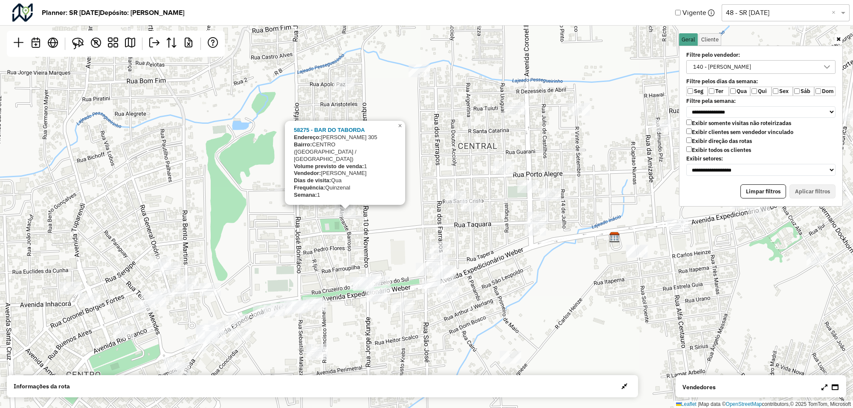
drag, startPoint x: 339, startPoint y: 188, endPoint x: 338, endPoint y: 248, distance: 60.6
click at [338, 248] on div "58275 - BAR DO TABORDA Endereço: ALMIRANTE BARROSO 305 Bairro: CENTRO (SANTA RO…" at bounding box center [426, 204] width 853 height 408
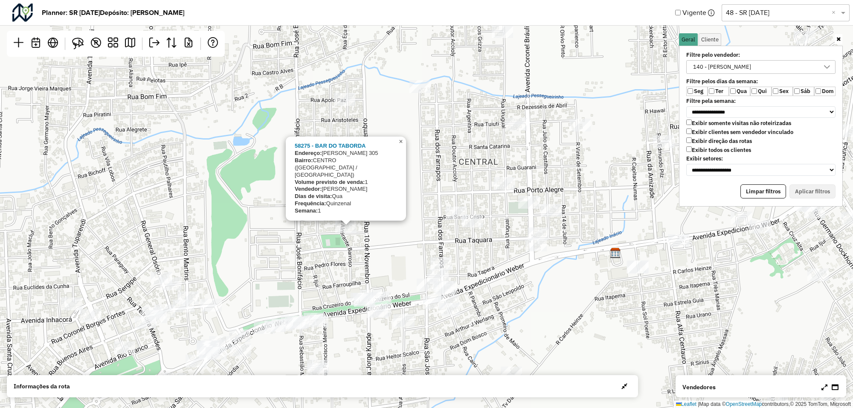
click at [401, 145] on span "×" at bounding box center [401, 141] width 4 height 7
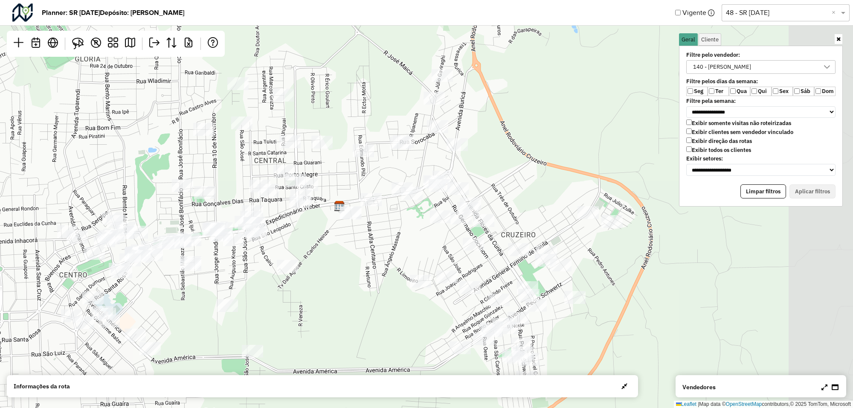
drag, startPoint x: 517, startPoint y: 190, endPoint x: 350, endPoint y: 191, distance: 166.4
click at [350, 191] on div "Leaflet | Map data © OpenStreetMap contributors,© 2025 TomTom, Microsoft" at bounding box center [426, 204] width 853 height 408
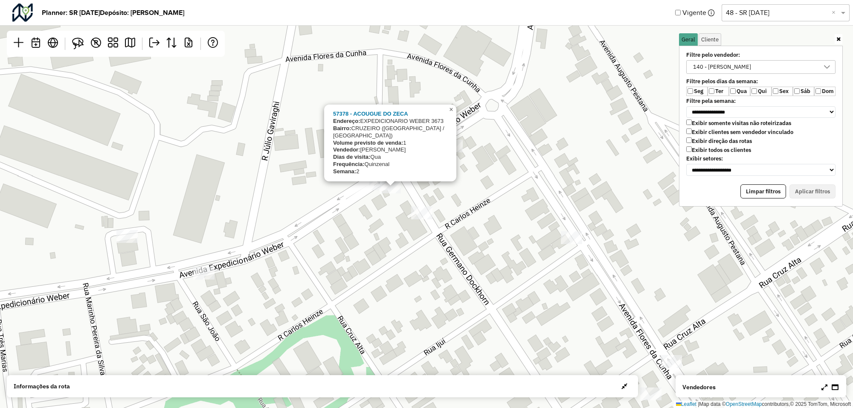
click at [450, 113] on span "×" at bounding box center [451, 109] width 4 height 7
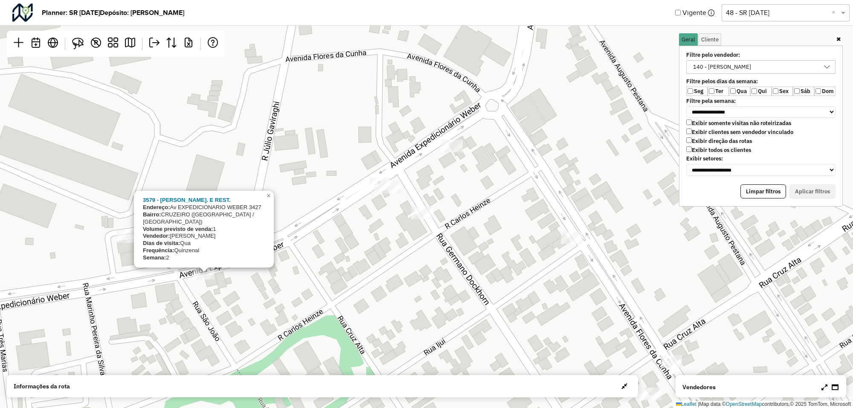
click at [124, 229] on div "3579 - GAUCHO CHUR. E REST. Endereço: Av EXPEDICIONARIO WEBER 3427 Bairro: CRUZ…" at bounding box center [426, 204] width 853 height 408
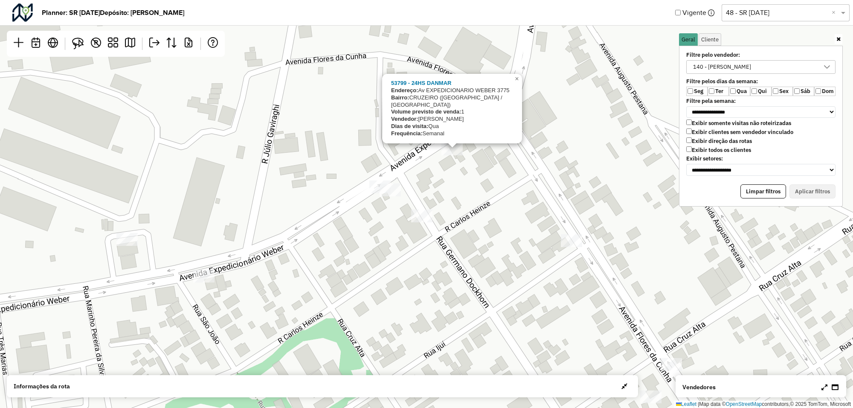
drag, startPoint x: 443, startPoint y: 167, endPoint x: 444, endPoint y: 179, distance: 12.0
click at [444, 179] on div "53799 - 24HS DANMAR Endereço: Av EXPEDICIONARIO WEBER 3775 Bairro: CRUZEIRO (SA…" at bounding box center [426, 204] width 853 height 408
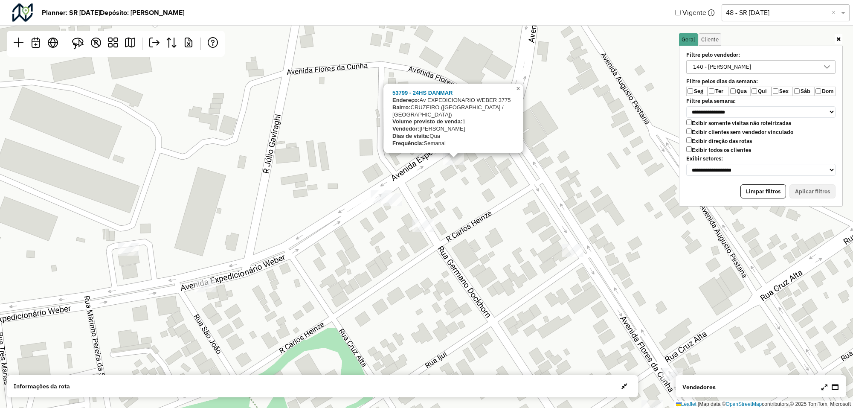
click at [519, 92] on span "×" at bounding box center [518, 88] width 4 height 7
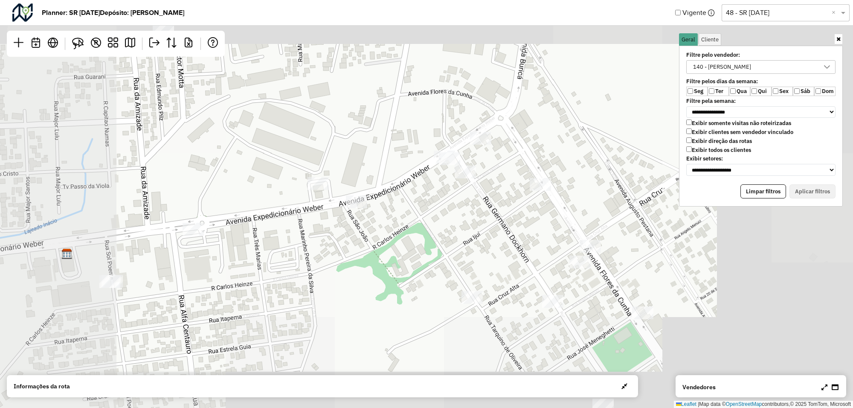
drag, startPoint x: 511, startPoint y: 99, endPoint x: 473, endPoint y: 173, distance: 83.4
click at [476, 172] on div "Leaflet | Map data © OpenStreetMap contributors,© 2025 TomTom, Microsoft" at bounding box center [426, 204] width 853 height 408
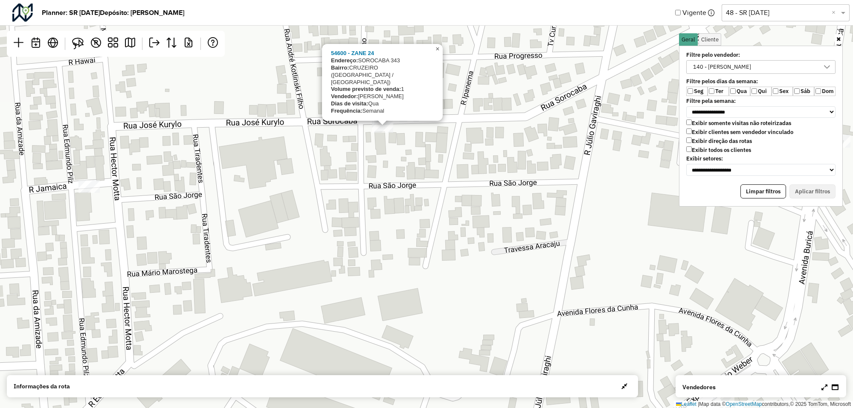
click at [438, 52] on span "×" at bounding box center [438, 48] width 4 height 7
click at [436, 52] on span "×" at bounding box center [438, 48] width 4 height 7
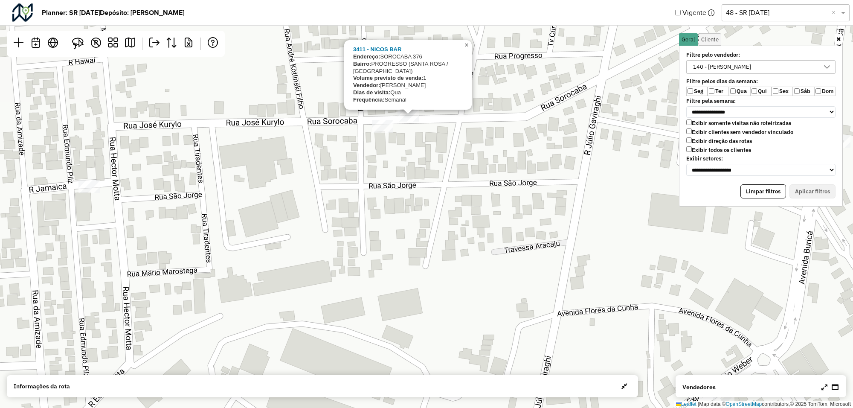
click at [465, 49] on span "×" at bounding box center [467, 44] width 4 height 7
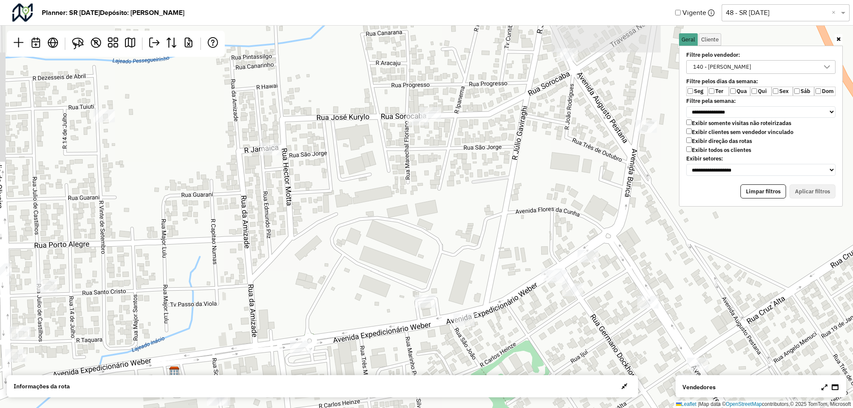
drag, startPoint x: 475, startPoint y: 75, endPoint x: 435, endPoint y: 181, distance: 113.4
click at [436, 181] on div "Leaflet | Map data © OpenStreetMap contributors,© 2025 TomTom, Microsoft" at bounding box center [426, 204] width 853 height 408
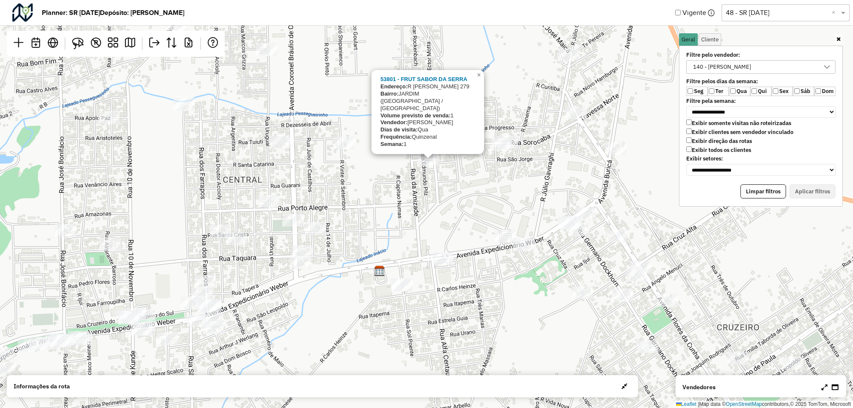
drag, startPoint x: 333, startPoint y: 222, endPoint x: 433, endPoint y: 168, distance: 113.6
click at [431, 168] on div "53801 - FRUT SABOR DA SERRA Endereço: R EDMUNDO PILZ 279 Bairro: JARDIM (SANTA …" at bounding box center [426, 204] width 853 height 408
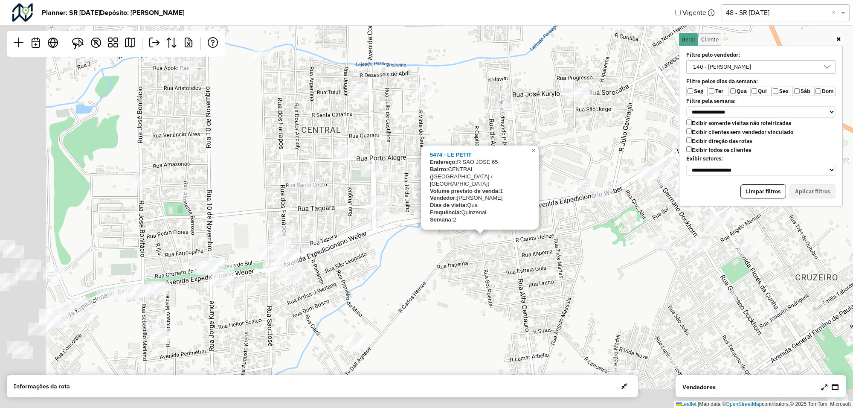
drag, startPoint x: 325, startPoint y: 256, endPoint x: 382, endPoint y: 219, distance: 68.5
click at [383, 219] on div "5474 - LE PETIT Endereço: R SAO JOSE 65 Bairro: CENTRAL (SANTA ROSA / RS) Volum…" at bounding box center [426, 204] width 853 height 408
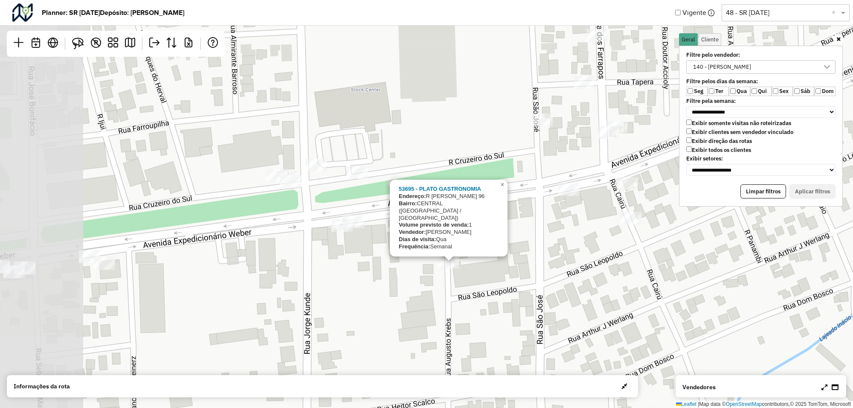
drag, startPoint x: 98, startPoint y: 335, endPoint x: 390, endPoint y: 246, distance: 305.5
click at [387, 253] on div "53695 - PLATO GASTRONOMIA Endereço: R AUGUSTO KREBS 96 Bairro: CENTRAL (SANTA R…" at bounding box center [426, 204] width 853 height 408
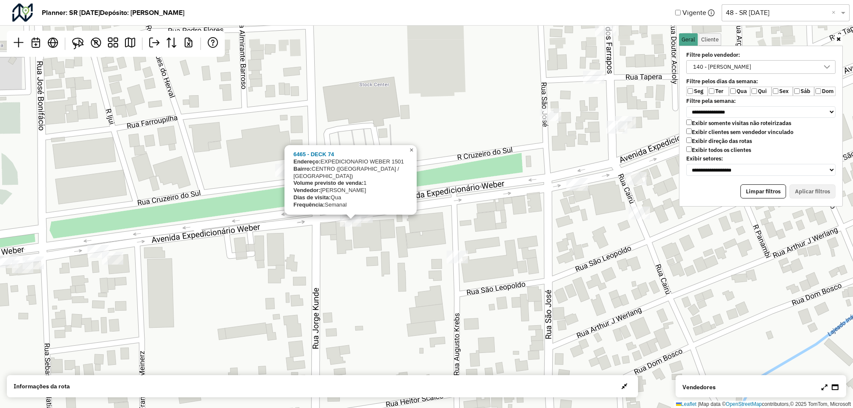
click at [410, 154] on span "×" at bounding box center [411, 149] width 4 height 7
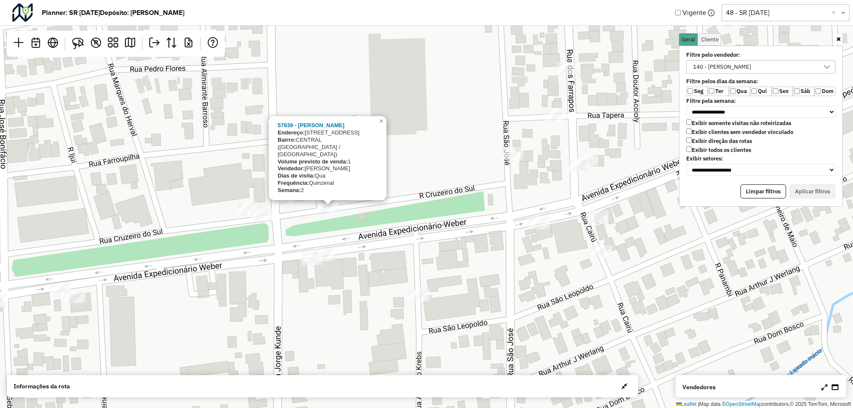
drag, startPoint x: 484, startPoint y: 164, endPoint x: 438, endPoint y: 208, distance: 63.7
click at [438, 208] on div "57939 - LARISSA BOER Endereço: Rua Cruzeiro do Sul 400 Bairro: CENTRAL (SANTA R…" at bounding box center [426, 204] width 853 height 408
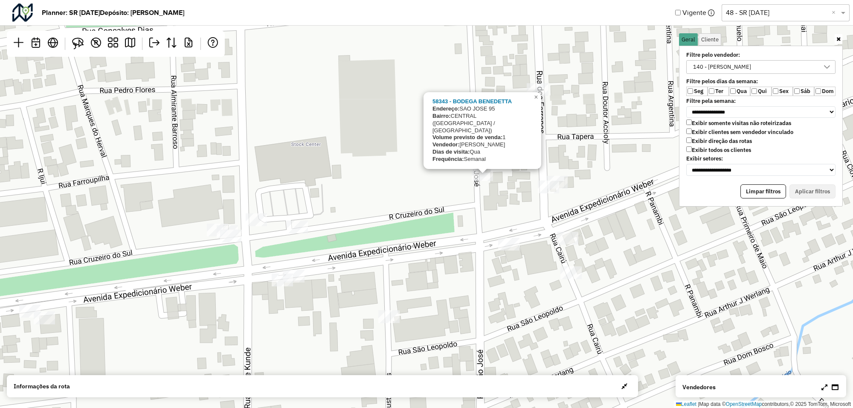
drag, startPoint x: 528, startPoint y: 179, endPoint x: 442, endPoint y: 240, distance: 105.3
click at [442, 240] on div "58343 - BODEGA BENEDETTA Endereço: SAO JOSE 95 Bairro: CENTRAL (SANTA ROSA / RS…" at bounding box center [426, 204] width 853 height 408
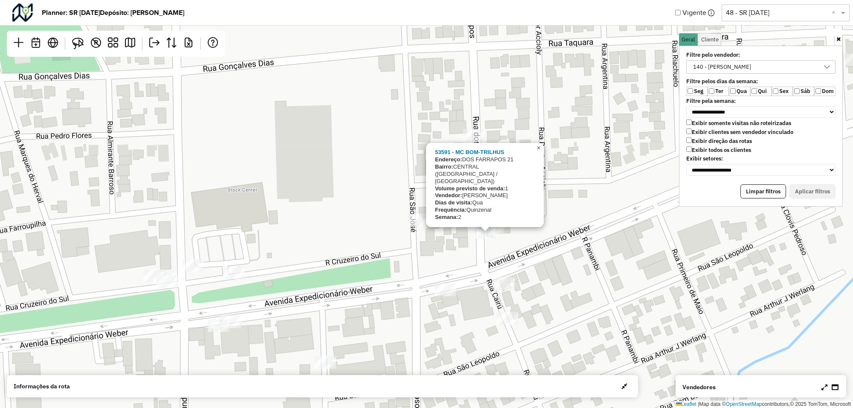
click at [537, 151] on span "×" at bounding box center [539, 147] width 4 height 7
click at [546, 154] on span "×" at bounding box center [547, 150] width 4 height 7
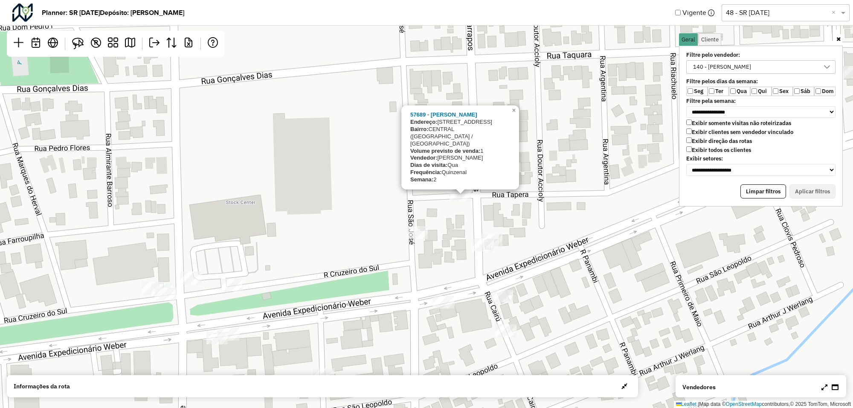
drag, startPoint x: 523, startPoint y: 199, endPoint x: 522, endPoint y: 211, distance: 12.1
click at [522, 211] on div "57689 - JOSMAR BARBEARIA Endereço: RUA DOS FARRAPOS 100 Bairro: CENTRAL (SANTA …" at bounding box center [426, 204] width 853 height 408
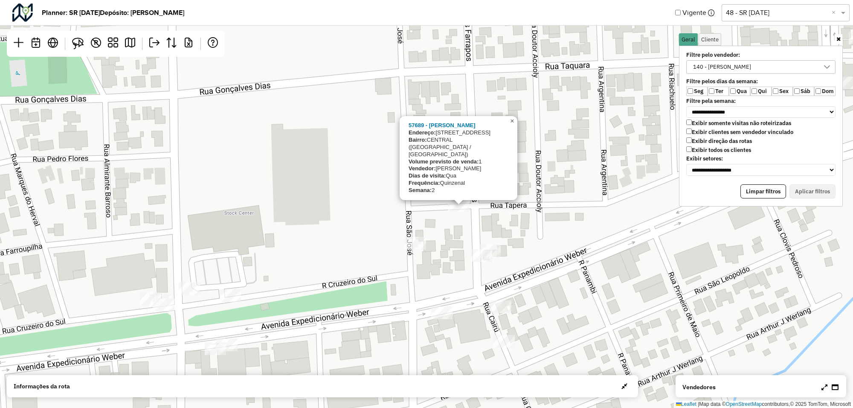
click at [514, 125] on span "×" at bounding box center [512, 120] width 4 height 7
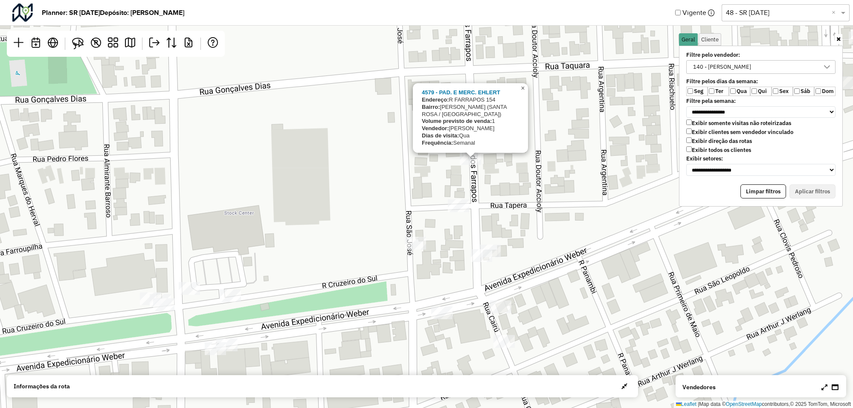
click at [521, 92] on span "×" at bounding box center [523, 87] width 4 height 7
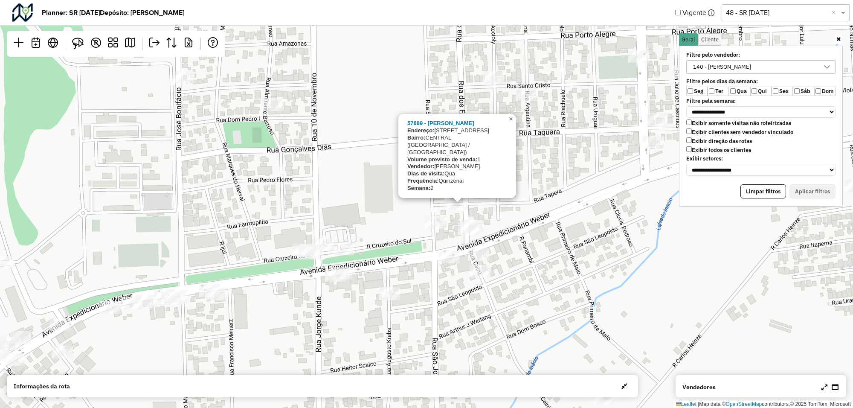
click at [512, 122] on span "×" at bounding box center [511, 118] width 4 height 7
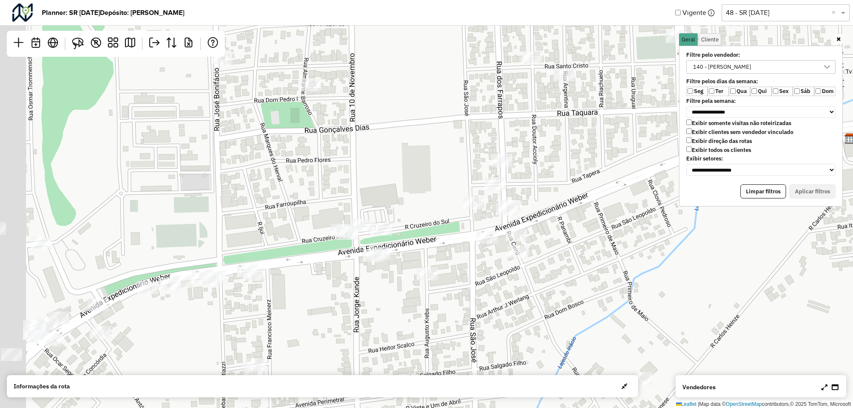
drag, startPoint x: 247, startPoint y: 285, endPoint x: 360, endPoint y: 244, distance: 120.1
click at [361, 244] on div "Leaflet | Map data © OpenStreetMap contributors,© 2025 TomTom, Microsoft" at bounding box center [426, 204] width 853 height 408
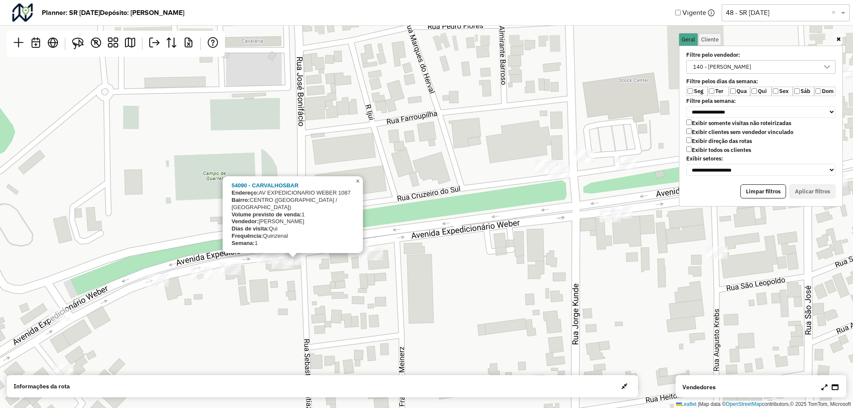
click at [357, 185] on span "×" at bounding box center [358, 180] width 4 height 7
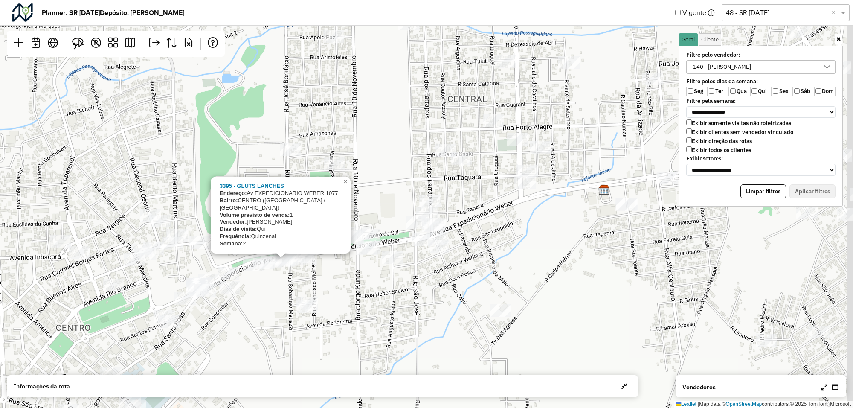
drag, startPoint x: 496, startPoint y: 223, endPoint x: 408, endPoint y: 250, distance: 91.5
click at [409, 250] on div "3395 - GLUTS LANCHES Endereço: Av EXPEDICIONARIO WEBER 1077 Bairro: CENTRO (SAN…" at bounding box center [426, 204] width 853 height 408
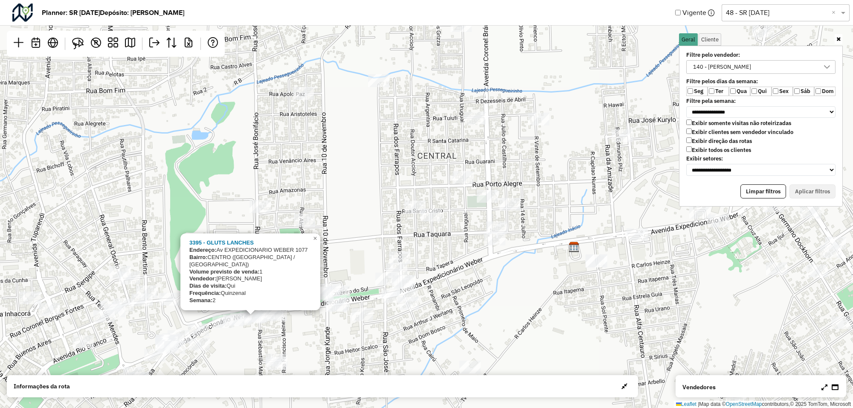
drag, startPoint x: 499, startPoint y: 187, endPoint x: 468, endPoint y: 244, distance: 64.9
click at [470, 248] on div "3395 - GLUTS LANCHES Endereço: Av EXPEDICIONARIO WEBER 1077 Bairro: CENTRO (SAN…" at bounding box center [426, 204] width 853 height 408
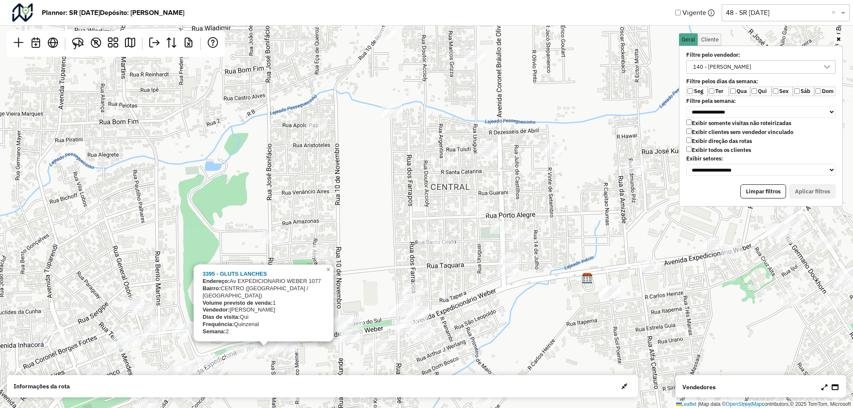
drag, startPoint x: 353, startPoint y: 145, endPoint x: 363, endPoint y: 171, distance: 27.4
click at [368, 173] on div "3395 - GLUTS LANCHES Endereço: Av EXPEDICIONARIO WEBER 1077 Bairro: CENTRO (SAN…" at bounding box center [426, 204] width 853 height 408
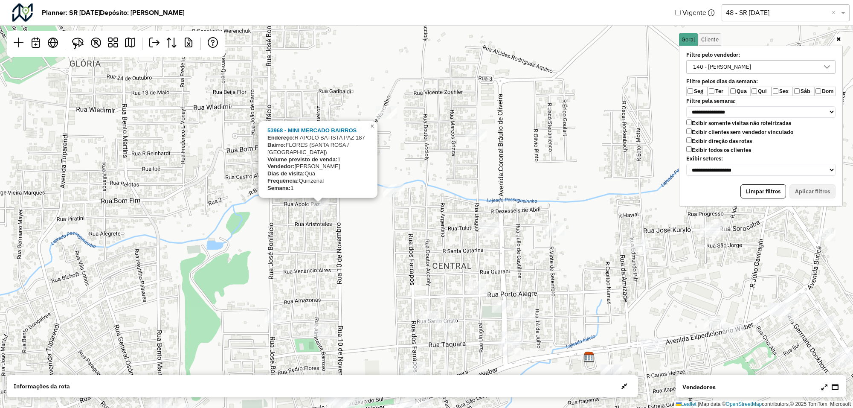
drag, startPoint x: 368, startPoint y: 131, endPoint x: 369, endPoint y: 209, distance: 78.1
click at [369, 209] on div "53968 - MINI MERCADO BAIRROS Endereço: R APOLO BATISTA PAZ 187 Bairro: FLORES (…" at bounding box center [426, 204] width 853 height 408
click at [376, 132] on link "×" at bounding box center [372, 127] width 10 height 10
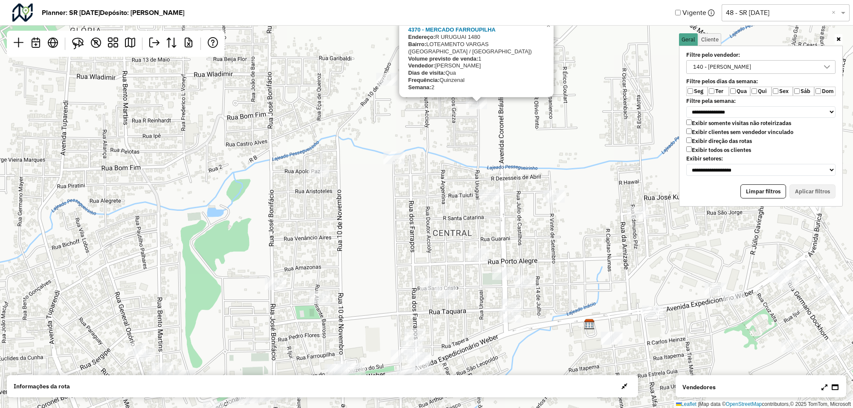
drag, startPoint x: 461, startPoint y: 193, endPoint x: 456, endPoint y: 154, distance: 39.2
click at [456, 154] on div "4370 - MERCADO FARROUPILHA Endereço: R URUGUAI 1480 Bairro: LOTEAMENTO VARGAS (…" at bounding box center [426, 204] width 853 height 408
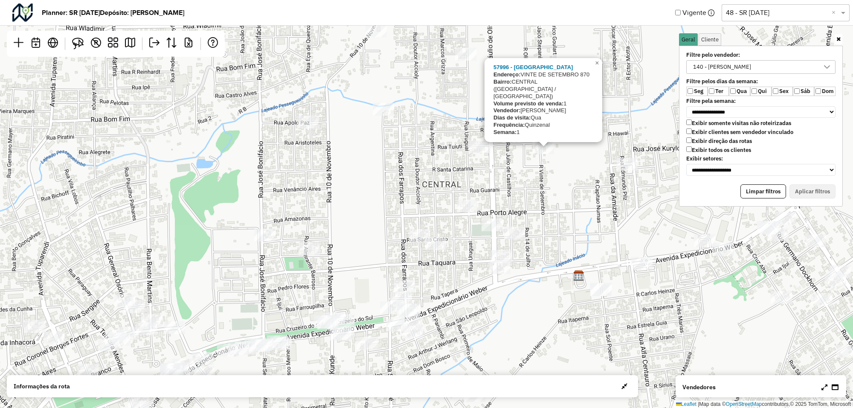
drag, startPoint x: 526, startPoint y: 245, endPoint x: 504, endPoint y: 186, distance: 63.4
click at [504, 186] on div "57996 - RANCHO PAIOL Endereço: VINTE DE SETEMBRO 870 Bairro: CENTRAL (SANTA ROS…" at bounding box center [426, 204] width 853 height 408
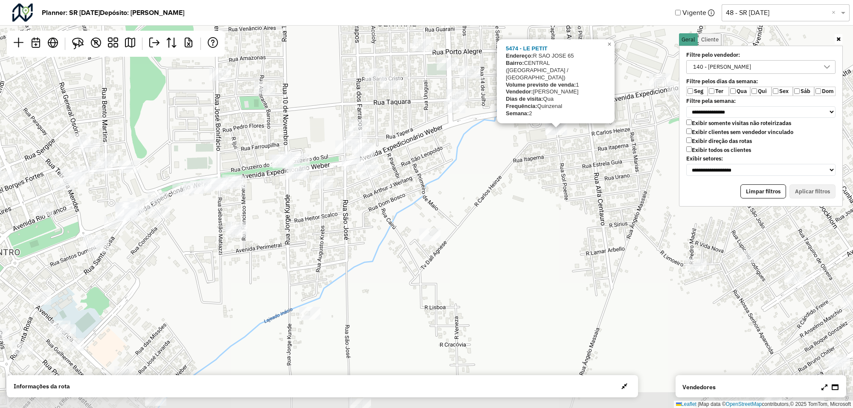
drag, startPoint x: 551, startPoint y: 294, endPoint x: 525, endPoint y: 150, distance: 146.9
click at [525, 150] on div "5474 - LE PETIT Endereço: R SAO JOSE 65 Bairro: CENTRAL (SANTA ROSA / RS) Volum…" at bounding box center [426, 204] width 853 height 408
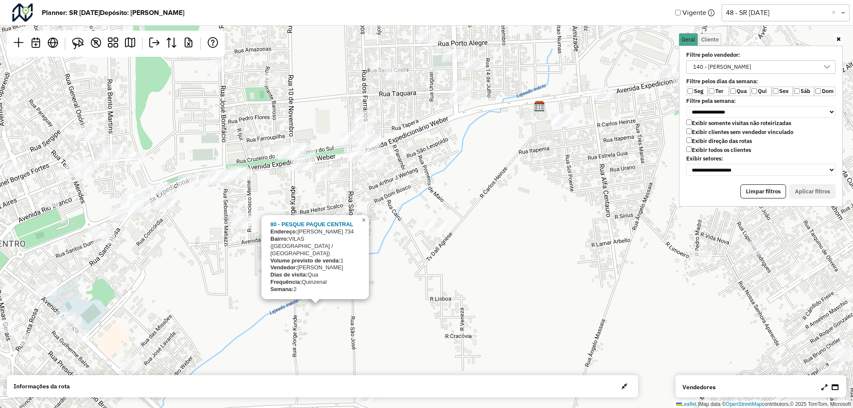
click at [363, 224] on span "×" at bounding box center [364, 219] width 4 height 7
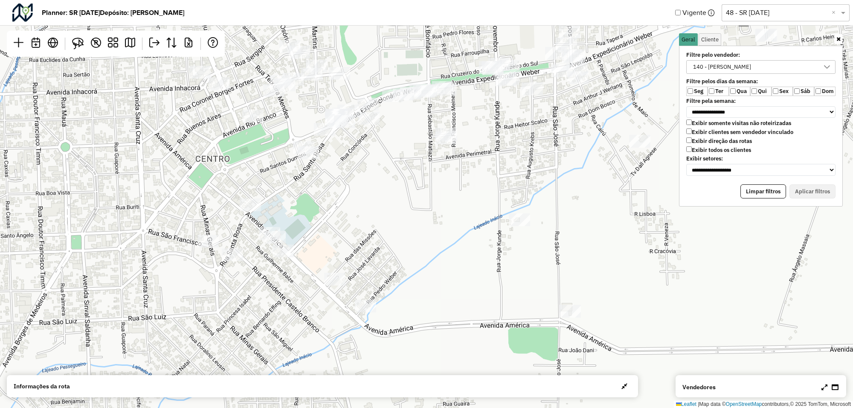
drag, startPoint x: 512, startPoint y: 121, endPoint x: 397, endPoint y: 133, distance: 116.2
click at [398, 131] on div "Leaflet | Map data © OpenStreetMap contributors,© 2025 TomTom, Microsoft" at bounding box center [426, 204] width 853 height 408
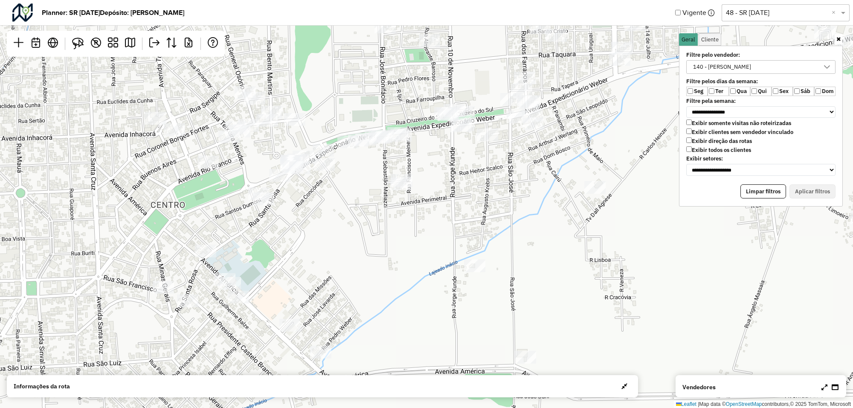
drag, startPoint x: 401, startPoint y: 151, endPoint x: 357, endPoint y: 203, distance: 68.4
click at [357, 203] on div "Leaflet | Map data © OpenStreetMap contributors,© 2025 TomTom, Microsoft" at bounding box center [426, 204] width 853 height 408
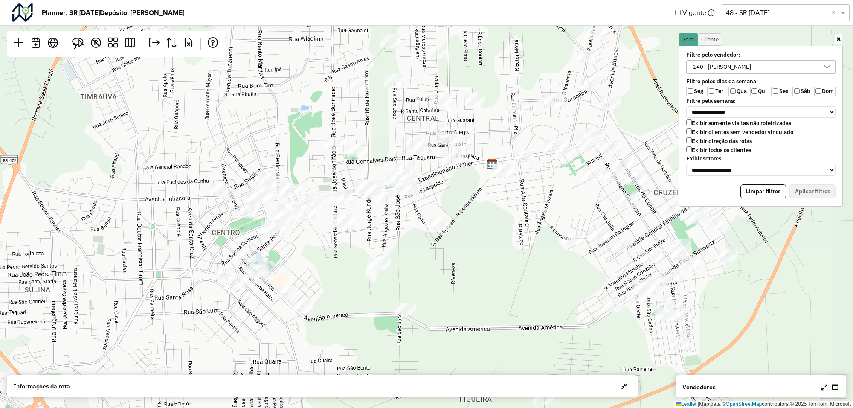
drag, startPoint x: 409, startPoint y: 127, endPoint x: 363, endPoint y: 169, distance: 63.1
click at [362, 174] on div "Leaflet | Map data © OpenStreetMap contributors,© 2025 TomTom, Microsoft" at bounding box center [426, 204] width 853 height 408
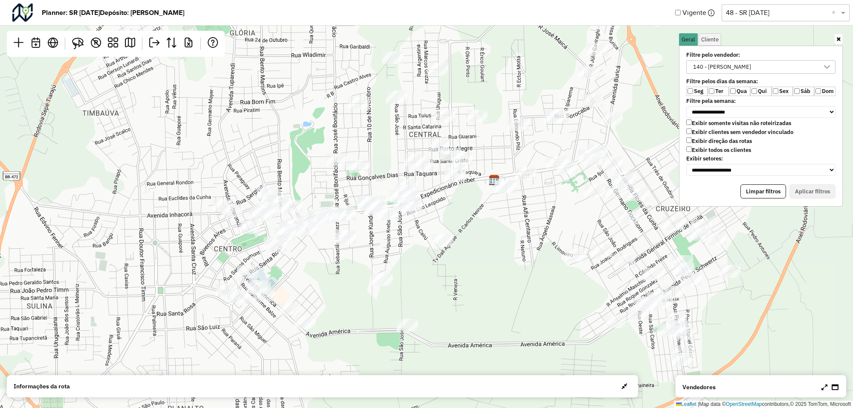
drag, startPoint x: 370, startPoint y: 117, endPoint x: 372, endPoint y: 132, distance: 15.0
click at [372, 132] on div "Leaflet | Map data © OpenStreetMap contributors,© 2025 TomTom, Microsoft" at bounding box center [426, 204] width 853 height 408
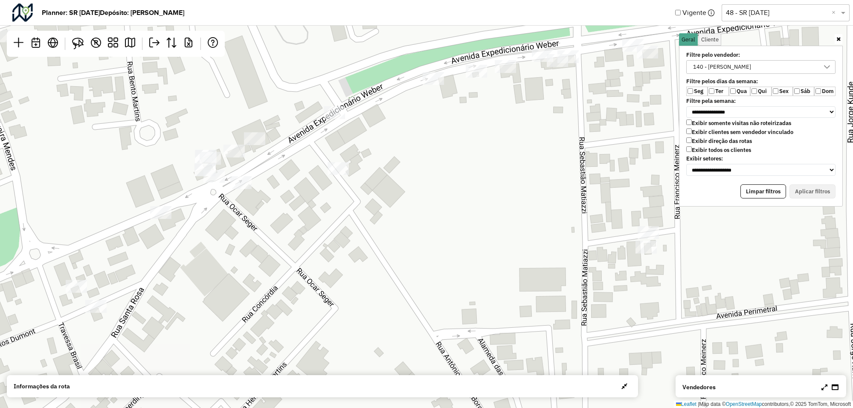
drag, startPoint x: 259, startPoint y: 150, endPoint x: 282, endPoint y: 169, distance: 29.7
click at [282, 169] on div "80 - PESQUE PAQUE CENTRAL Endereço: JORGE KUNDE 734 Bairro: VILAS (SANTA ROSA /…" at bounding box center [426, 204] width 853 height 408
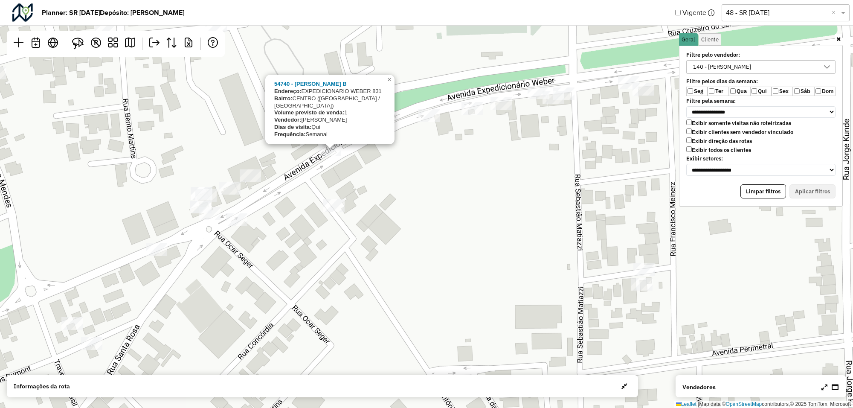
drag, startPoint x: 343, startPoint y: 138, endPoint x: 337, endPoint y: 180, distance: 42.6
click at [337, 180] on div "54740 - JACK BILL BURGUERS B Endereço: EXPEDICIONARIO WEBER 831 Bairro: CENTRO …" at bounding box center [426, 204] width 853 height 408
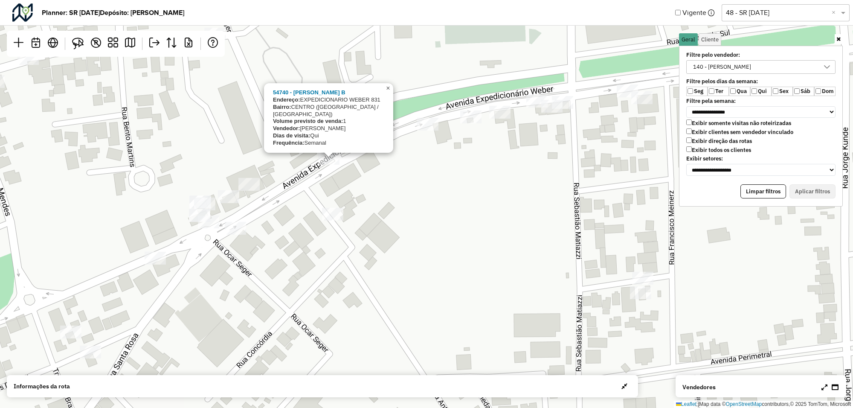
click at [385, 93] on link "×" at bounding box center [388, 88] width 10 height 10
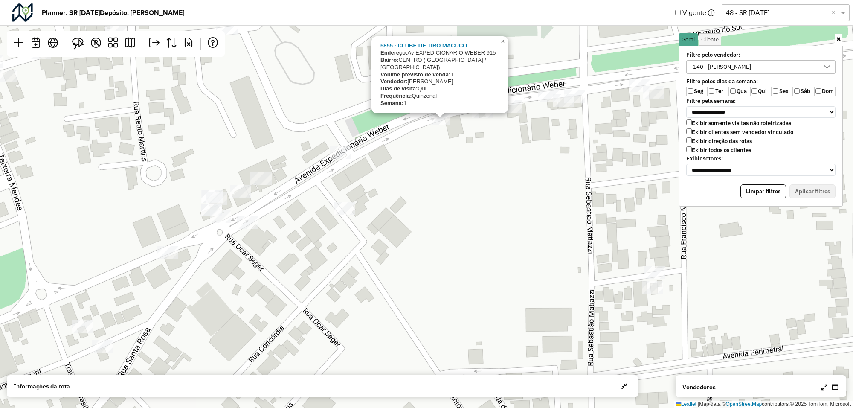
drag, startPoint x: 279, startPoint y: 231, endPoint x: 288, endPoint y: 225, distance: 10.5
click at [288, 225] on div "5855 - CLUBE DE TIRO MACUCO Endereço: Av EXPEDICIONARIO WEBER 915 Bairro: CENTR…" at bounding box center [426, 204] width 853 height 408
click at [501, 45] on span "×" at bounding box center [503, 41] width 4 height 7
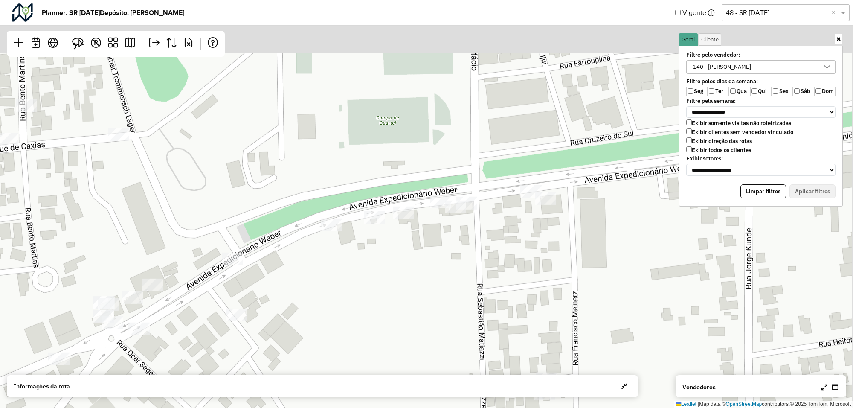
drag, startPoint x: 535, startPoint y: 112, endPoint x: 387, endPoint y: 233, distance: 191.3
click at [409, 230] on div "Leaflet | Map data © OpenStreetMap contributors,© 2025 TomTom, Microsoft" at bounding box center [426, 204] width 853 height 408
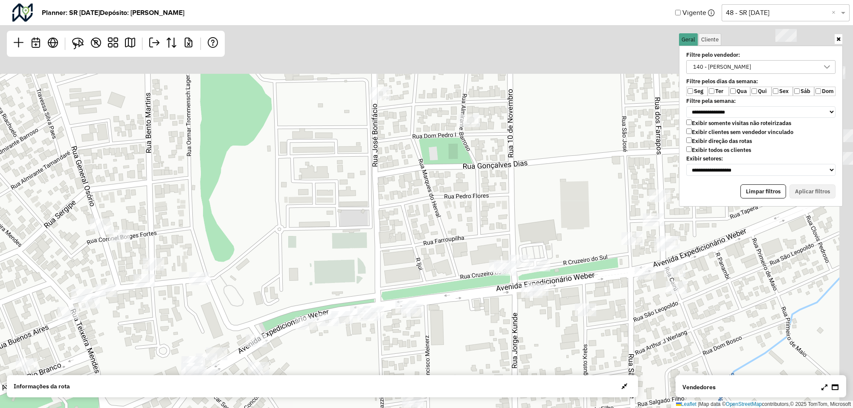
drag, startPoint x: 440, startPoint y: 145, endPoint x: 393, endPoint y: 239, distance: 104.5
click at [395, 244] on div "Leaflet | Map data © OpenStreetMap contributors,© 2025 TomTom, Microsoft" at bounding box center [426, 204] width 853 height 408
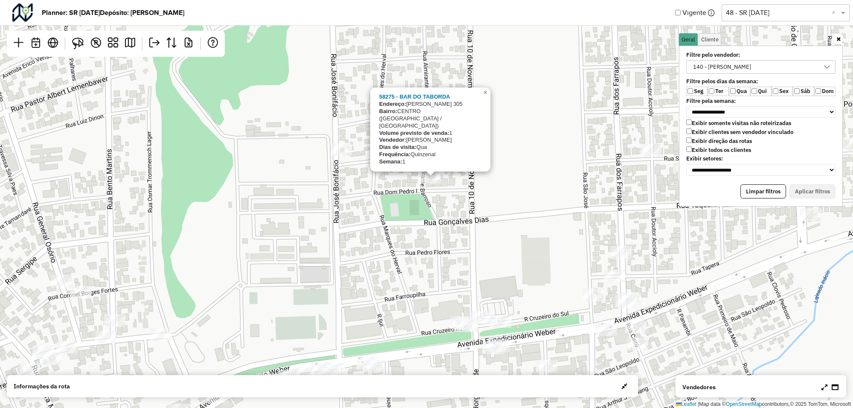
drag, startPoint x: 464, startPoint y: 129, endPoint x: 425, endPoint y: 186, distance: 68.7
click at [425, 183] on div at bounding box center [430, 177] width 21 height 13
click at [485, 97] on span "×" at bounding box center [485, 93] width 4 height 7
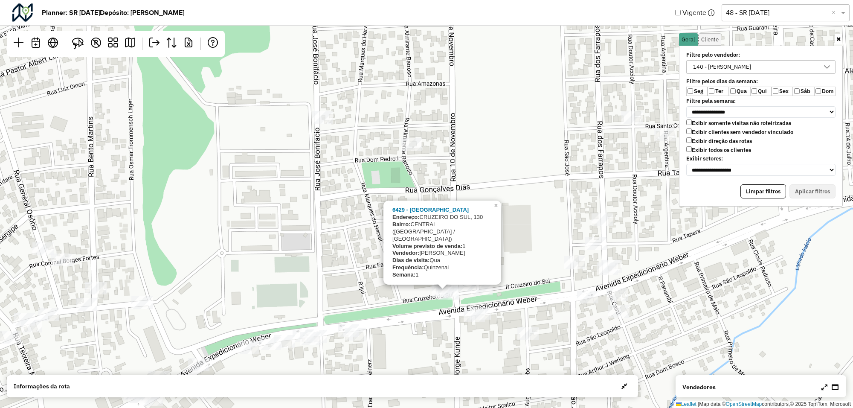
drag, startPoint x: 475, startPoint y: 337, endPoint x: 451, endPoint y: 295, distance: 47.9
click at [453, 296] on div "6429 - POINT BURGUER Endereço: CRUZEIRO DO SUL, 130 Bairro: CENTRAL (SANTA ROSA…" at bounding box center [426, 204] width 853 height 408
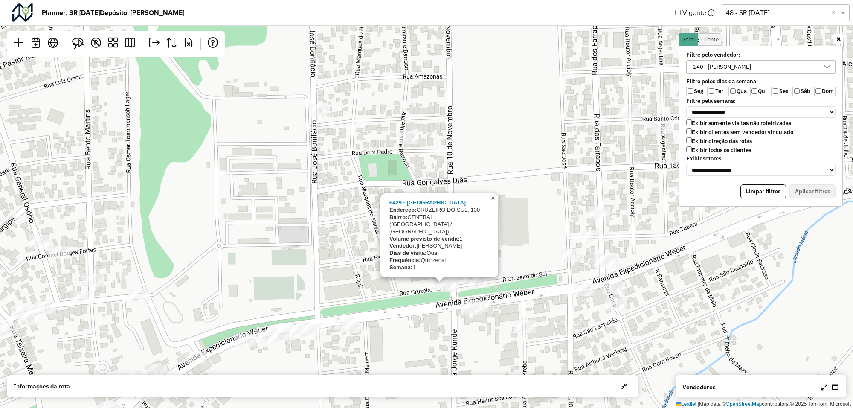
click at [494, 202] on span "×" at bounding box center [493, 198] width 4 height 7
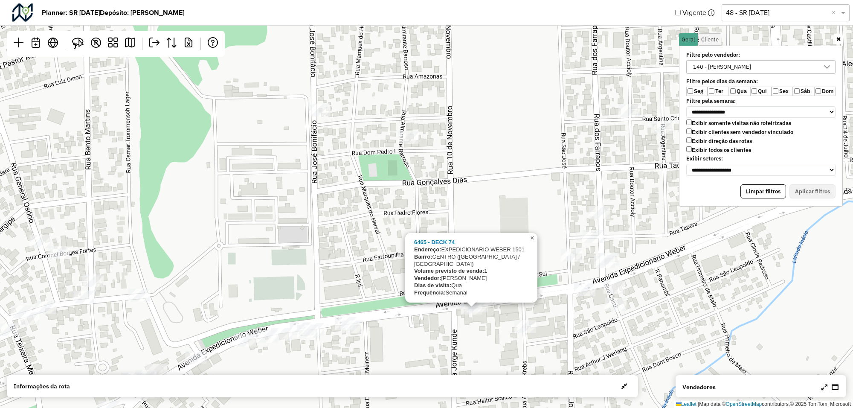
click at [530, 241] on span "×" at bounding box center [532, 237] width 4 height 7
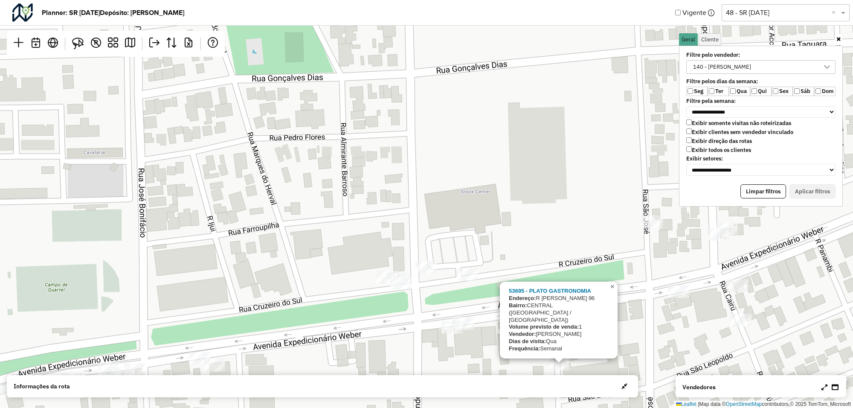
click at [609, 292] on link "×" at bounding box center [612, 287] width 10 height 10
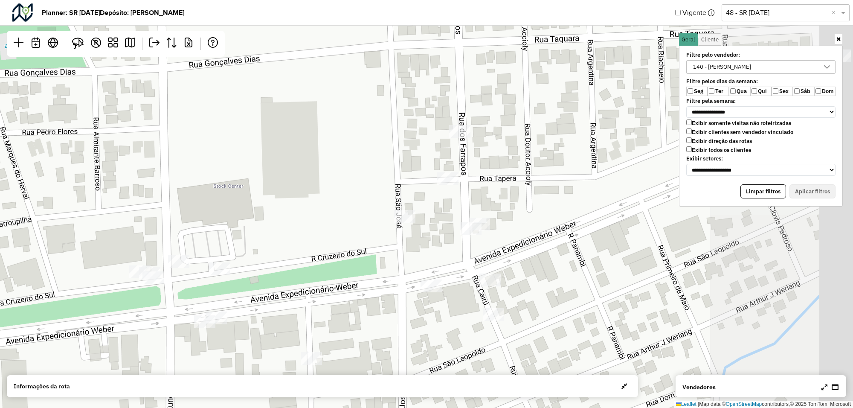
drag, startPoint x: 648, startPoint y: 293, endPoint x: 389, endPoint y: 286, distance: 259.9
click at [391, 286] on div "Leaflet | Map data © OpenStreetMap contributors,© 2025 TomTom, Microsoft" at bounding box center [426, 204] width 853 height 408
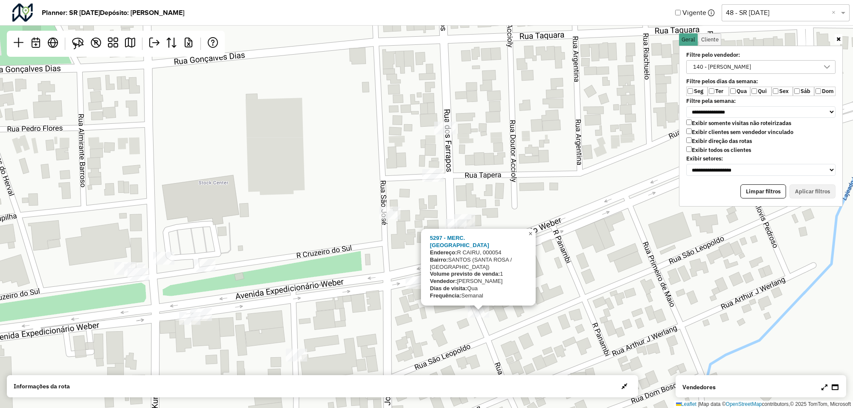
click at [531, 237] on span "×" at bounding box center [530, 233] width 4 height 7
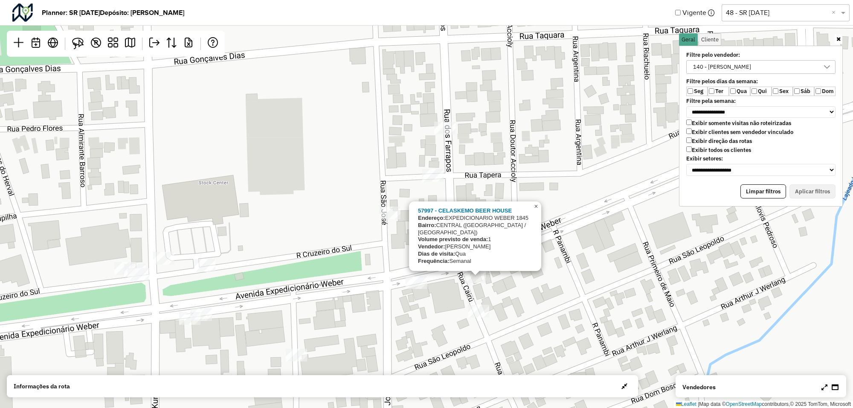
drag, startPoint x: 534, startPoint y: 212, endPoint x: 532, endPoint y: 206, distance: 6.6
click at [534, 210] on span "×" at bounding box center [536, 206] width 4 height 7
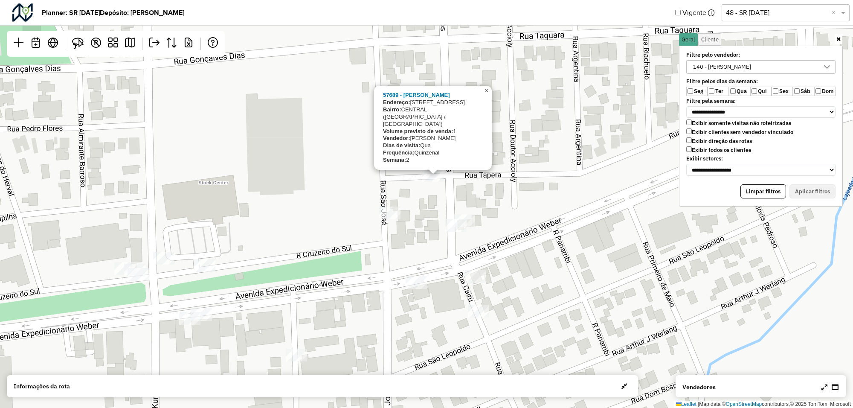
click at [487, 94] on span "×" at bounding box center [487, 90] width 4 height 7
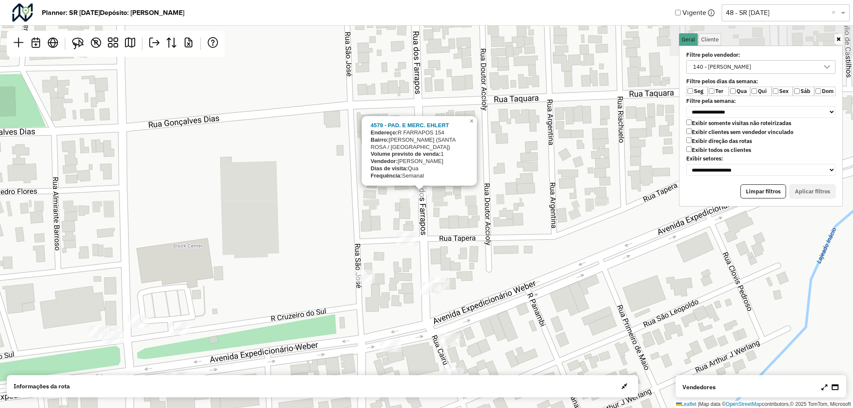
drag, startPoint x: 449, startPoint y: 140, endPoint x: 417, endPoint y: 214, distance: 80.6
click at [417, 197] on div at bounding box center [419, 191] width 21 height 13
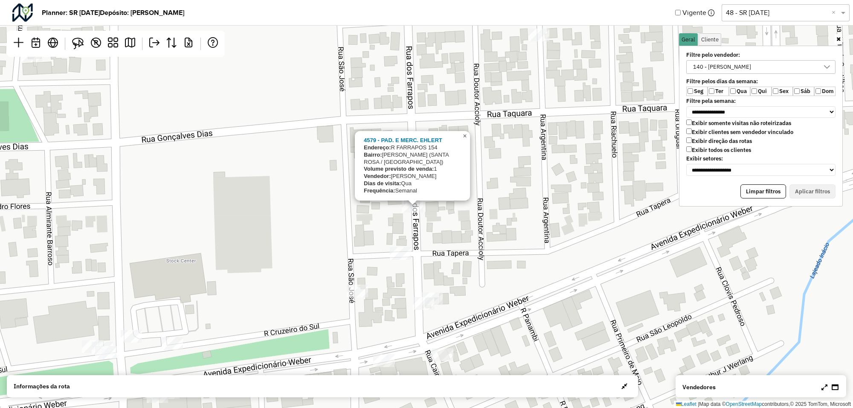
click at [464, 139] on span "×" at bounding box center [465, 135] width 4 height 7
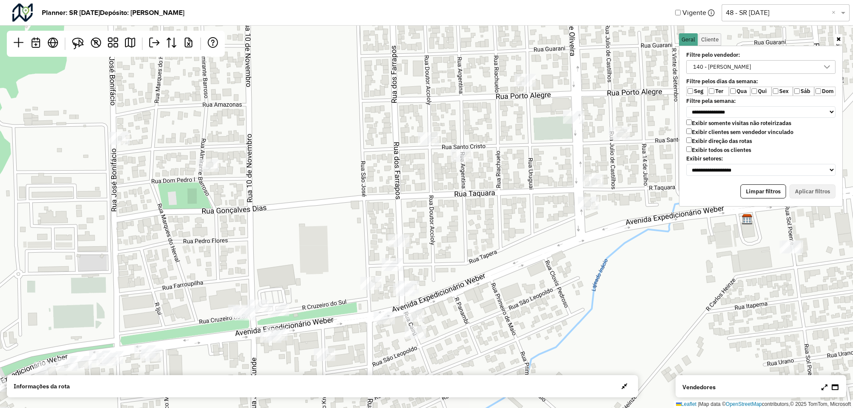
drag, startPoint x: 468, startPoint y: 139, endPoint x: 430, endPoint y: 185, distance: 59.6
click at [427, 206] on div "Leaflet | Map data © OpenStreetMap contributors,© 2025 TomTom, Microsoft" at bounding box center [426, 204] width 853 height 408
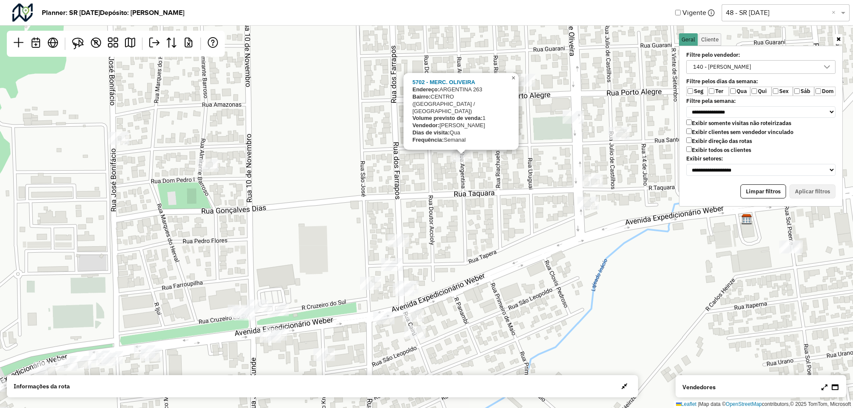
click at [512, 81] on span "×" at bounding box center [513, 77] width 4 height 7
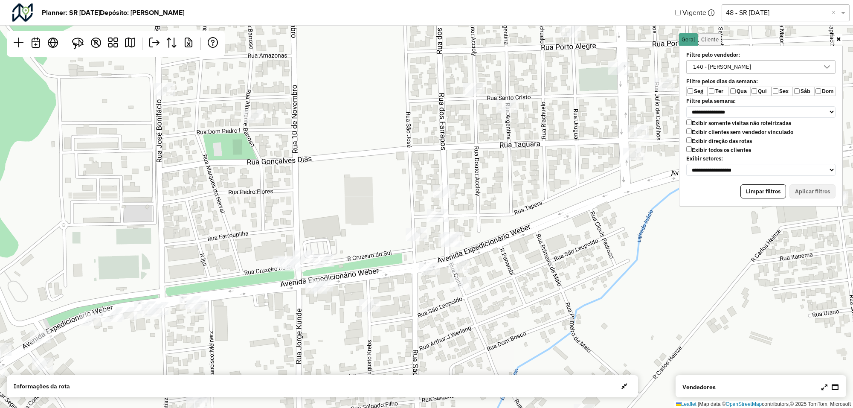
drag, startPoint x: 359, startPoint y: 221, endPoint x: 391, endPoint y: 161, distance: 67.4
click at [392, 163] on div "Leaflet | Map data © OpenStreetMap contributors,© 2025 TomTom, Microsoft" at bounding box center [426, 204] width 853 height 408
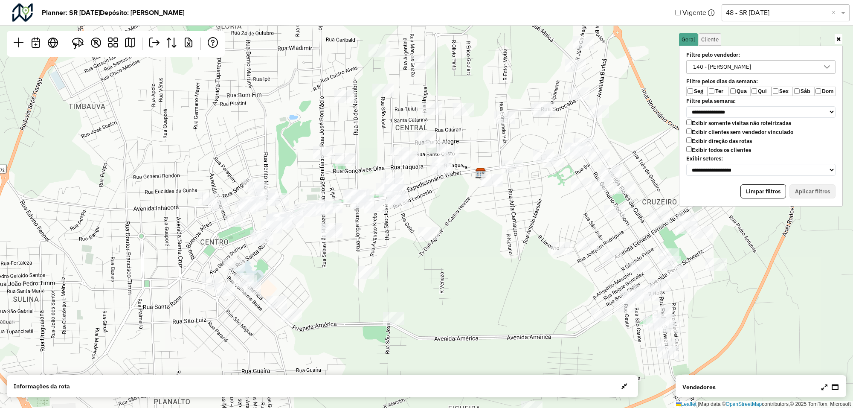
drag, startPoint x: 329, startPoint y: 146, endPoint x: 351, endPoint y: 172, distance: 33.9
click at [351, 172] on div "Leaflet | Map data © OpenStreetMap contributors,© 2025 TomTom, Microsoft" at bounding box center [426, 204] width 853 height 408
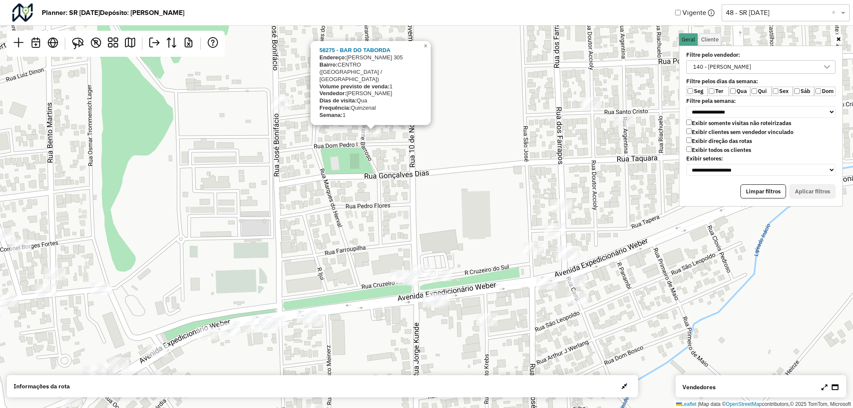
drag, startPoint x: 372, startPoint y: 97, endPoint x: 366, endPoint y: 144, distance: 47.4
click at [366, 144] on div "58275 - BAR DO TABORDA Endereço: ALMIRANTE BARROSO 305 Bairro: CENTRO (SANTA RO…" at bounding box center [426, 204] width 853 height 408
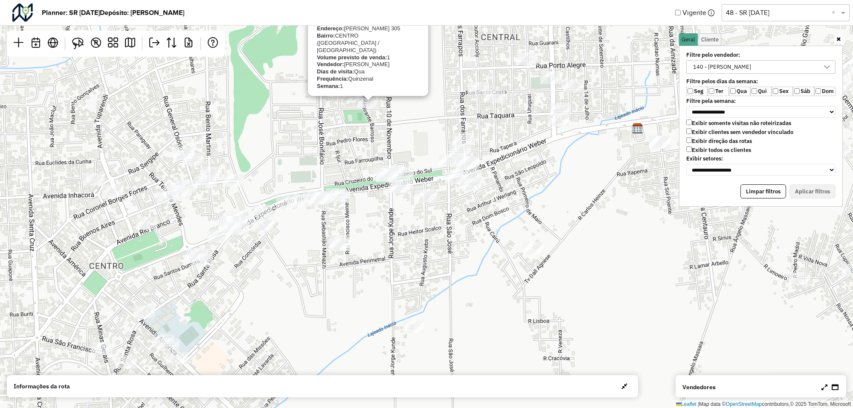
drag, startPoint x: 367, startPoint y: 87, endPoint x: 361, endPoint y: 113, distance: 26.3
click at [361, 113] on div "58275 - BAR DO TABORDA Endereço: ALMIRANTE BARROSO 305 Bairro: CENTRO (SANTA RO…" at bounding box center [426, 204] width 853 height 408
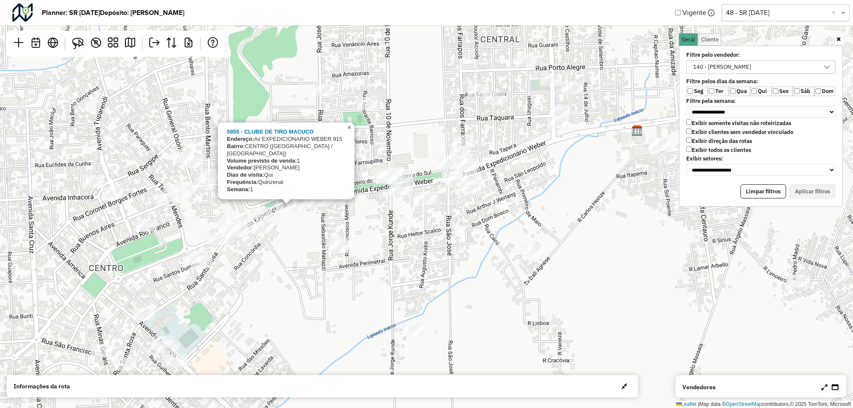
click at [348, 131] on span "×" at bounding box center [349, 127] width 4 height 7
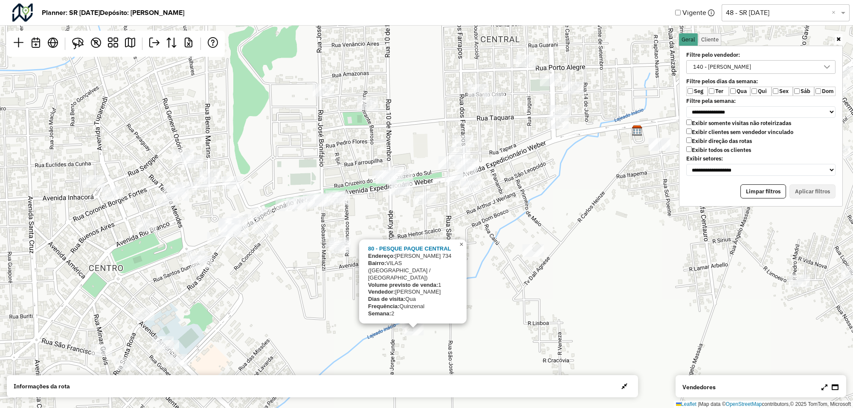
click at [462, 248] on span "×" at bounding box center [461, 244] width 4 height 7
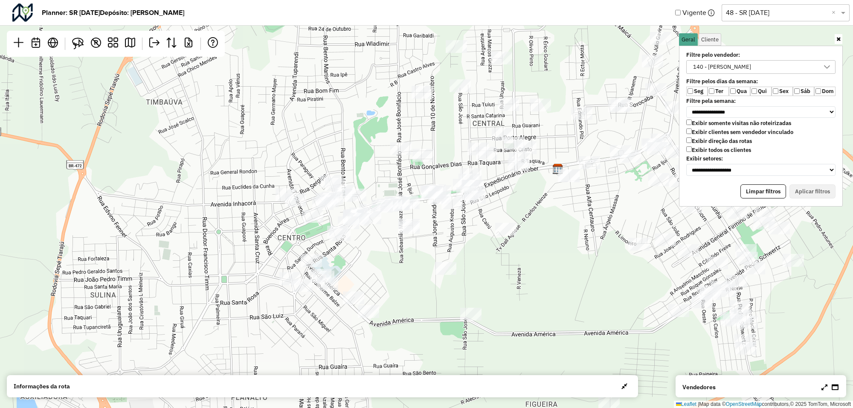
click at [823, 67] on div at bounding box center [827, 67] width 16 height 13
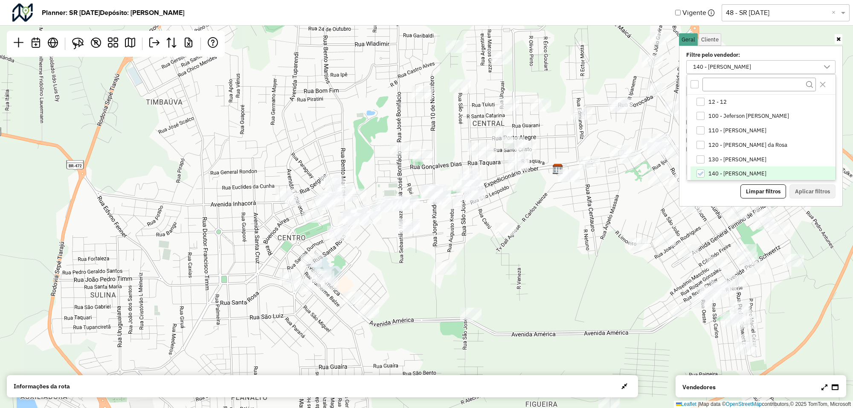
scroll to position [1, 0]
drag, startPoint x: 702, startPoint y: 127, endPoint x: 700, endPoint y: 134, distance: 8.0
click at [702, 128] on div "110 - Mateus Silvano Scheibe" at bounding box center [701, 129] width 8 height 8
click at [703, 171] on icon "140 - Douglas Elias Hermes" at bounding box center [700, 173] width 6 height 6
click at [704, 101] on div "12 - 12" at bounding box center [701, 101] width 8 height 8
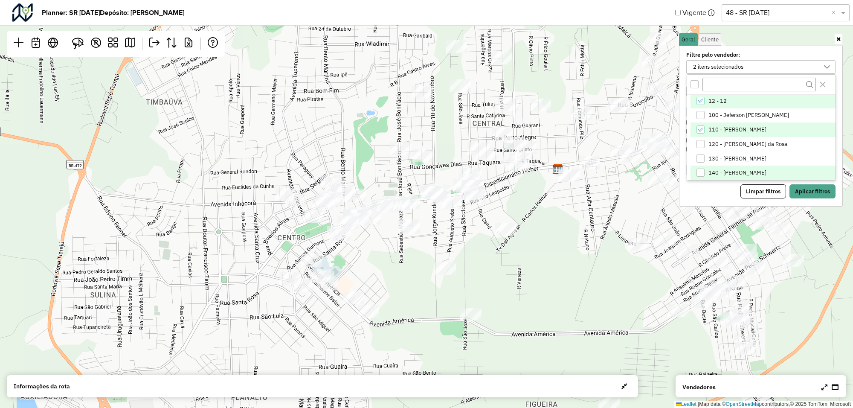
drag, startPoint x: 703, startPoint y: 126, endPoint x: 708, endPoint y: 129, distance: 6.2
click at [704, 126] on div "110 - Mateus Silvano Scheibe" at bounding box center [701, 129] width 8 height 8
click at [803, 192] on button "Aplicar filtros" at bounding box center [813, 191] width 46 height 15
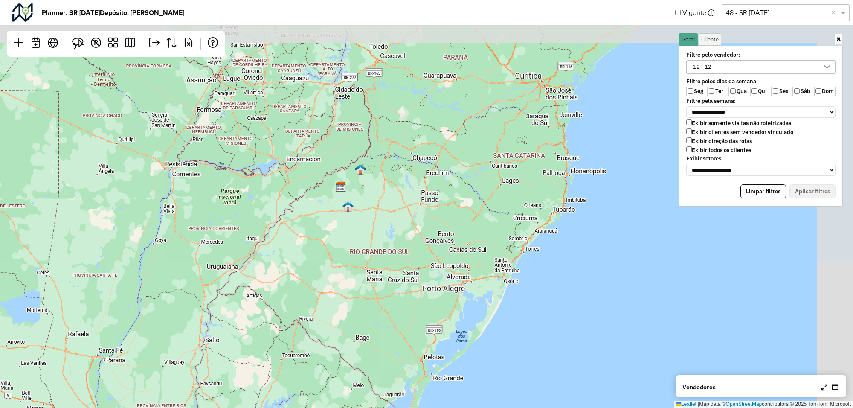
drag, startPoint x: 526, startPoint y: 118, endPoint x: 398, endPoint y: 166, distance: 136.2
click at [398, 166] on div "Leaflet | Map data © OpenStreetMap contributors,© 2025 TomTom, Microsoft" at bounding box center [426, 204] width 853 height 408
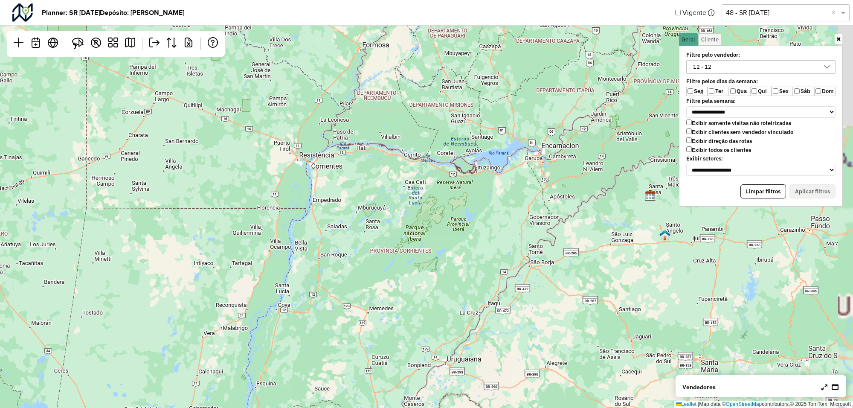
drag, startPoint x: 446, startPoint y: 102, endPoint x: 397, endPoint y: 98, distance: 49.2
click at [397, 98] on div "Leaflet | Map data © OpenStreetMap contributors,© 2025 TomTom, Microsoft" at bounding box center [426, 204] width 853 height 408
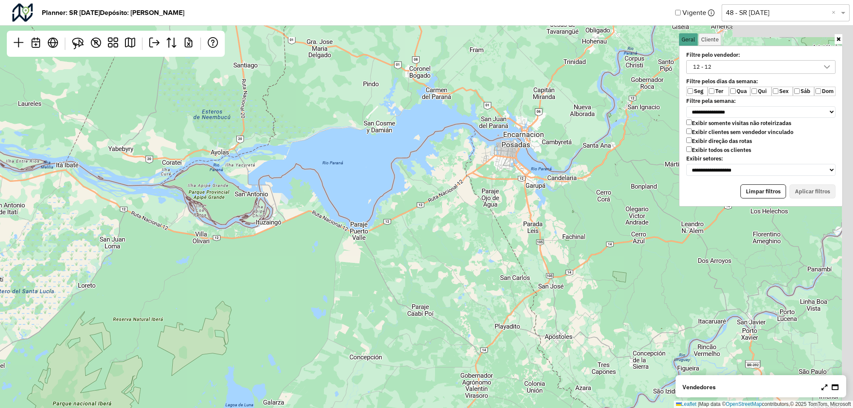
drag, startPoint x: 542, startPoint y: 145, endPoint x: 396, endPoint y: 191, distance: 153.1
click at [397, 191] on div "Leaflet | Map data © OpenStreetMap contributors,© 2025 TomTom, Microsoft" at bounding box center [426, 204] width 853 height 408
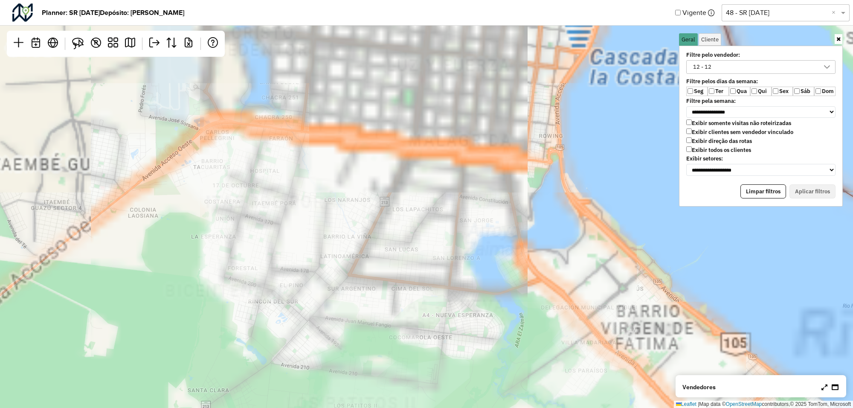
drag, startPoint x: 493, startPoint y: 119, endPoint x: 458, endPoint y: 235, distance: 121.2
click at [458, 235] on div "Leaflet | Map data © OpenStreetMap contributors,© 2025 TomTom, Microsoft" at bounding box center [426, 204] width 853 height 408
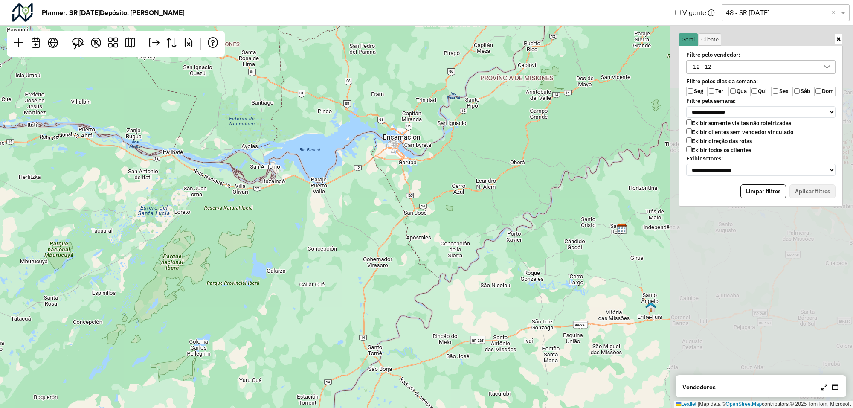
drag, startPoint x: 581, startPoint y: 172, endPoint x: 365, endPoint y: 171, distance: 215.8
click at [369, 173] on div "Leaflet | Map data © OpenStreetMap contributors,© 2025 TomTom, Microsoft" at bounding box center [426, 204] width 853 height 408
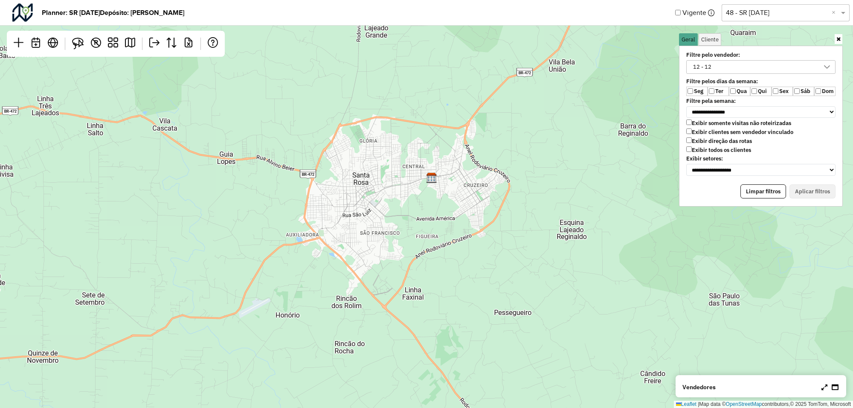
drag, startPoint x: 338, startPoint y: 133, endPoint x: 398, endPoint y: 204, distance: 92.7
click at [398, 204] on div "Leaflet | Map data © OpenStreetMap contributors,© 2025 TomTom, Microsoft" at bounding box center [426, 204] width 853 height 408
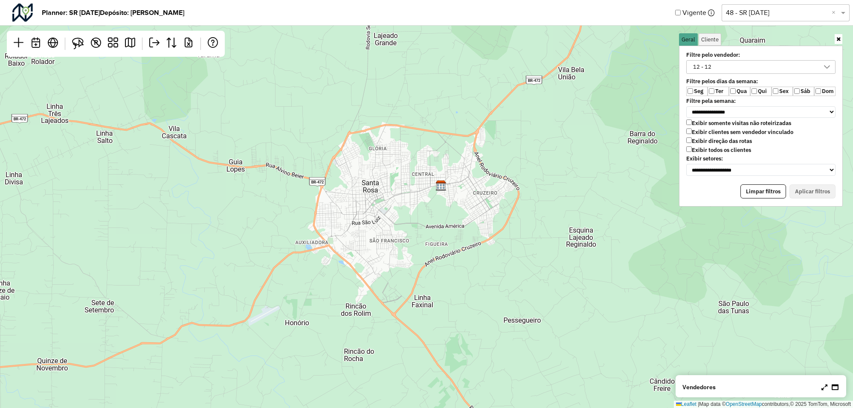
click at [825, 67] on icon at bounding box center [827, 67] width 7 height 7
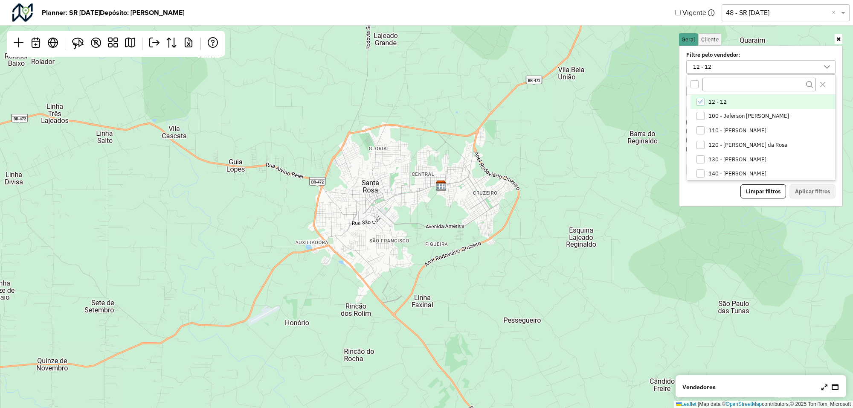
click at [700, 101] on icon "12 - 12" at bounding box center [700, 102] width 6 height 6
click at [702, 143] on div "120 - Luis Vinicius Fortes da Rosa" at bounding box center [701, 145] width 8 height 8
click at [809, 192] on button "Aplicar filtros" at bounding box center [813, 191] width 46 height 15
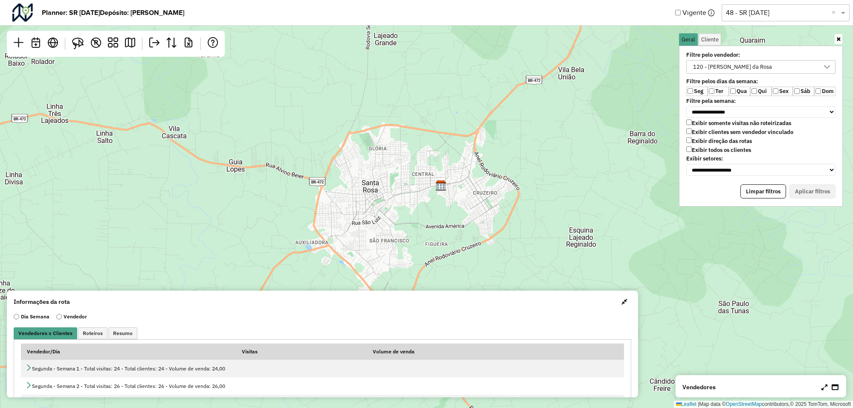
click at [621, 299] on span "button" at bounding box center [624, 301] width 6 height 7
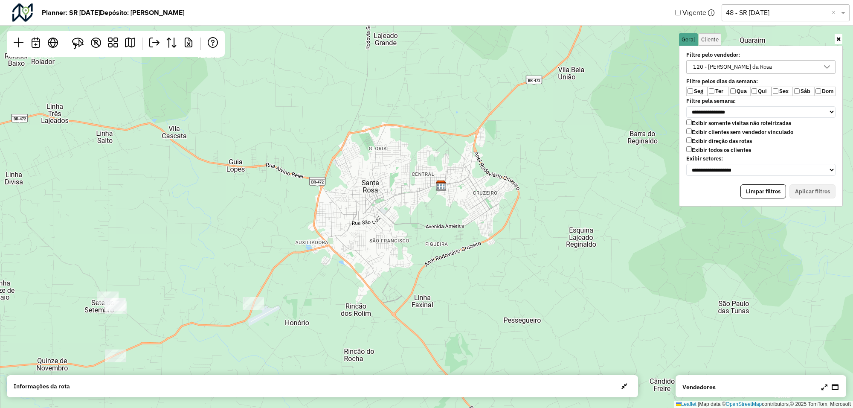
drag, startPoint x: 824, startPoint y: 386, endPoint x: 758, endPoint y: 361, distance: 69.9
click at [823, 386] on icon at bounding box center [825, 386] width 6 height 7
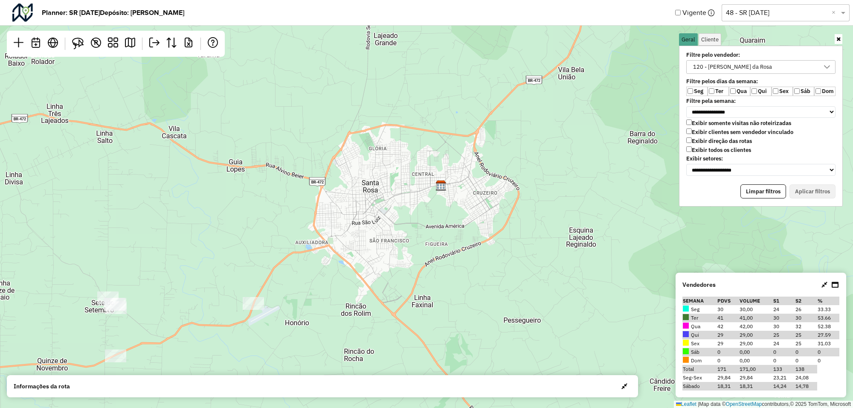
click at [824, 282] on icon at bounding box center [825, 284] width 6 height 7
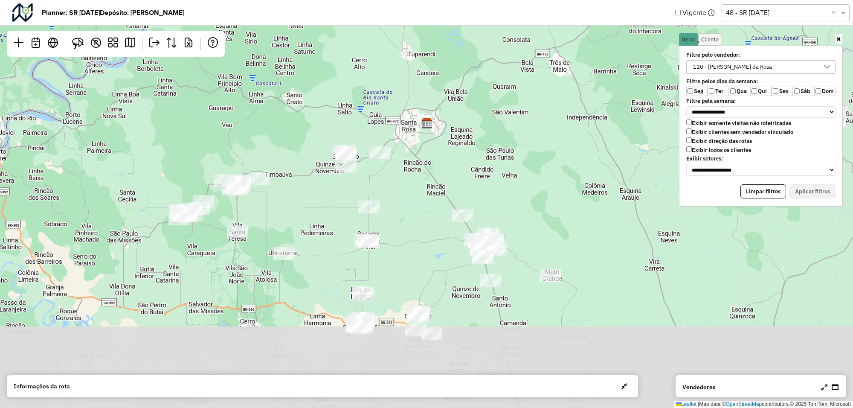
drag, startPoint x: 454, startPoint y: 239, endPoint x: 444, endPoint y: 131, distance: 108.4
click at [446, 136] on div "Leaflet | Map data © OpenStreetMap contributors,© 2025 TomTom, Microsoft" at bounding box center [426, 204] width 853 height 408
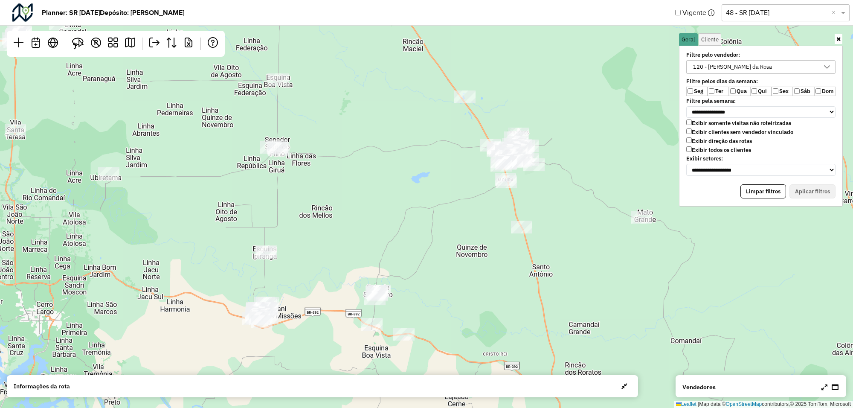
drag, startPoint x: 415, startPoint y: 263, endPoint x: 409, endPoint y: 140, distance: 123.4
click at [410, 141] on div "Leaflet | Map data © OpenStreetMap contributors,© 2025 TomTom, Microsoft" at bounding box center [426, 204] width 853 height 408
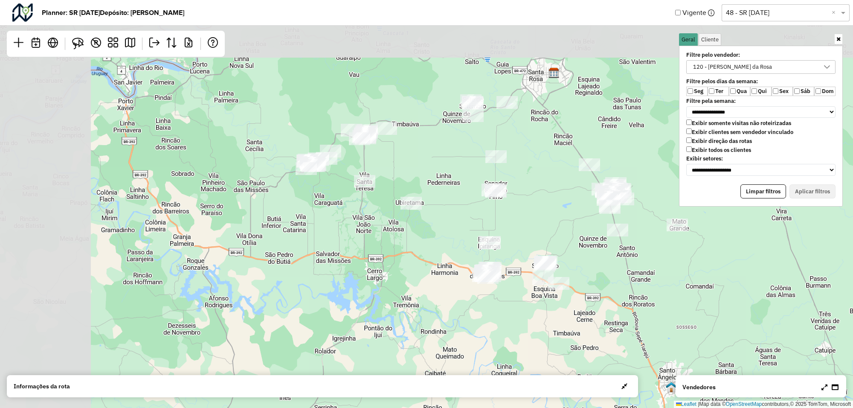
drag, startPoint x: 378, startPoint y: 128, endPoint x: 517, endPoint y: 218, distance: 165.4
click at [517, 218] on div "Leaflet | Map data © OpenStreetMap contributors,© 2025 TomTom, Microsoft" at bounding box center [426, 204] width 853 height 408
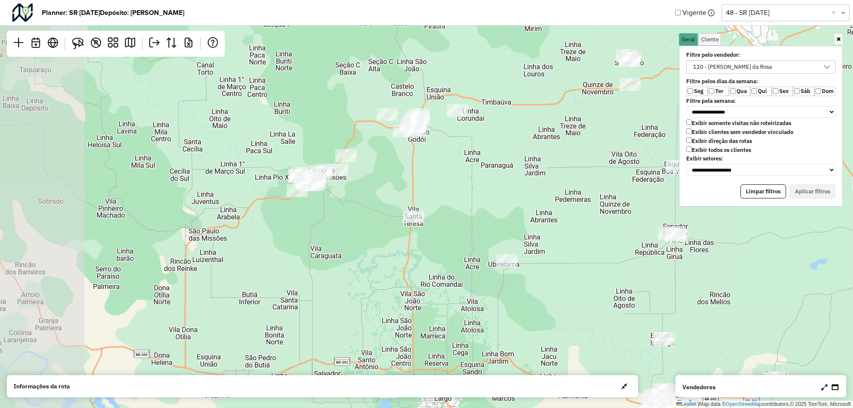
drag, startPoint x: 441, startPoint y: 174, endPoint x: 478, endPoint y: 224, distance: 62.5
click at [478, 224] on div "Leaflet | Map data © OpenStreetMap contributors,© 2025 TomTom, Microsoft" at bounding box center [426, 204] width 853 height 408
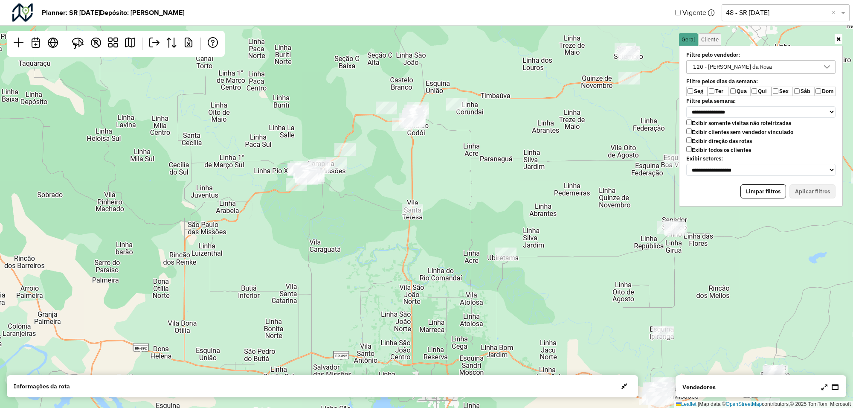
click at [826, 65] on icon at bounding box center [827, 67] width 7 height 7
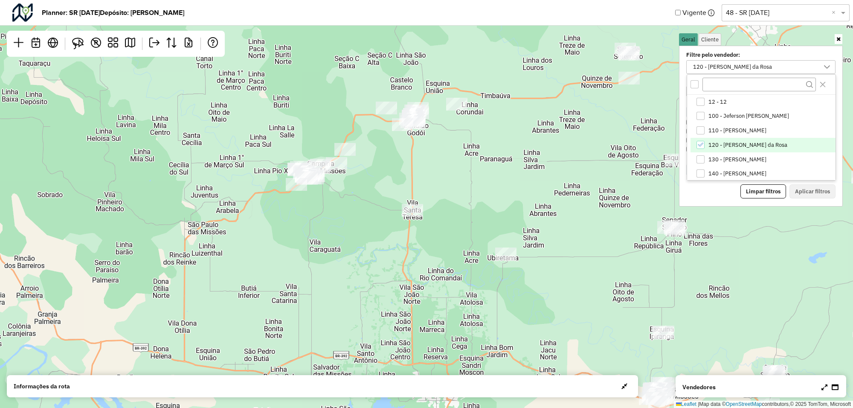
click at [698, 145] on icon "120 - Luis Vinicius Fortes da Rosa" at bounding box center [701, 145] width 6 height 4
drag, startPoint x: 703, startPoint y: 160, endPoint x: 711, endPoint y: 161, distance: 8.2
click at [703, 160] on div "130 - Lucas Fernando Kurylo" at bounding box center [701, 159] width 8 height 8
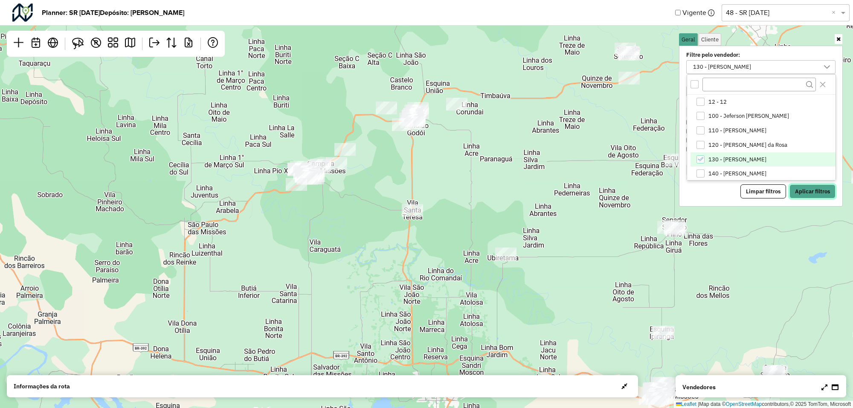
click at [805, 192] on button "Aplicar filtros" at bounding box center [813, 191] width 46 height 15
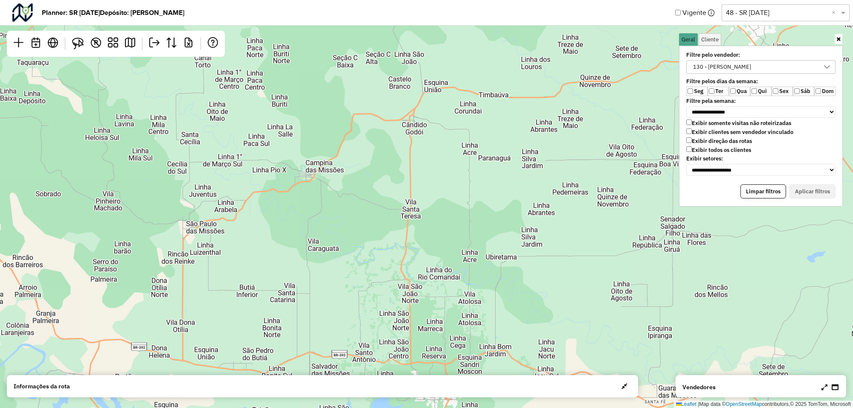
drag, startPoint x: 561, startPoint y: 145, endPoint x: 335, endPoint y: 159, distance: 226.5
click at [340, 159] on div "Leaflet | Map data © OpenStreetMap contributors,© 2025 TomTom, Microsoft" at bounding box center [426, 204] width 853 height 408
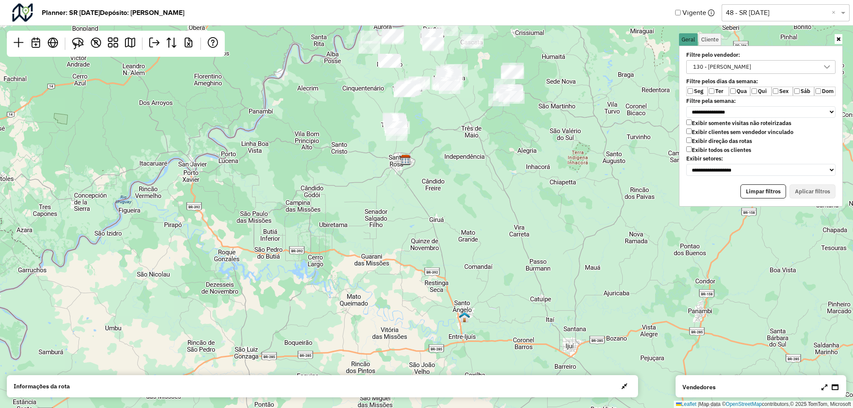
drag, startPoint x: 428, startPoint y: 154, endPoint x: 399, endPoint y: 237, distance: 87.9
click at [399, 237] on div "Leaflet | Map data © OpenStreetMap contributors,© 2025 TomTom, Microsoft" at bounding box center [426, 204] width 853 height 408
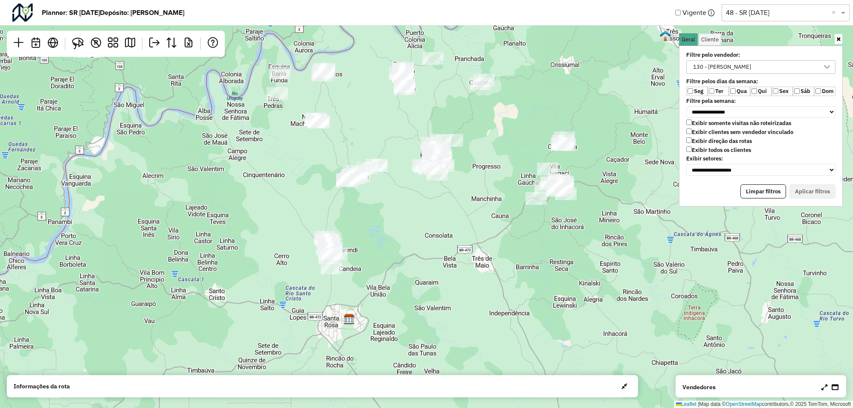
drag, startPoint x: 430, startPoint y: 113, endPoint x: 430, endPoint y: 148, distance: 35.0
click at [430, 148] on div "Leaflet | Map data © OpenStreetMap contributors,© 2025 TomTom, Microsoft" at bounding box center [426, 204] width 853 height 408
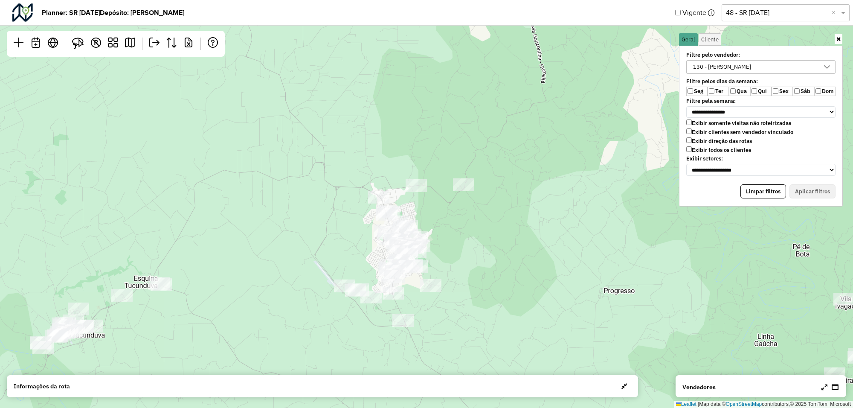
click at [822, 67] on div at bounding box center [827, 67] width 16 height 13
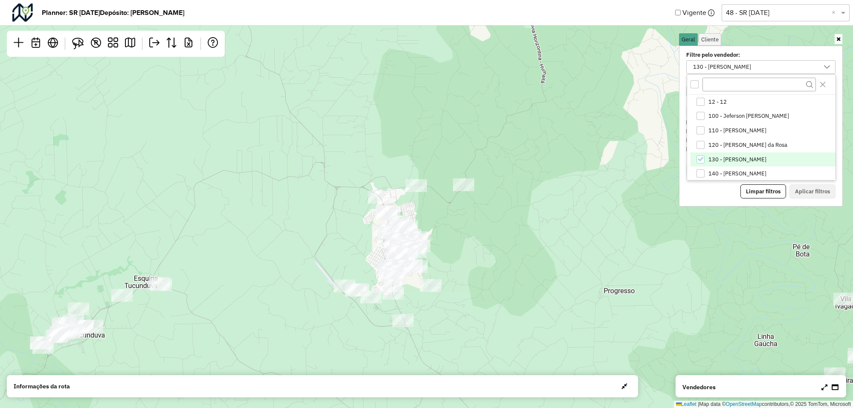
click at [700, 161] on icon "130 - Lucas Fernando Kurylo" at bounding box center [700, 159] width 6 height 6
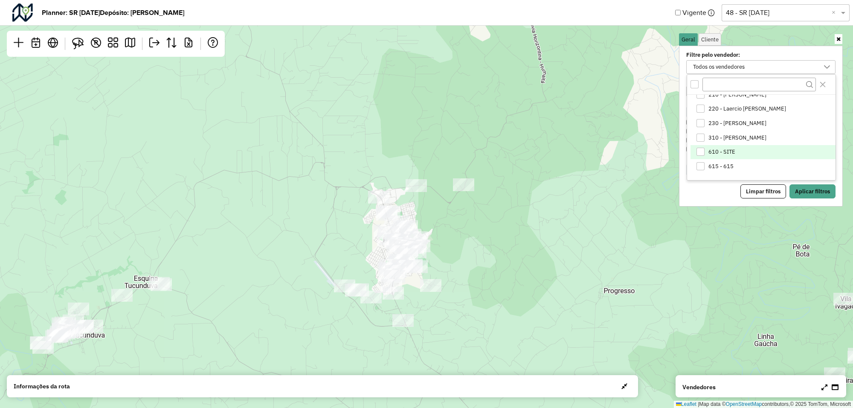
click at [700, 153] on div "610 - SITE" at bounding box center [701, 152] width 8 height 8
click at [796, 185] on button "Aplicar filtros" at bounding box center [813, 191] width 46 height 15
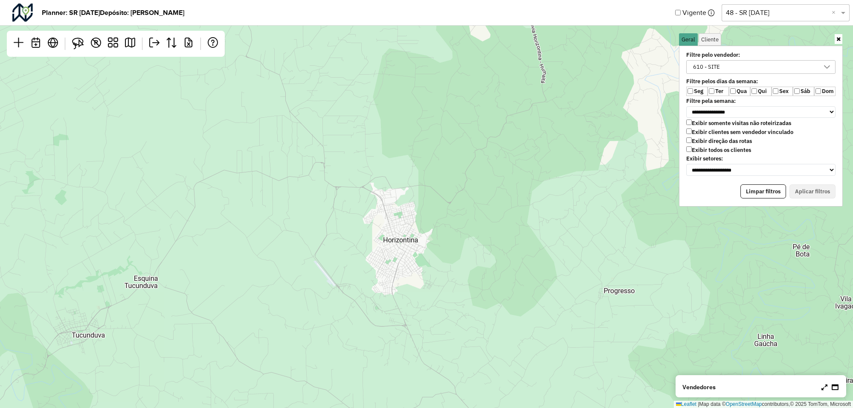
click at [833, 66] on div at bounding box center [827, 67] width 16 height 13
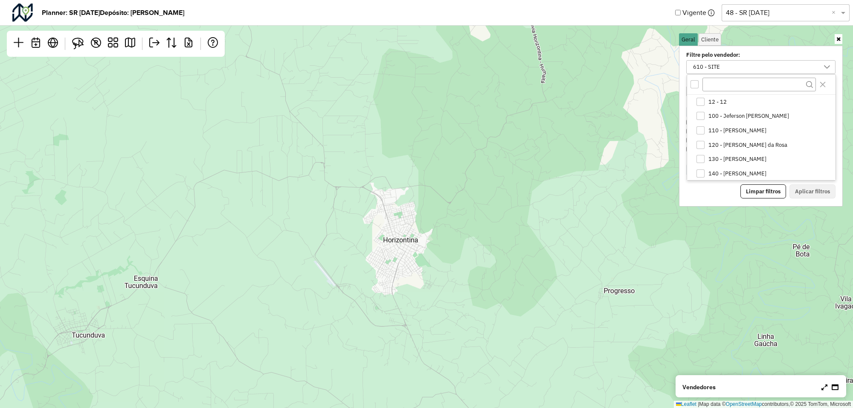
scroll to position [145, 0]
click at [701, 171] on icon "610 - SITE" at bounding box center [700, 172] width 6 height 6
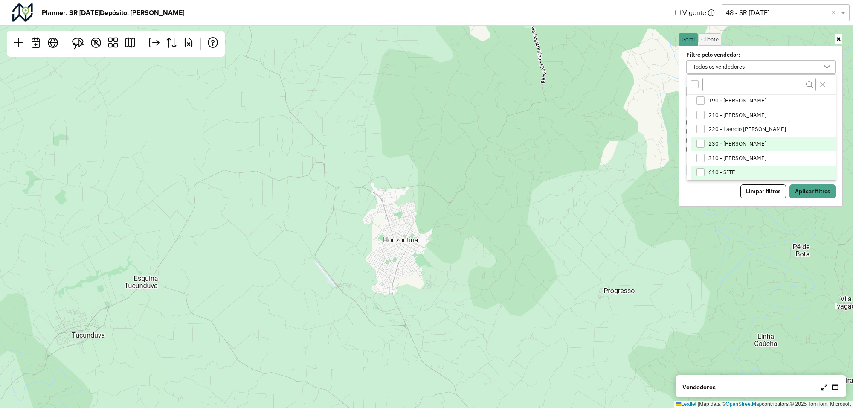
click at [701, 142] on div "230 - Henrique Soares Eduardi" at bounding box center [701, 143] width 8 height 8
click at [700, 128] on div "220 - Laercio Rafael Pitsch" at bounding box center [701, 129] width 8 height 8
drag, startPoint x: 700, startPoint y: 142, endPoint x: 722, endPoint y: 149, distance: 23.5
click at [700, 142] on icon "230 - Henrique Soares Eduardi" at bounding box center [700, 144] width 6 height 6
drag, startPoint x: 807, startPoint y: 190, endPoint x: 801, endPoint y: 189, distance: 6.2
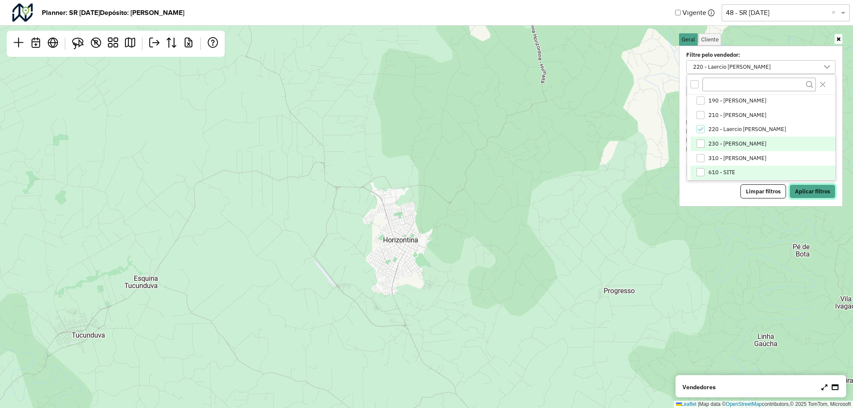
click at [807, 190] on button "Aplicar filtros" at bounding box center [813, 191] width 46 height 15
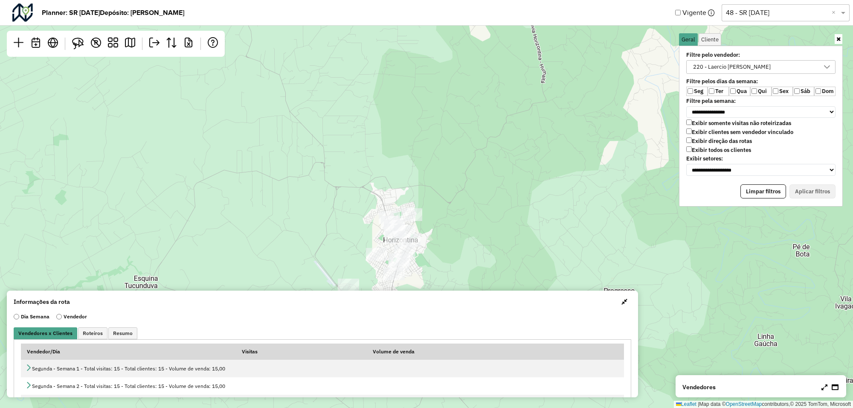
click at [623, 299] on span "button" at bounding box center [624, 301] width 6 height 7
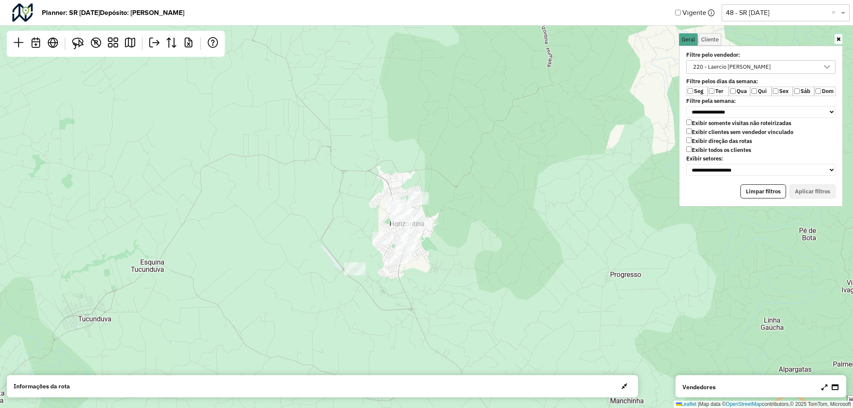
drag, startPoint x: 470, startPoint y: 294, endPoint x: 404, endPoint y: 95, distance: 210.0
click at [408, 99] on div "Leaflet | Map data © OpenStreetMap contributors,© 2025 TomTom, Microsoft" at bounding box center [426, 204] width 853 height 408
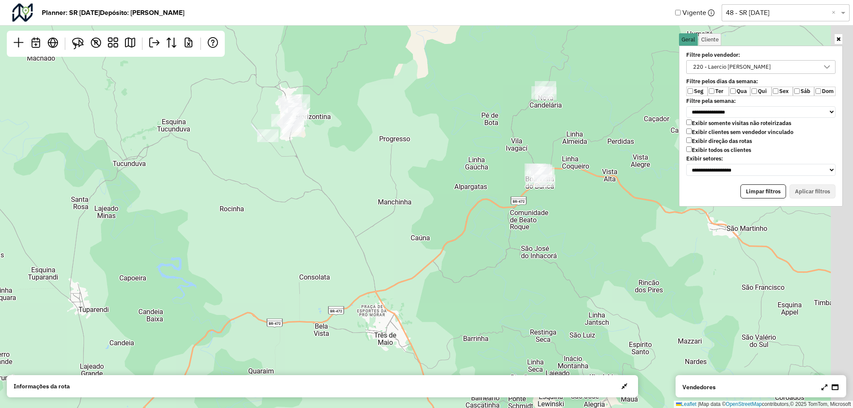
drag, startPoint x: 507, startPoint y: 146, endPoint x: 436, endPoint y: 209, distance: 94.3
click at [440, 212] on div "Leaflet | Map data © OpenStreetMap contributors,© 2025 TomTom, Microsoft" at bounding box center [426, 204] width 853 height 408
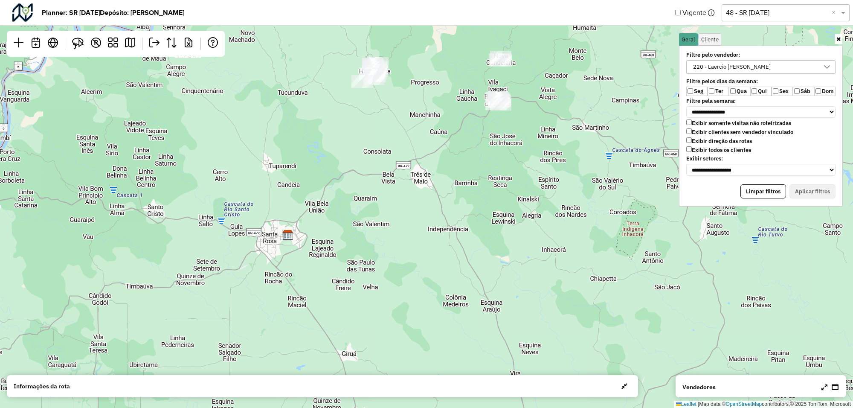
drag, startPoint x: 392, startPoint y: 274, endPoint x: 482, endPoint y: 84, distance: 210.6
click at [482, 84] on div "Leaflet | Map data © OpenStreetMap contributors,© 2025 TomTom, Microsoft" at bounding box center [426, 204] width 853 height 408
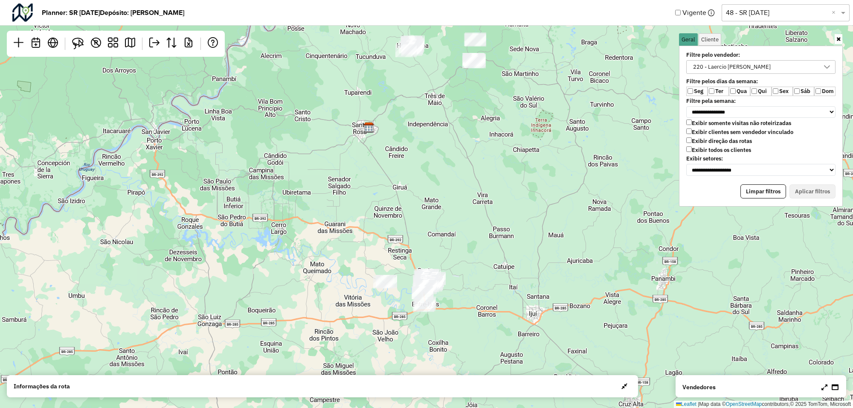
drag, startPoint x: 486, startPoint y: 235, endPoint x: 395, endPoint y: 280, distance: 102.2
click at [397, 280] on div "Leaflet | Map data © OpenStreetMap contributors,© 2025 TomTom, Microsoft" at bounding box center [426, 204] width 853 height 408
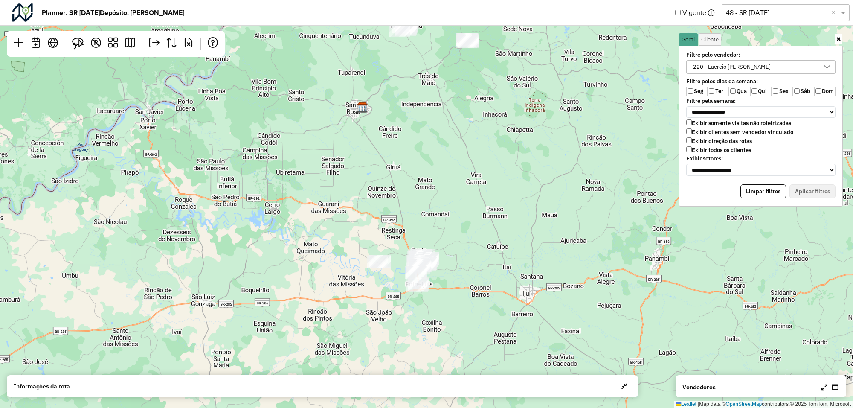
drag, startPoint x: 418, startPoint y: 186, endPoint x: 458, endPoint y: 87, distance: 106.6
click at [458, 87] on div "Leaflet | Map data © OpenStreetMap contributors,© 2025 TomTom, Microsoft" at bounding box center [426, 204] width 853 height 408
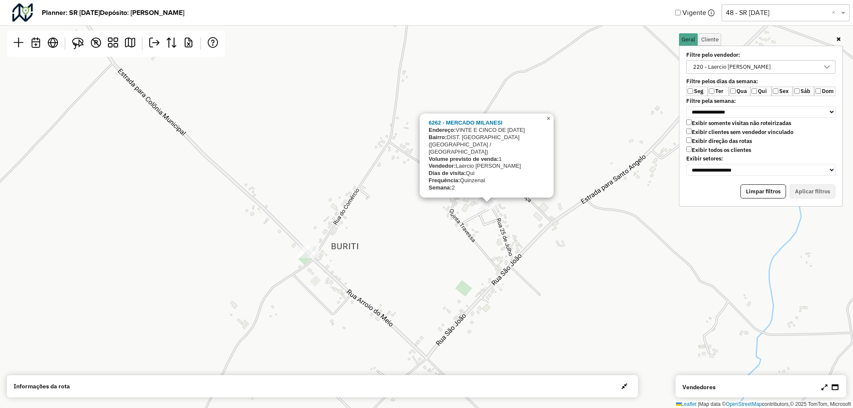
click at [546, 122] on span "×" at bounding box center [548, 118] width 4 height 7
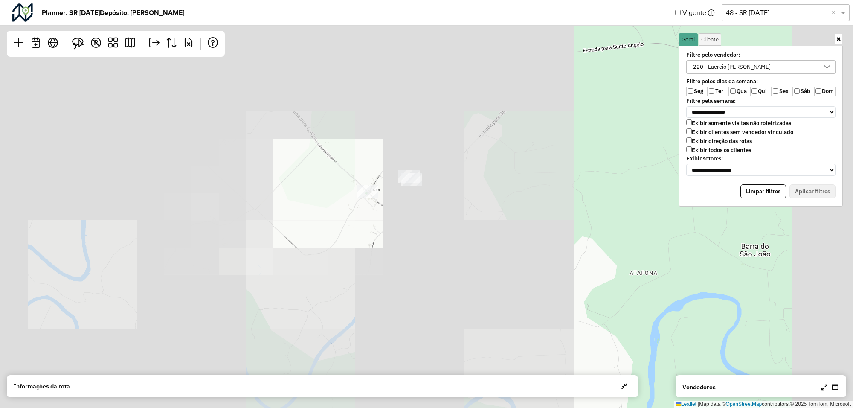
drag, startPoint x: 625, startPoint y: 178, endPoint x: 184, endPoint y: 221, distance: 442.7
click at [187, 221] on div "Leaflet | Map data © OpenStreetMap contributors,© 2025 TomTom, Microsoft" at bounding box center [426, 204] width 853 height 408
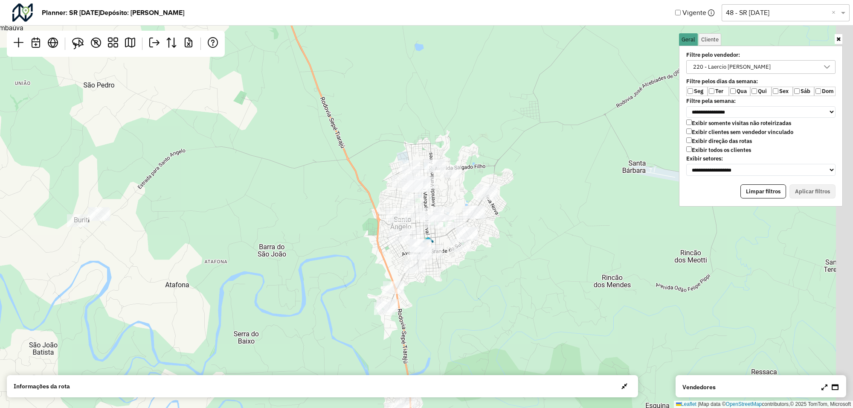
drag, startPoint x: 449, startPoint y: 177, endPoint x: 204, endPoint y: 220, distance: 248.5
click at [204, 220] on div "Leaflet | Map data © OpenStreetMap contributors,© 2025 TomTom, Microsoft" at bounding box center [426, 204] width 853 height 408
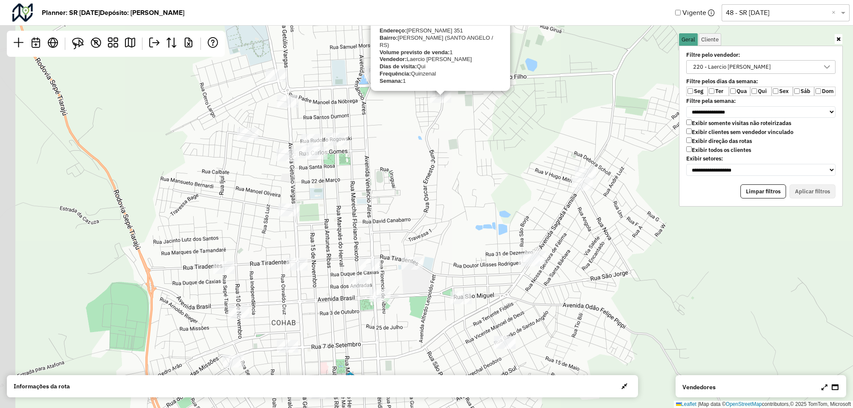
drag, startPoint x: 346, startPoint y: 150, endPoint x: 418, endPoint y: 134, distance: 74.4
click at [418, 134] on div "54903 - BAR E MINIMERCADO NP Endereço: HUGO HAAS 351 Bairro: MARIA RITTER (SANT…" at bounding box center [426, 204] width 853 height 408
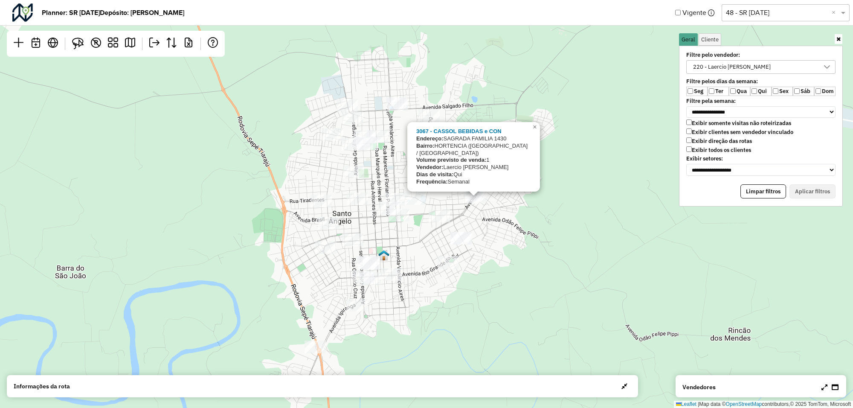
click at [820, 64] on div at bounding box center [827, 67] width 16 height 13
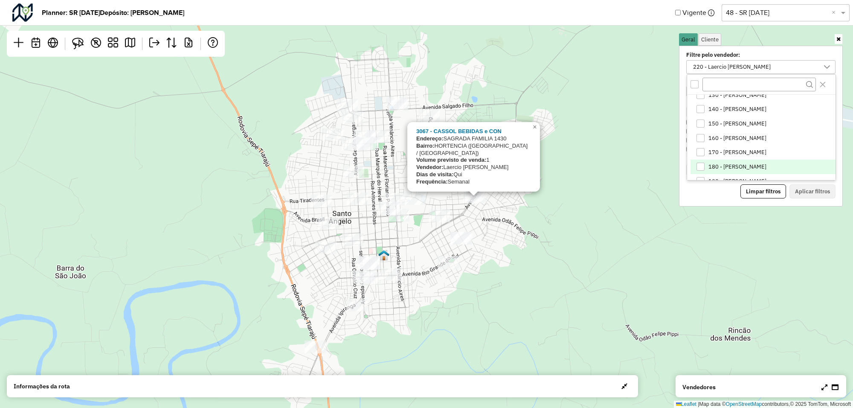
scroll to position [48, 0]
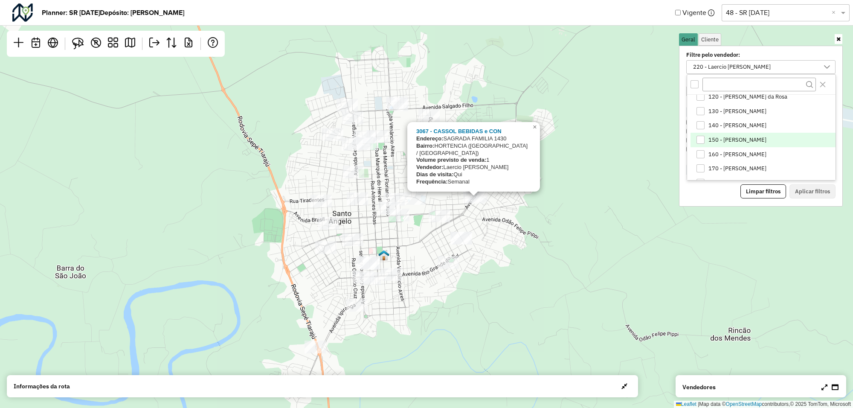
click at [702, 137] on div "150 - Erito de Moraes Moura" at bounding box center [701, 140] width 8 height 8
drag, startPoint x: 702, startPoint y: 150, endPoint x: 710, endPoint y: 152, distance: 8.4
click at [703, 151] on div "160 - Gabriel Gustavo Ribeiro Da Sil" at bounding box center [701, 154] width 8 height 8
click at [802, 186] on button "Aplicar filtros" at bounding box center [813, 191] width 46 height 15
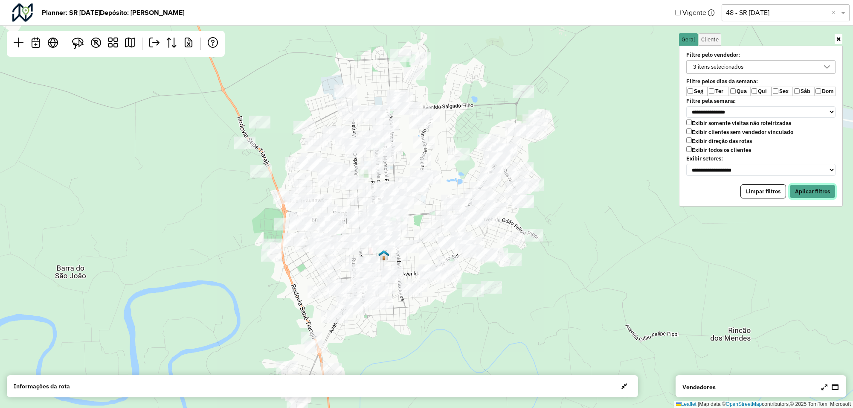
click at [807, 185] on button "Aplicar filtros" at bounding box center [813, 191] width 46 height 15
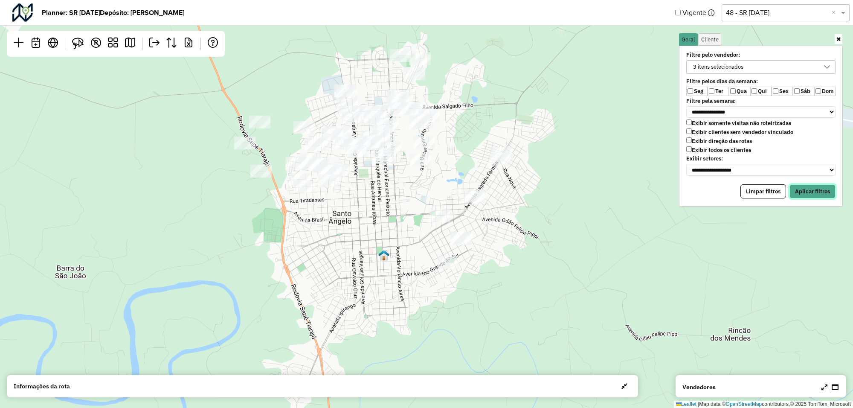
click at [802, 189] on button "Aplicar filtros" at bounding box center [813, 191] width 46 height 15
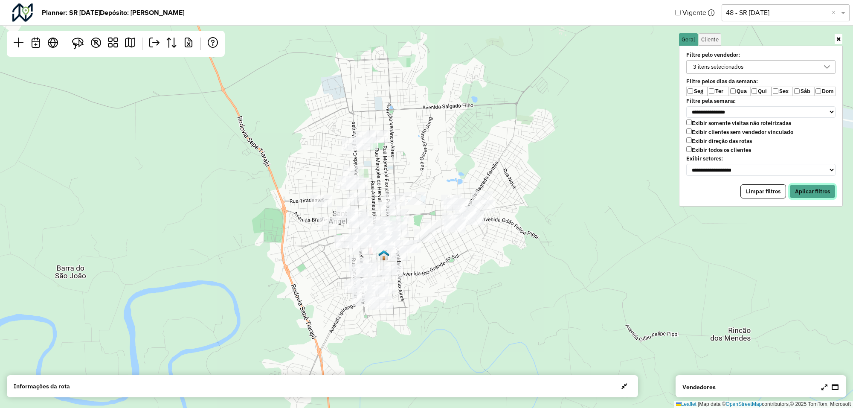
click at [817, 189] on button "Aplicar filtros" at bounding box center [813, 191] width 46 height 15
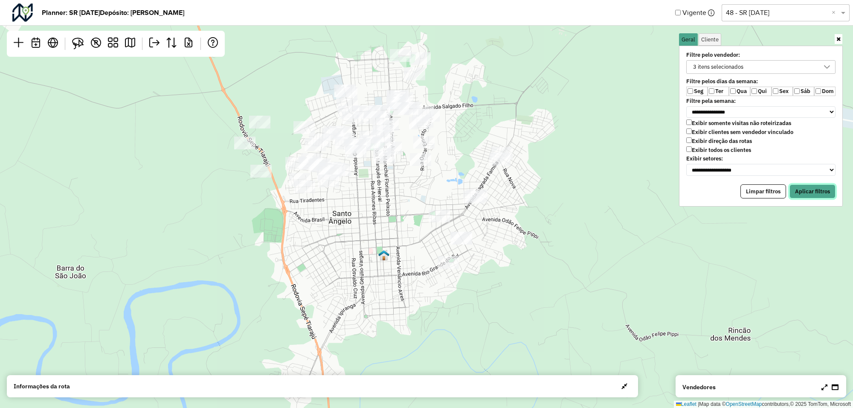
click at [795, 184] on button "Aplicar filtros" at bounding box center [813, 191] width 46 height 15
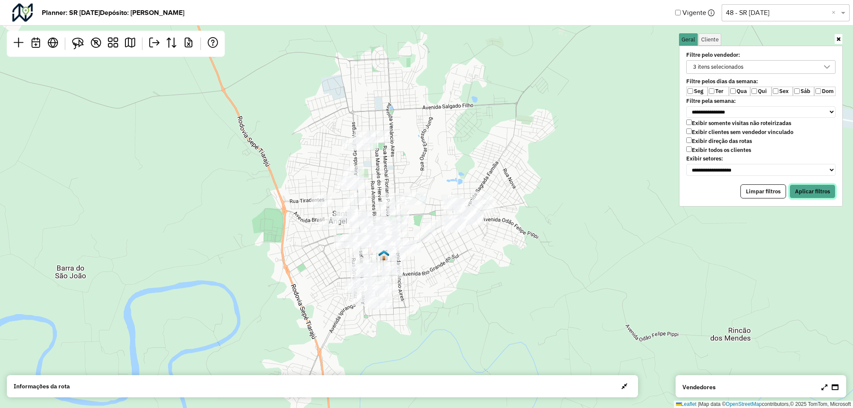
drag, startPoint x: 798, startPoint y: 188, endPoint x: 759, endPoint y: 181, distance: 39.4
click at [798, 188] on button "Aplicar filtros" at bounding box center [813, 191] width 46 height 15
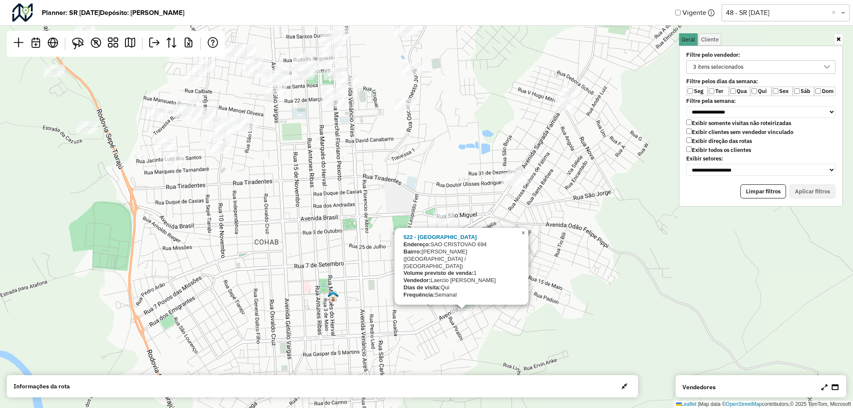
click at [523, 236] on span "×" at bounding box center [523, 232] width 4 height 7
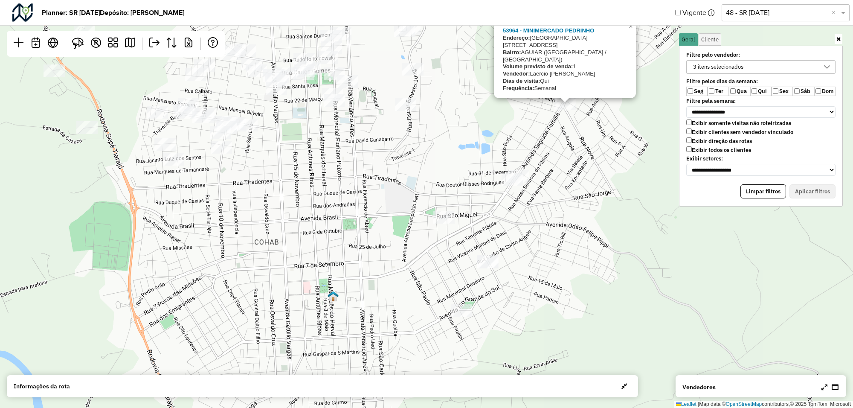
click at [566, 86] on div "53964 - MINIMERCADO PEDRINHO Endereço: R AVENIDA SAGRADA FAMÍLIA 2487 Bairro: A…" at bounding box center [564, 59] width 122 height 65
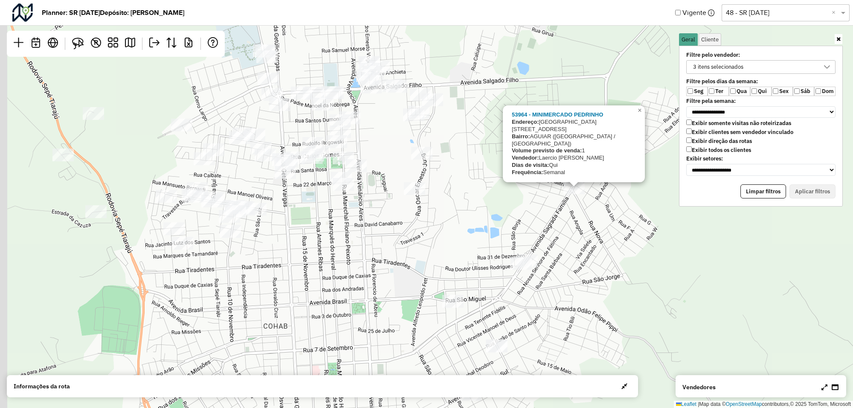
drag, startPoint x: 418, startPoint y: 135, endPoint x: 438, endPoint y: 186, distance: 53.9
click at [436, 186] on div "53964 - MINIMERCADO PEDRINHO Endereço: R AVENIDA SAGRADA FAMÍLIA 2487 Bairro: A…" at bounding box center [426, 204] width 853 height 408
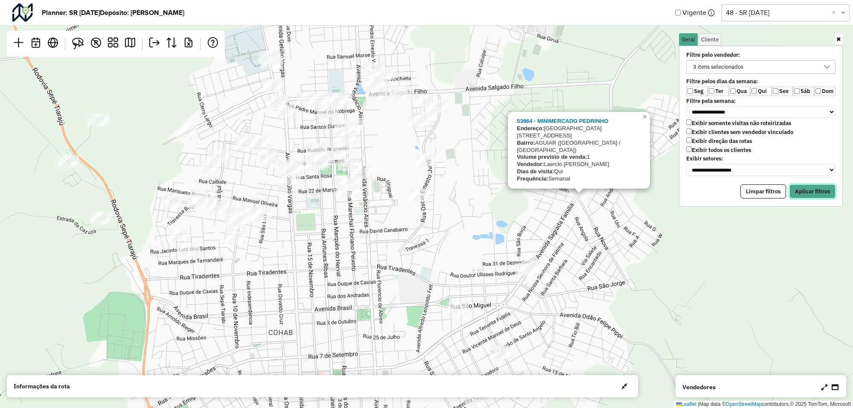
drag, startPoint x: 799, startPoint y: 188, endPoint x: 795, endPoint y: 187, distance: 4.3
click at [800, 188] on button "Aplicar filtros" at bounding box center [813, 191] width 46 height 15
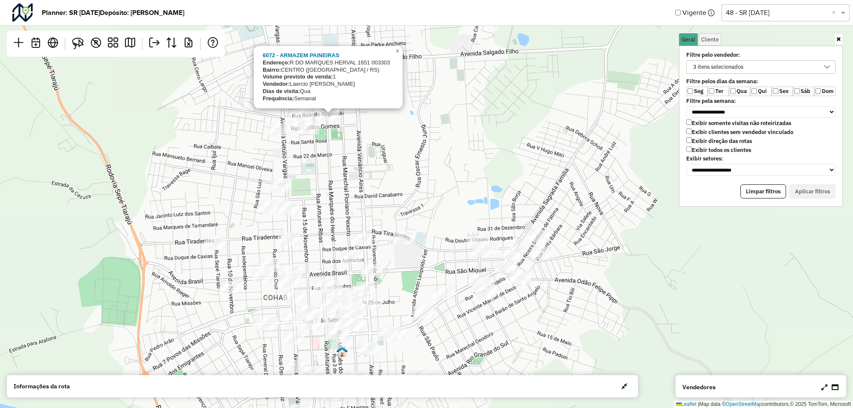
drag, startPoint x: 361, startPoint y: 240, endPoint x: 361, endPoint y: 227, distance: 12.4
click at [357, 227] on div "6072 - ARMAZEM PAINEIRAS Endereço: R DO MARQUES HERVAL 1651 003303 Bairro: CENT…" at bounding box center [426, 204] width 853 height 408
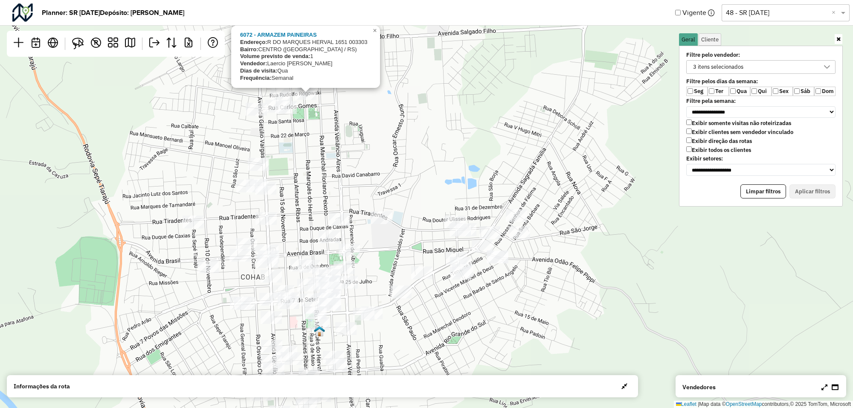
drag, startPoint x: 421, startPoint y: 237, endPoint x: 403, endPoint y: 223, distance: 22.9
click at [409, 224] on div "6072 - ARMAZEM PAINEIRAS Endereço: R DO MARQUES HERVAL 1651 003303 Bairro: CENT…" at bounding box center [426, 204] width 853 height 408
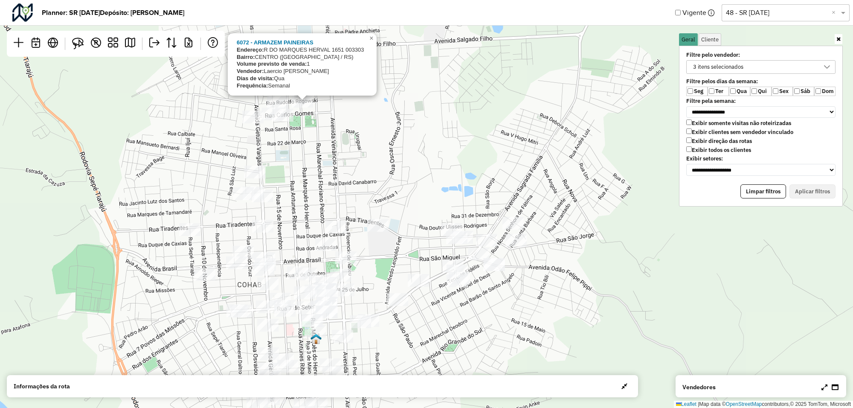
drag, startPoint x: 362, startPoint y: 175, endPoint x: 359, endPoint y: 191, distance: 16.0
click at [359, 191] on div "6072 - ARMAZEM PAINEIRAS Endereço: R DO MARQUES HERVAL 1651 003303 Bairro: CENT…" at bounding box center [426, 204] width 853 height 408
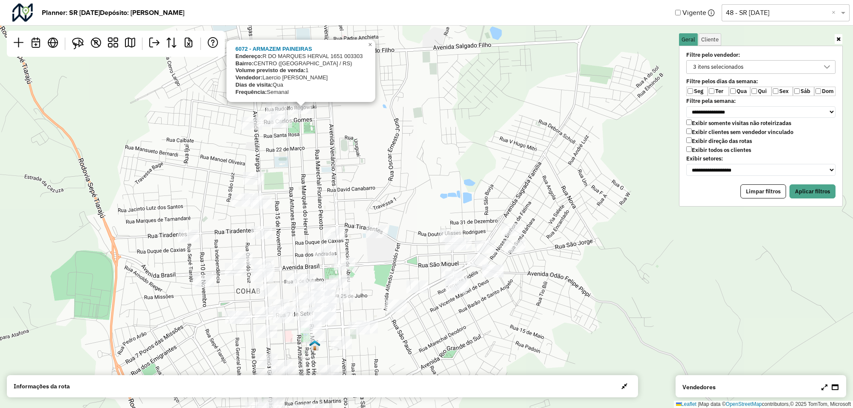
click at [728, 91] on label "Ter" at bounding box center [718, 91] width 21 height 9
click at [800, 186] on button "Aplicar filtros" at bounding box center [813, 191] width 46 height 15
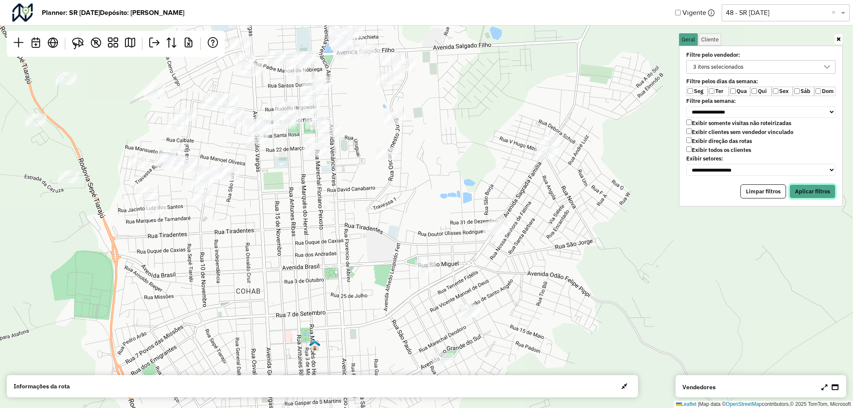
click at [798, 189] on button "Aplicar filtros" at bounding box center [813, 191] width 46 height 15
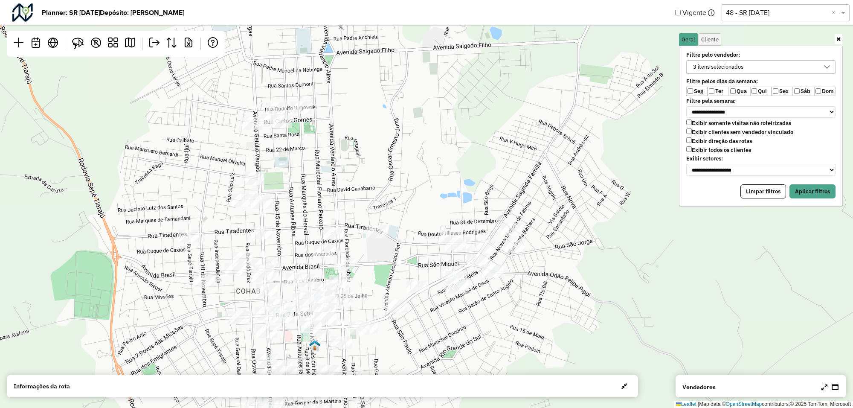
click at [758, 92] on label "Qui" at bounding box center [760, 91] width 21 height 9
click at [802, 187] on button "Aplicar filtros" at bounding box center [813, 191] width 46 height 15
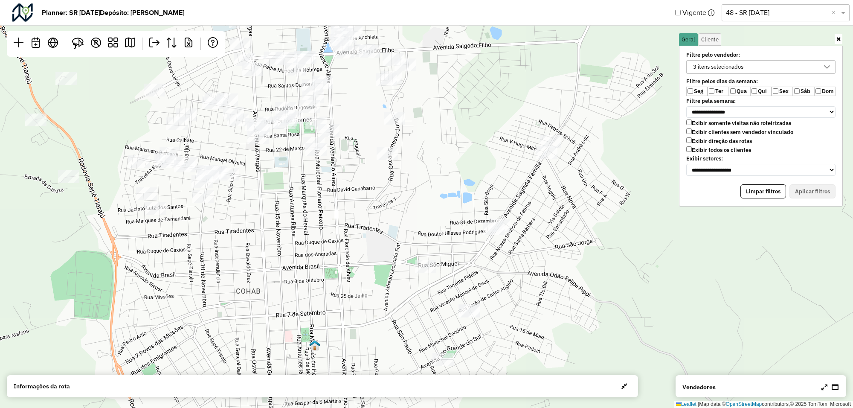
click at [730, 90] on label "Qua" at bounding box center [739, 91] width 21 height 9
click at [806, 192] on button "Aplicar filtros" at bounding box center [813, 191] width 46 height 15
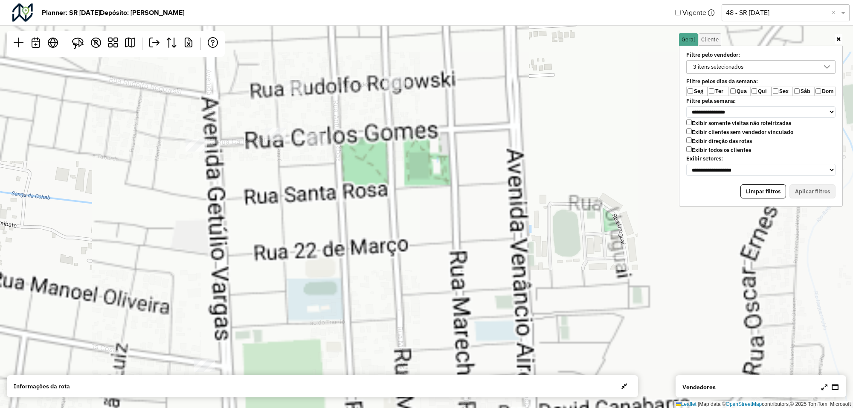
drag, startPoint x: 271, startPoint y: 114, endPoint x: 296, endPoint y: 137, distance: 34.1
click at [296, 137] on div "Leaflet | Map data © OpenStreetMap contributors,© 2025 TomTom, Microsoft" at bounding box center [426, 204] width 853 height 408
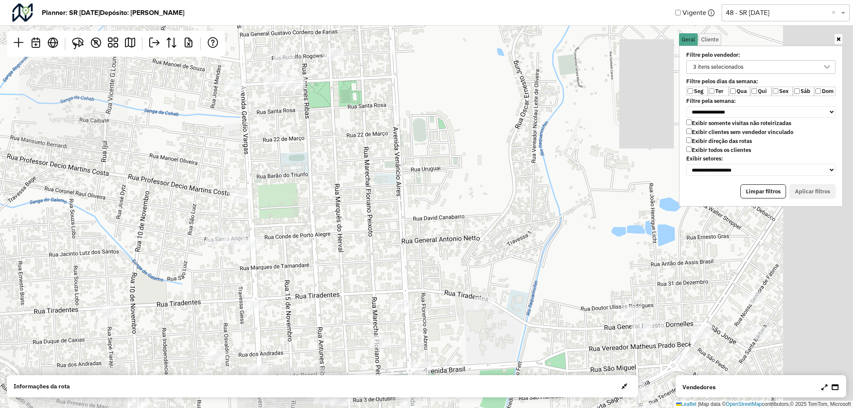
drag, startPoint x: 473, startPoint y: 158, endPoint x: 371, endPoint y: 111, distance: 112.6
click at [373, 112] on div "Leaflet | Map data © OpenStreetMap contributors,© 2025 TomTom, Microsoft" at bounding box center [426, 204] width 853 height 408
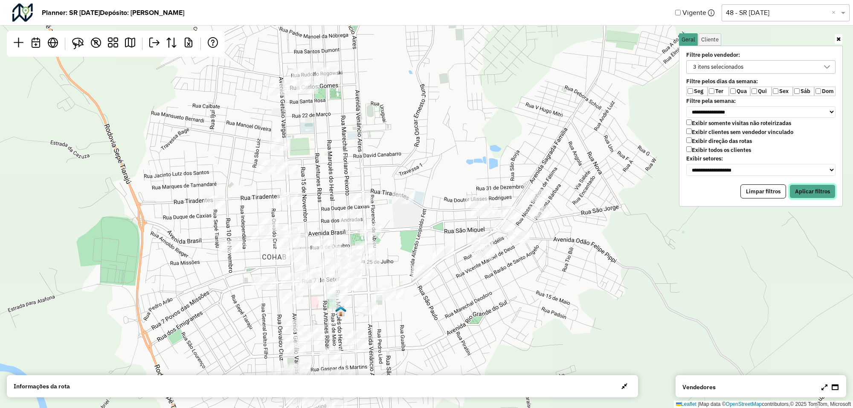
click at [800, 188] on button "Aplicar filtros" at bounding box center [813, 191] width 46 height 15
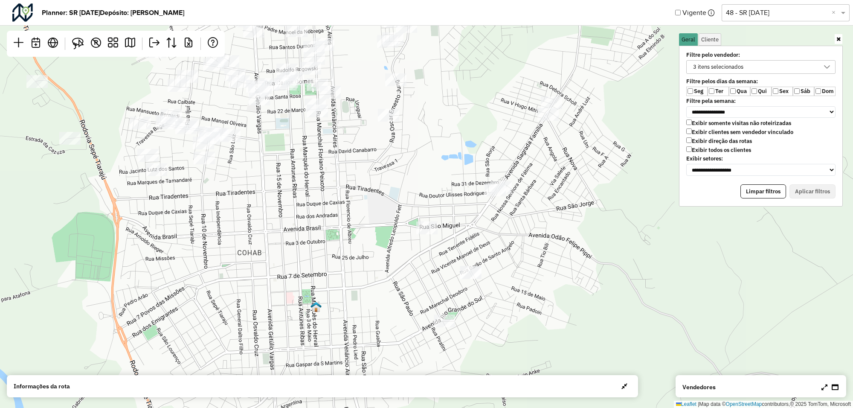
drag, startPoint x: 564, startPoint y: 186, endPoint x: 526, endPoint y: 183, distance: 38.9
click at [526, 183] on div "Leaflet | Map data © OpenStreetMap contributors,© 2025 TomTom, Microsoft" at bounding box center [426, 204] width 853 height 408
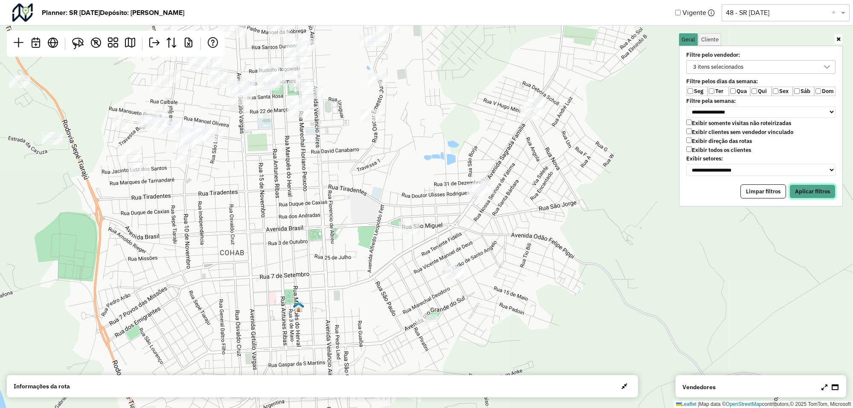
drag, startPoint x: 800, startPoint y: 192, endPoint x: 741, endPoint y: 176, distance: 60.9
click at [799, 191] on button "Aplicar filtros" at bounding box center [813, 191] width 46 height 15
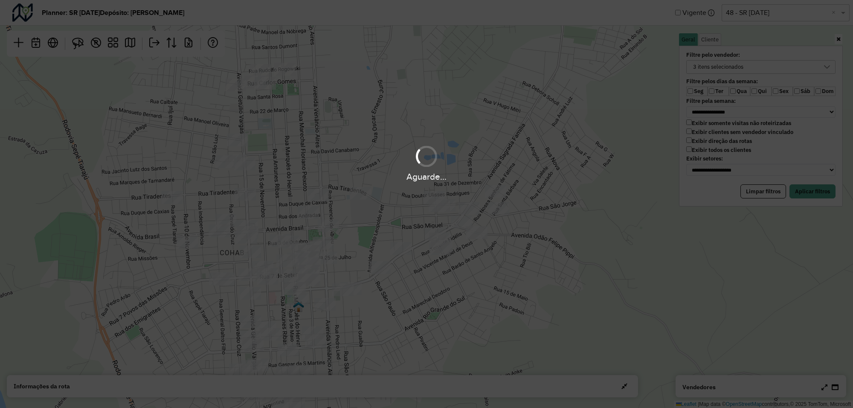
drag, startPoint x: 343, startPoint y: 148, endPoint x: 347, endPoint y: 163, distance: 15.5
click at [347, 163] on div "Aguarde..." at bounding box center [426, 204] width 853 height 408
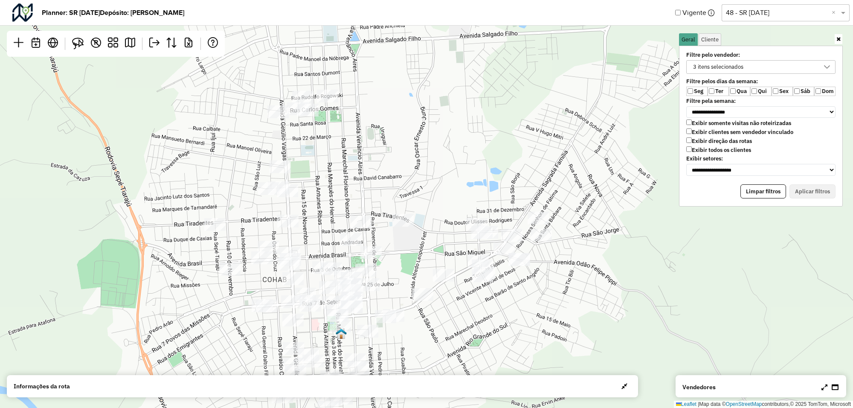
drag, startPoint x: 312, startPoint y: 136, endPoint x: 329, endPoint y: 148, distance: 20.5
click at [328, 148] on div "Leaflet | Map data © OpenStreetMap contributors,© 2025 TomTom, Microsoft" at bounding box center [426, 204] width 853 height 408
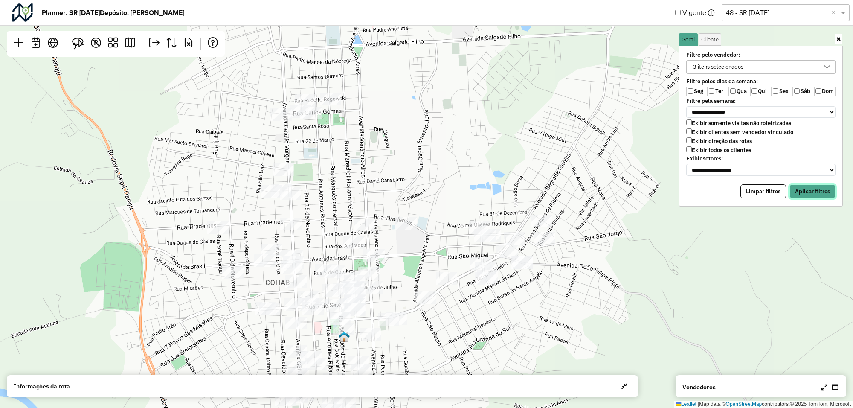
click at [807, 188] on button "Aplicar filtros" at bounding box center [813, 191] width 46 height 15
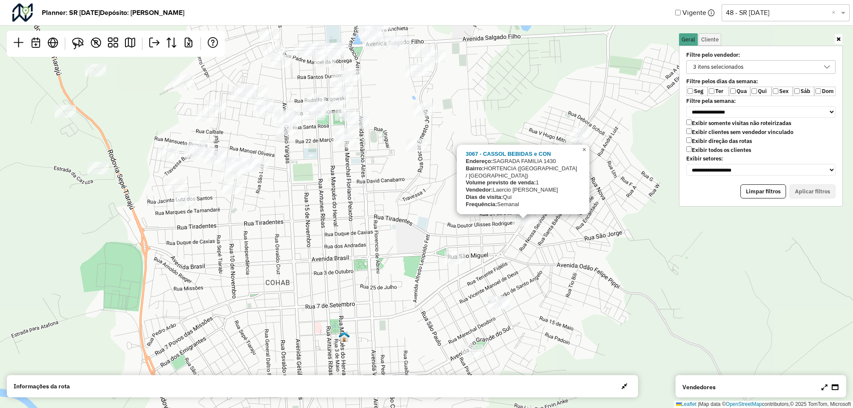
click at [587, 155] on link "×" at bounding box center [584, 150] width 10 height 10
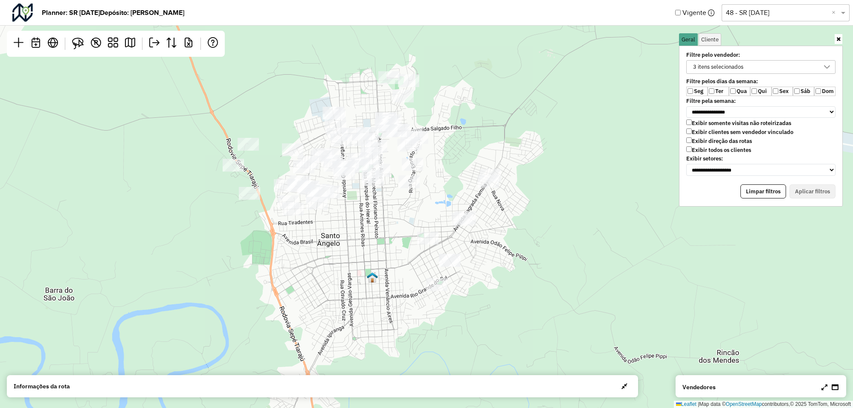
click at [734, 95] on label "Qua" at bounding box center [739, 91] width 21 height 9
click at [799, 189] on button "Aplicar filtros" at bounding box center [813, 191] width 46 height 15
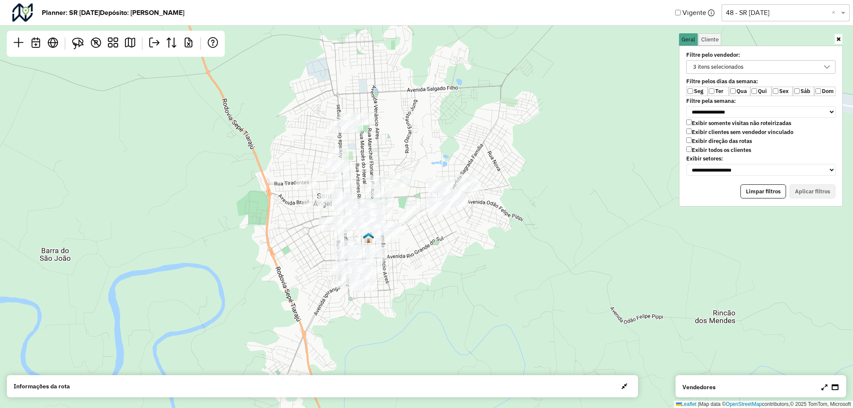
click at [736, 90] on label "Qua" at bounding box center [739, 91] width 21 height 9
click at [755, 96] on div "**********" at bounding box center [761, 114] width 160 height 128
click at [802, 192] on button "Aplicar filtros" at bounding box center [813, 191] width 46 height 15
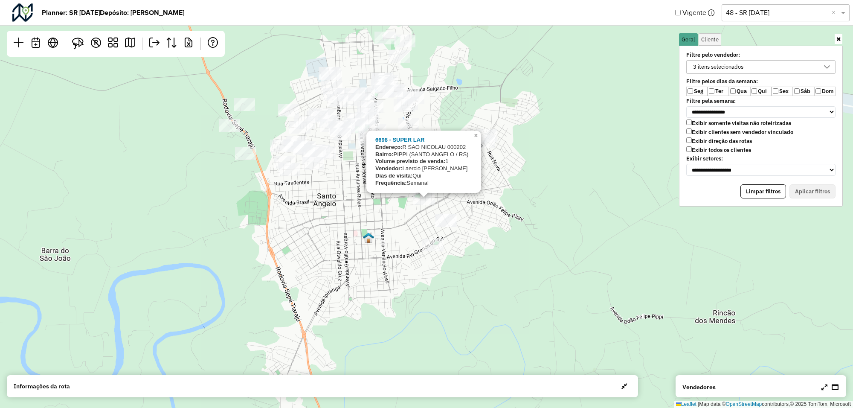
drag, startPoint x: 476, startPoint y: 134, endPoint x: 531, endPoint y: 137, distance: 55.1
click at [476, 134] on span "×" at bounding box center [476, 135] width 4 height 7
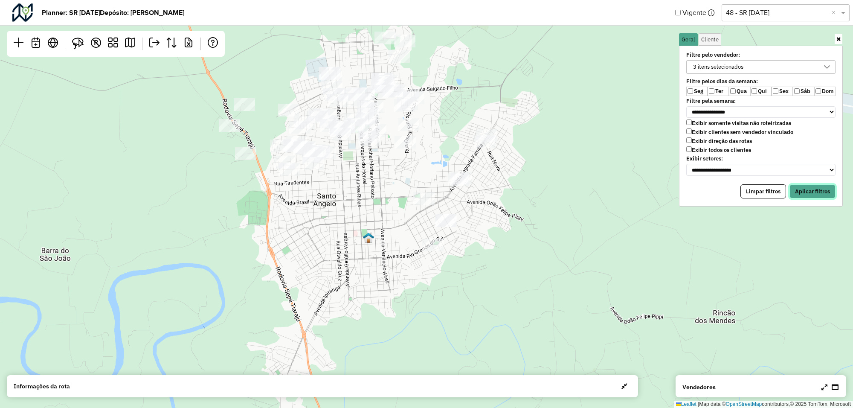
click at [804, 187] on button "Aplicar filtros" at bounding box center [813, 191] width 46 height 15
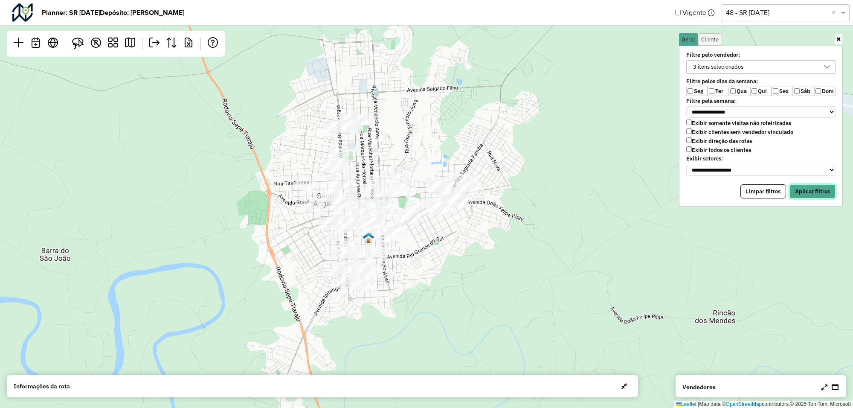
click at [810, 189] on button "Aplicar filtros" at bounding box center [813, 191] width 46 height 15
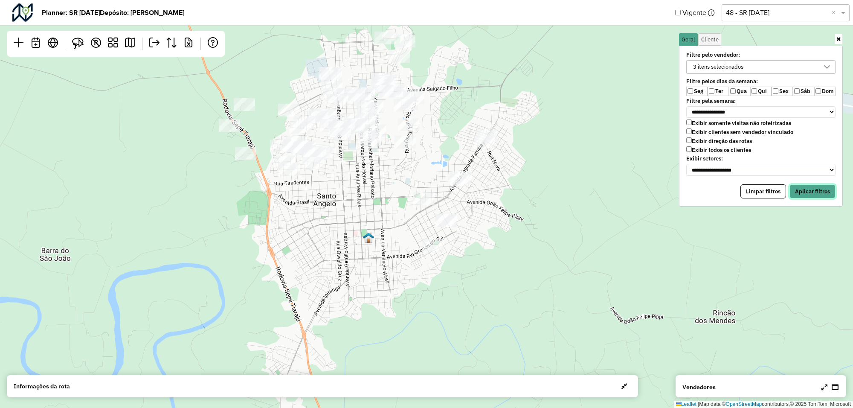
click at [798, 186] on button "Aplicar filtros" at bounding box center [813, 191] width 46 height 15
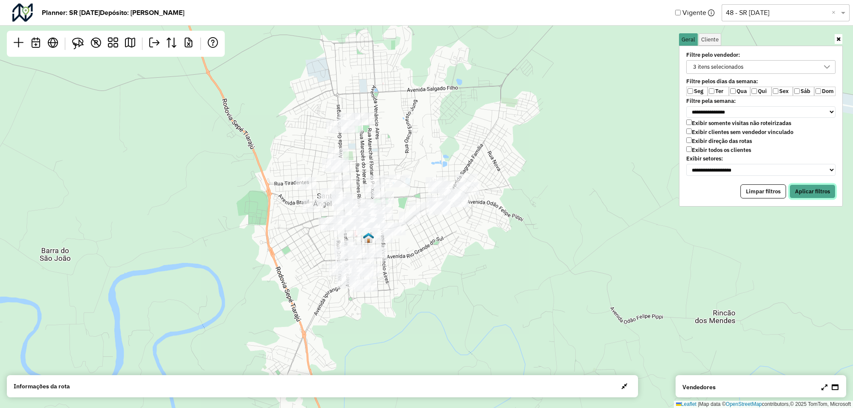
click at [798, 193] on button "Aplicar filtros" at bounding box center [813, 191] width 46 height 15
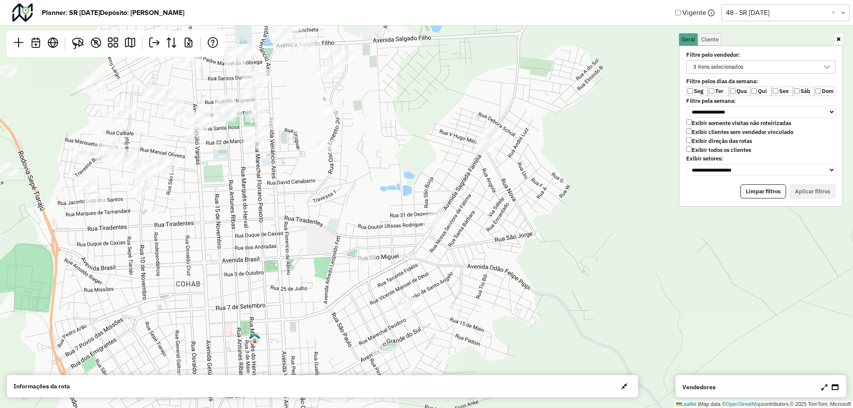
drag, startPoint x: 414, startPoint y: 318, endPoint x: 397, endPoint y: 240, distance: 79.6
click at [419, 242] on div "Leaflet | Map data © OpenStreetMap contributors,© 2025 TomTom, Microsoft" at bounding box center [426, 204] width 853 height 408
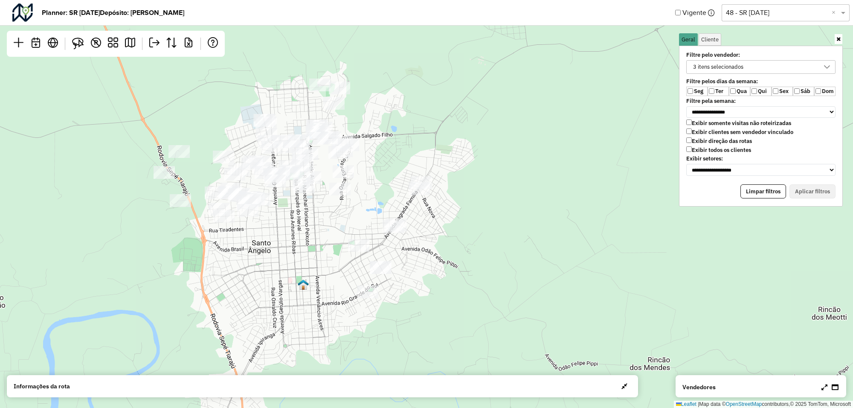
click at [733, 88] on label "Qua" at bounding box center [739, 91] width 21 height 9
drag, startPoint x: 807, startPoint y: 195, endPoint x: 435, endPoint y: 203, distance: 372.0
click at [805, 195] on button "Aplicar filtros" at bounding box center [813, 191] width 46 height 15
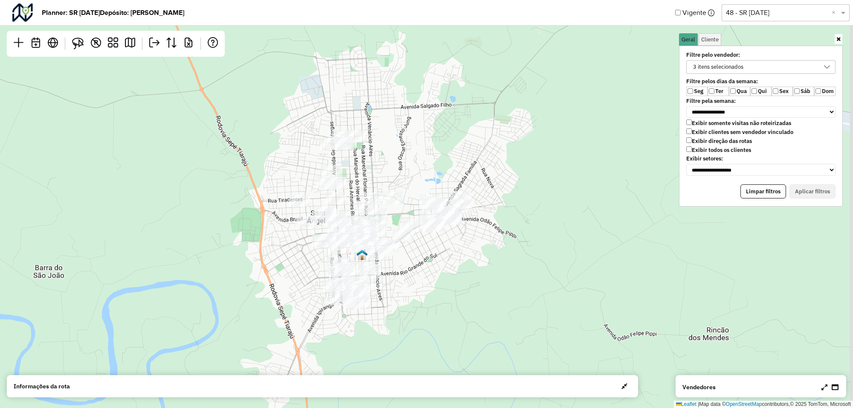
drag, startPoint x: 429, startPoint y: 213, endPoint x: 522, endPoint y: 185, distance: 97.3
click at [418, 182] on div "Leaflet | Map data © OpenStreetMap contributors,© 2025 TomTom, Microsoft" at bounding box center [426, 204] width 853 height 408
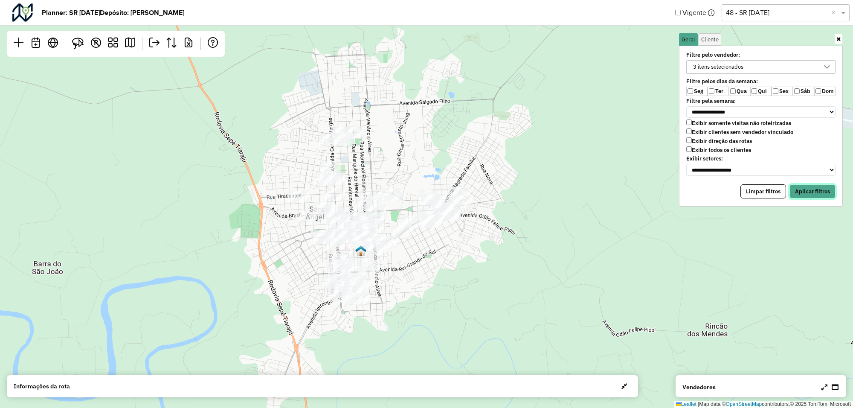
click at [805, 195] on button "Aplicar filtros" at bounding box center [813, 191] width 46 height 15
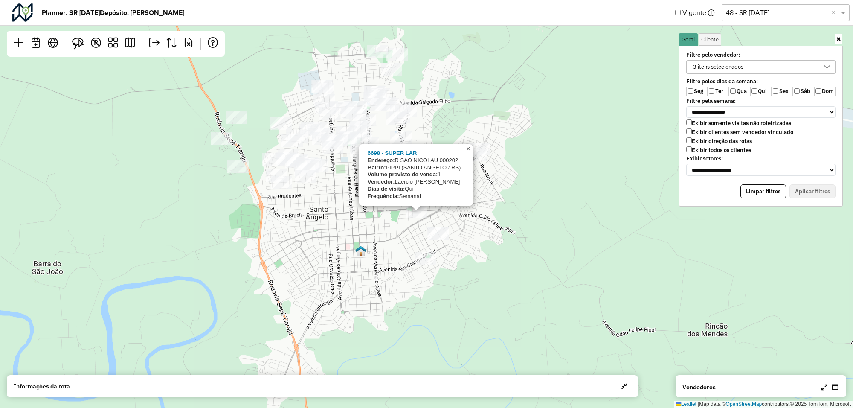
click at [467, 148] on span "×" at bounding box center [468, 148] width 4 height 7
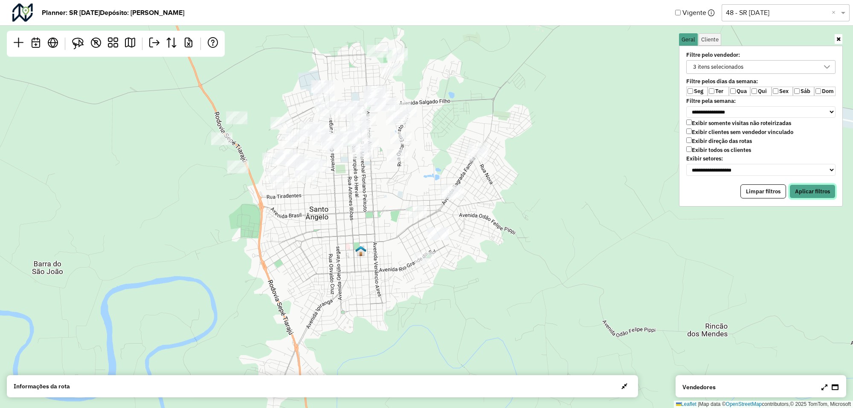
click at [809, 193] on button "Aplicar filtros" at bounding box center [813, 191] width 46 height 15
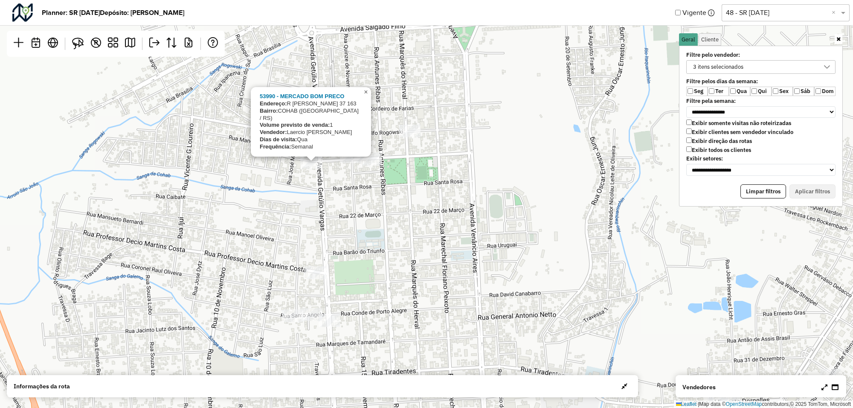
click at [366, 96] on span "×" at bounding box center [366, 91] width 4 height 7
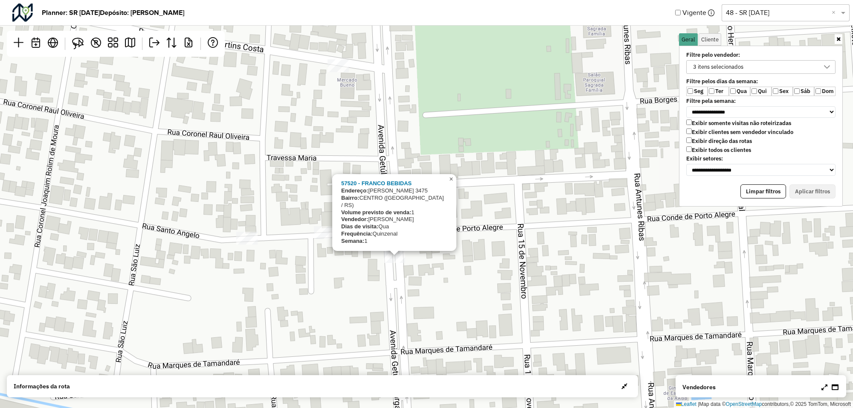
click at [450, 183] on span "×" at bounding box center [451, 178] width 4 height 7
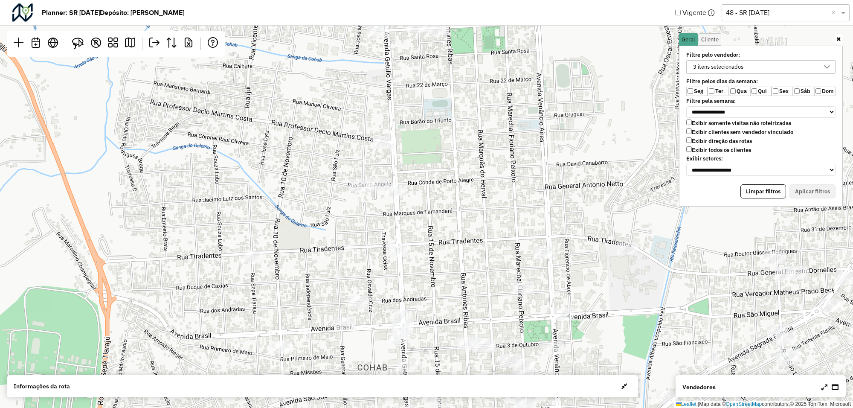
drag, startPoint x: 396, startPoint y: 232, endPoint x: 387, endPoint y: 209, distance: 24.6
click at [387, 209] on div "Leaflet | Map data © OpenStreetMap contributors,© 2025 TomTom, Microsoft" at bounding box center [426, 204] width 853 height 408
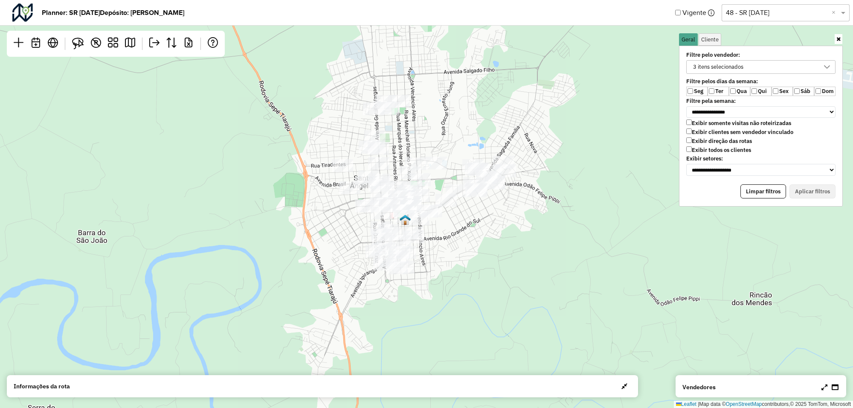
drag, startPoint x: 476, startPoint y: 129, endPoint x: 382, endPoint y: 155, distance: 96.9
click at [391, 154] on div "Leaflet | Map data © OpenStreetMap contributors,© 2025 TomTom, Microsoft" at bounding box center [426, 204] width 853 height 408
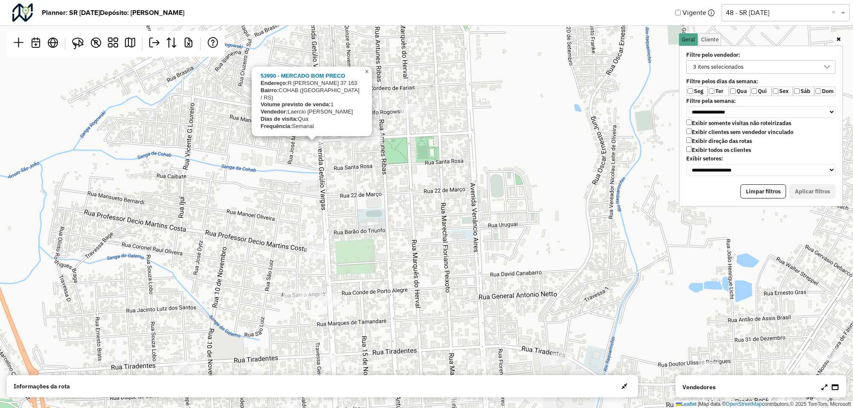
click at [365, 75] on span "×" at bounding box center [367, 71] width 4 height 7
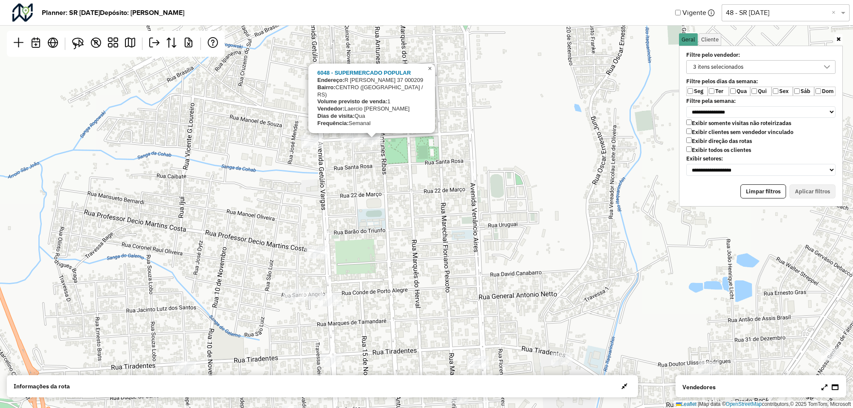
click at [431, 72] on span "×" at bounding box center [430, 68] width 4 height 7
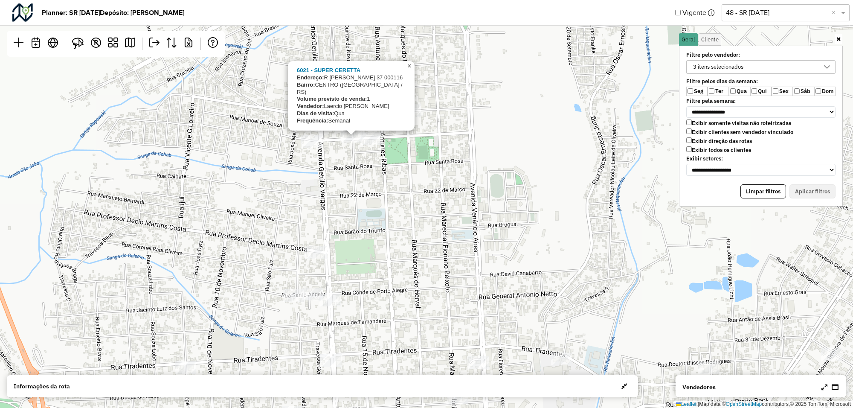
click at [408, 70] on span "×" at bounding box center [409, 65] width 4 height 7
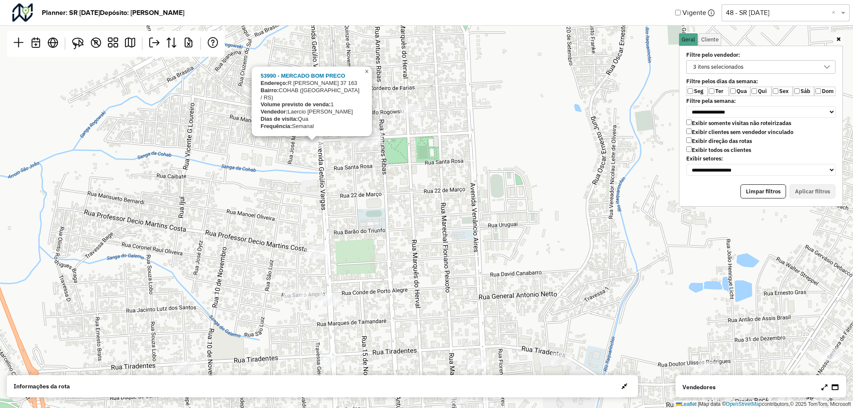
click at [369, 75] on span "×" at bounding box center [367, 71] width 4 height 7
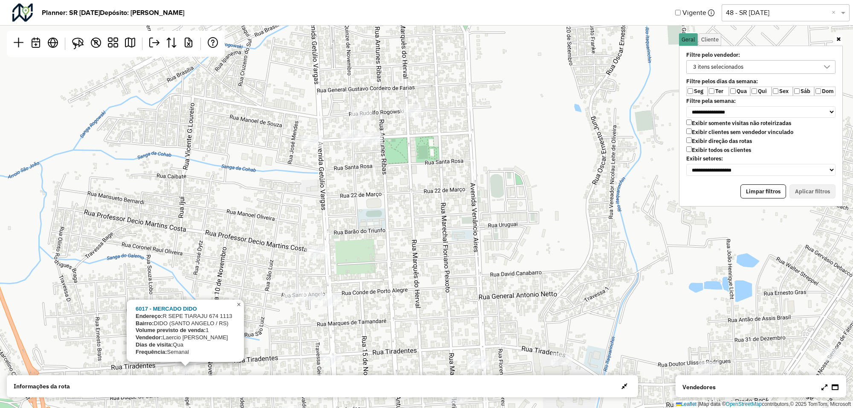
click at [238, 305] on span "×" at bounding box center [239, 304] width 4 height 7
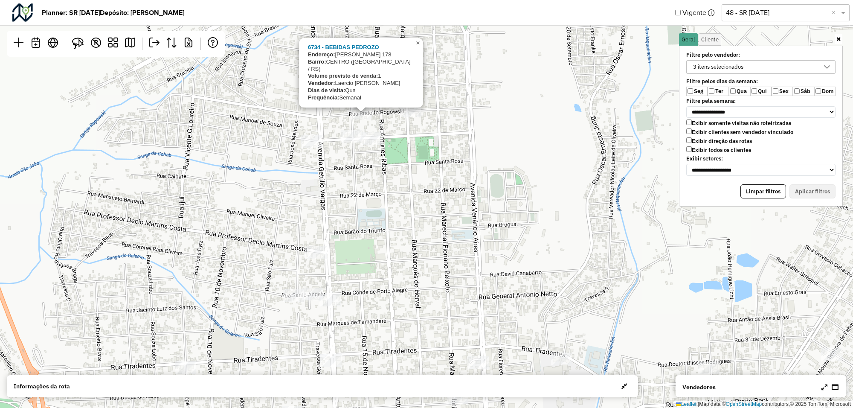
click at [418, 46] on span "×" at bounding box center [418, 42] width 4 height 7
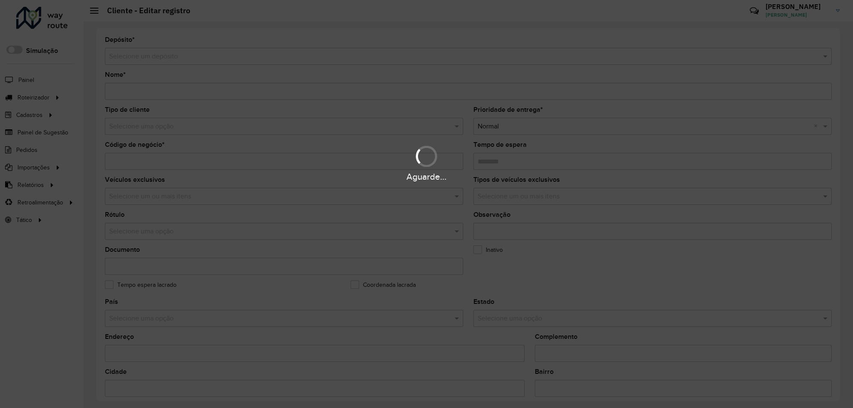
type input "**********"
type input "*****"
type input "********"
type input "**********"
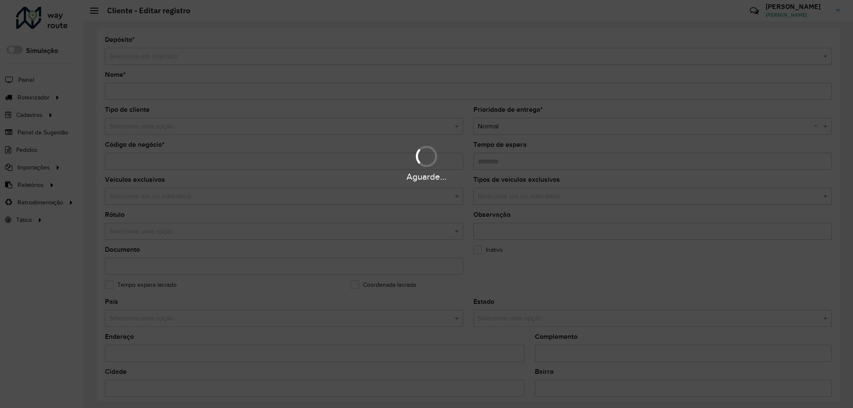
type input "******"
type input "*********"
type input "**********"
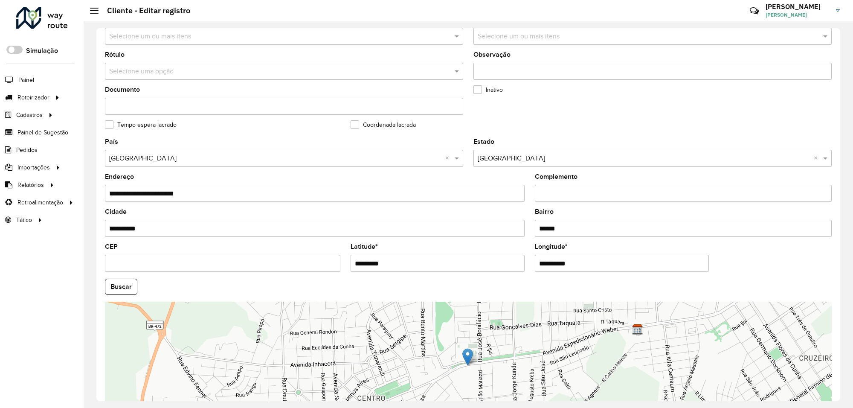
scroll to position [213, 0]
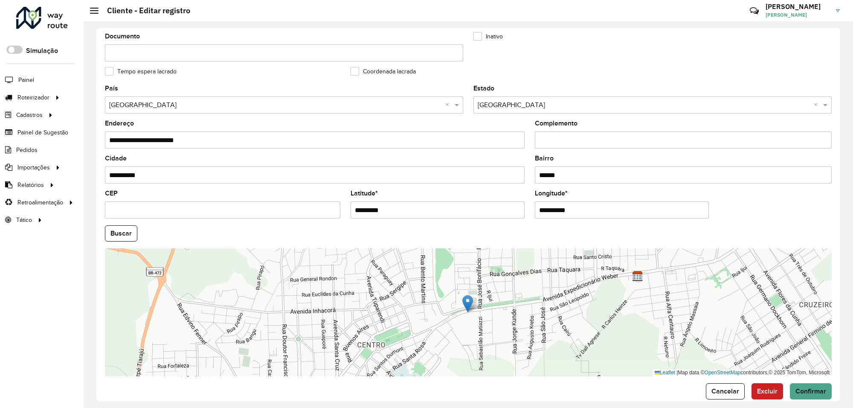
drag, startPoint x: 394, startPoint y: 213, endPoint x: 330, endPoint y: 216, distance: 64.0
click at [330, 216] on formly-group "**********" at bounding box center [468, 230] width 737 height 291
paste input "**********"
drag, startPoint x: 389, startPoint y: 214, endPoint x: 477, endPoint y: 212, distance: 87.9
click at [477, 212] on input "**********" at bounding box center [438, 209] width 174 height 17
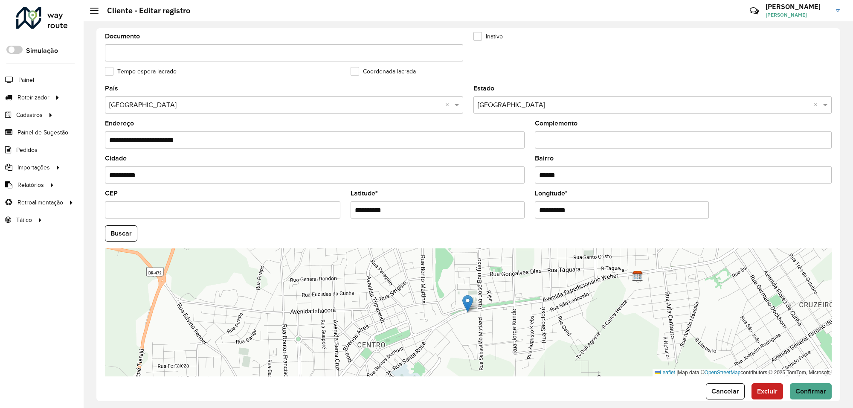
type input "**********"
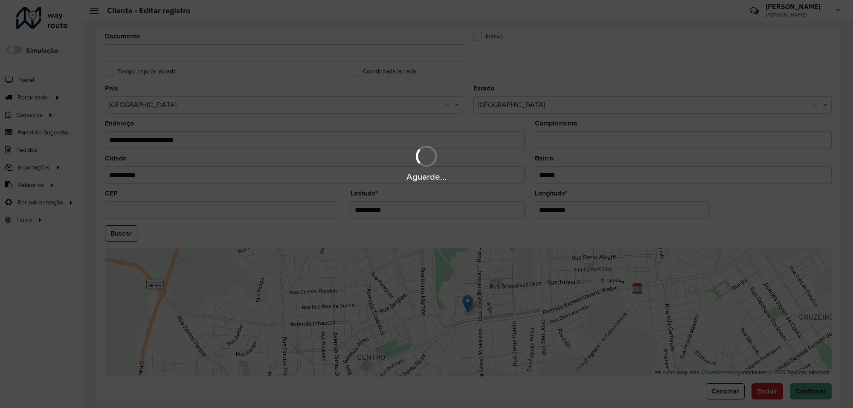
paste input "text"
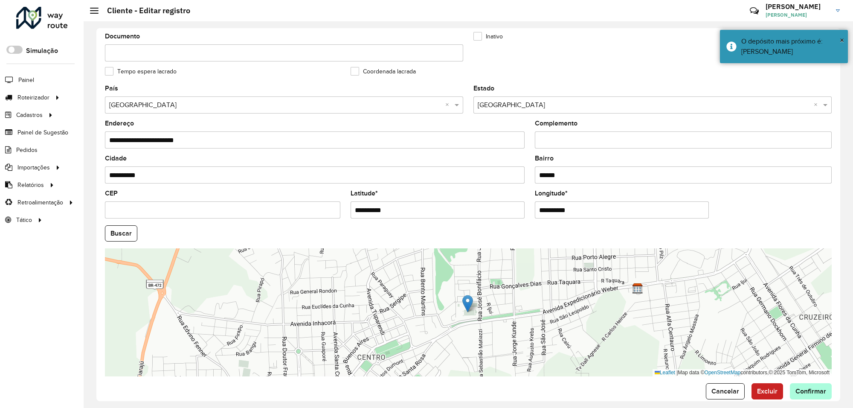
type input "**********"
click at [803, 395] on hb-app "Aguarde... Pop-up bloqueado! Seu navegador bloqueou automáticamente a abertura …" at bounding box center [426, 204] width 853 height 408
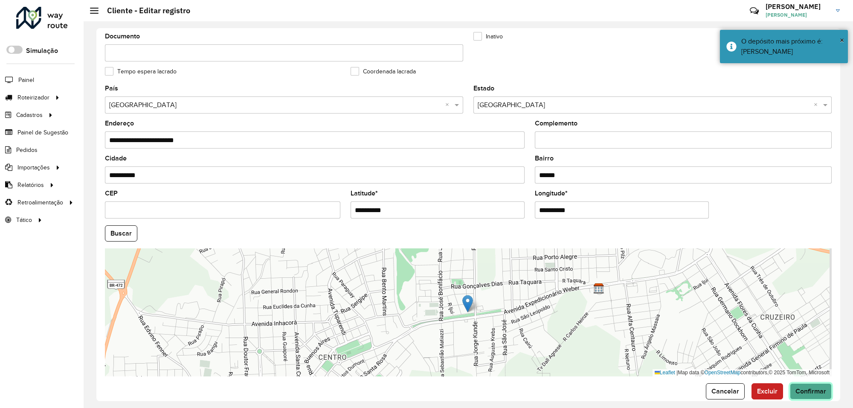
click at [806, 394] on span "Confirmar" at bounding box center [811, 390] width 31 height 7
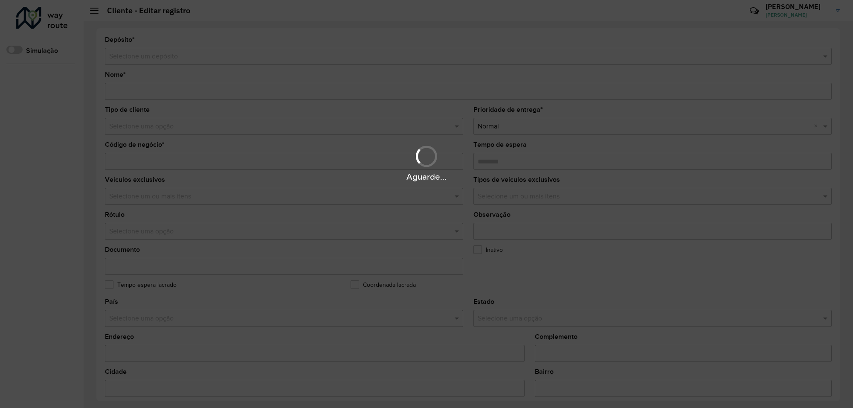
type input "**********"
type input "*****"
type input "********"
type input "**********"
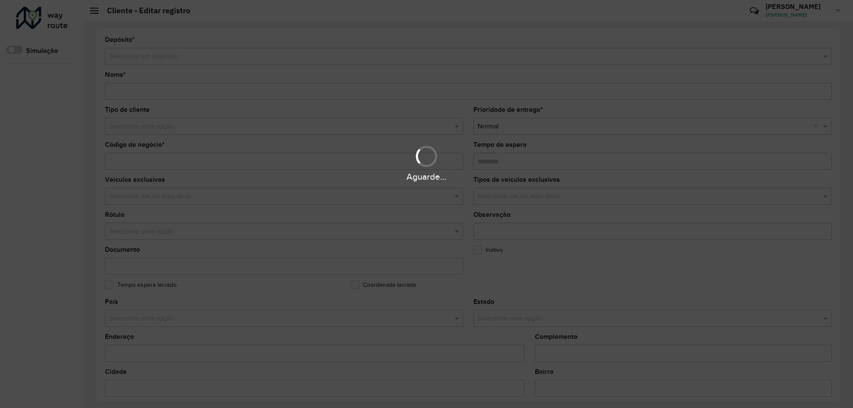
type input "*******"
type input "**********"
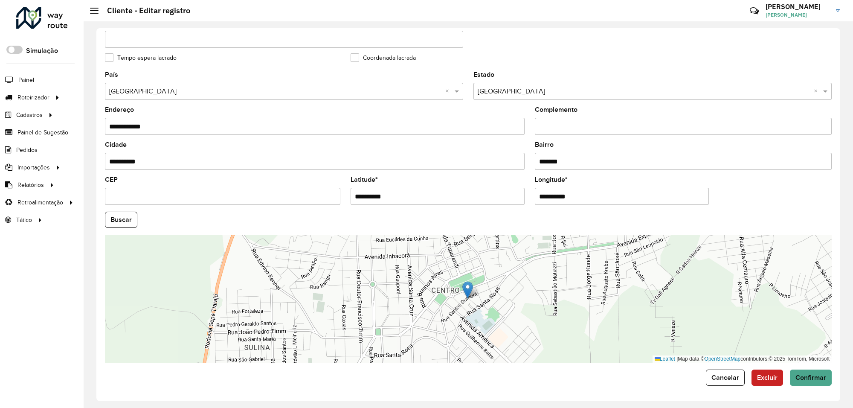
scroll to position [231, 0]
drag, startPoint x: 400, startPoint y: 196, endPoint x: 322, endPoint y: 193, distance: 77.7
click at [325, 193] on formly-group "**********" at bounding box center [468, 217] width 737 height 291
paste input "**********"
drag, startPoint x: 390, startPoint y: 195, endPoint x: 458, endPoint y: 192, distance: 67.4
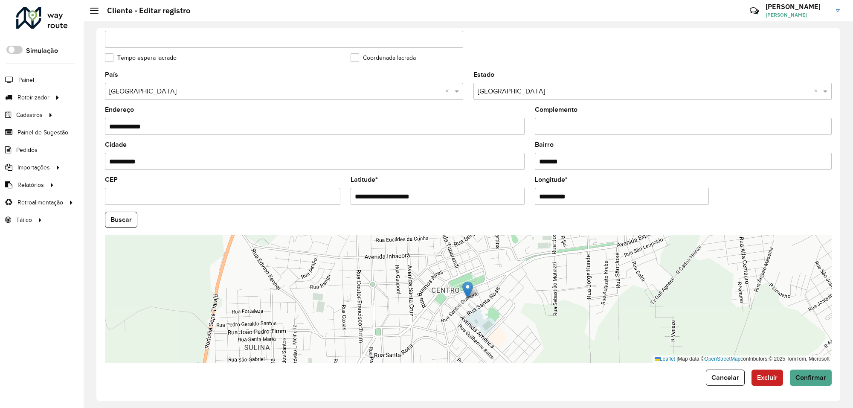
click at [458, 192] on input "**********" at bounding box center [438, 196] width 174 height 17
type input "**********"
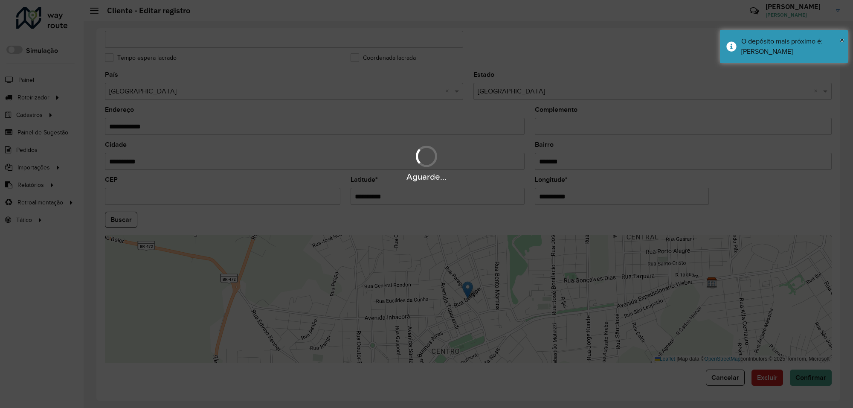
paste input "text"
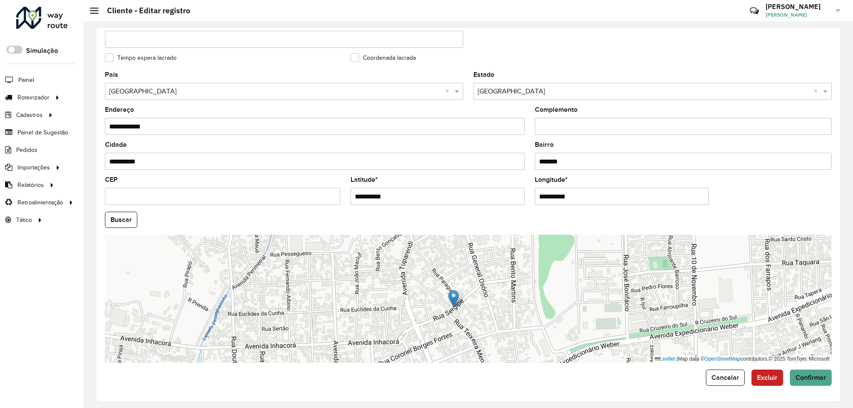
type input "**********"
click at [493, 192] on hb-app "Aguarde... Pop-up bloqueado! Seu navegador bloqueou automáticamente a abertura …" at bounding box center [426, 204] width 853 height 408
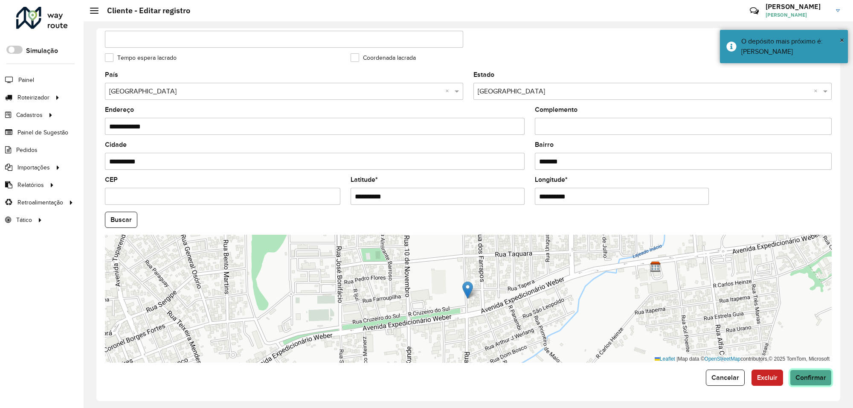
click at [801, 374] on span "Confirmar" at bounding box center [811, 377] width 31 height 7
